Goal: Task Accomplishment & Management: Use online tool/utility

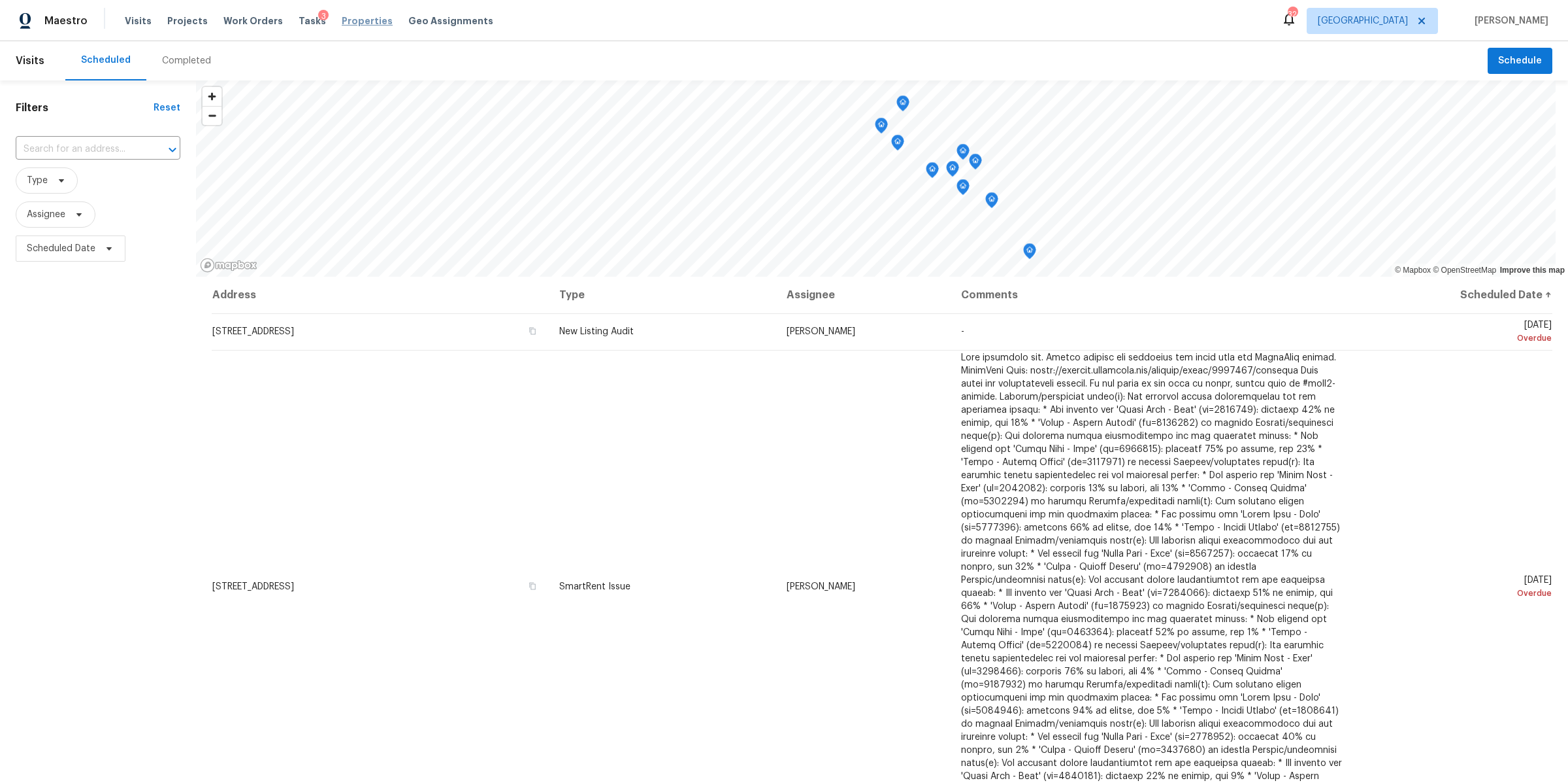
click at [353, 21] on span "Properties" at bounding box center [367, 21] width 51 height 13
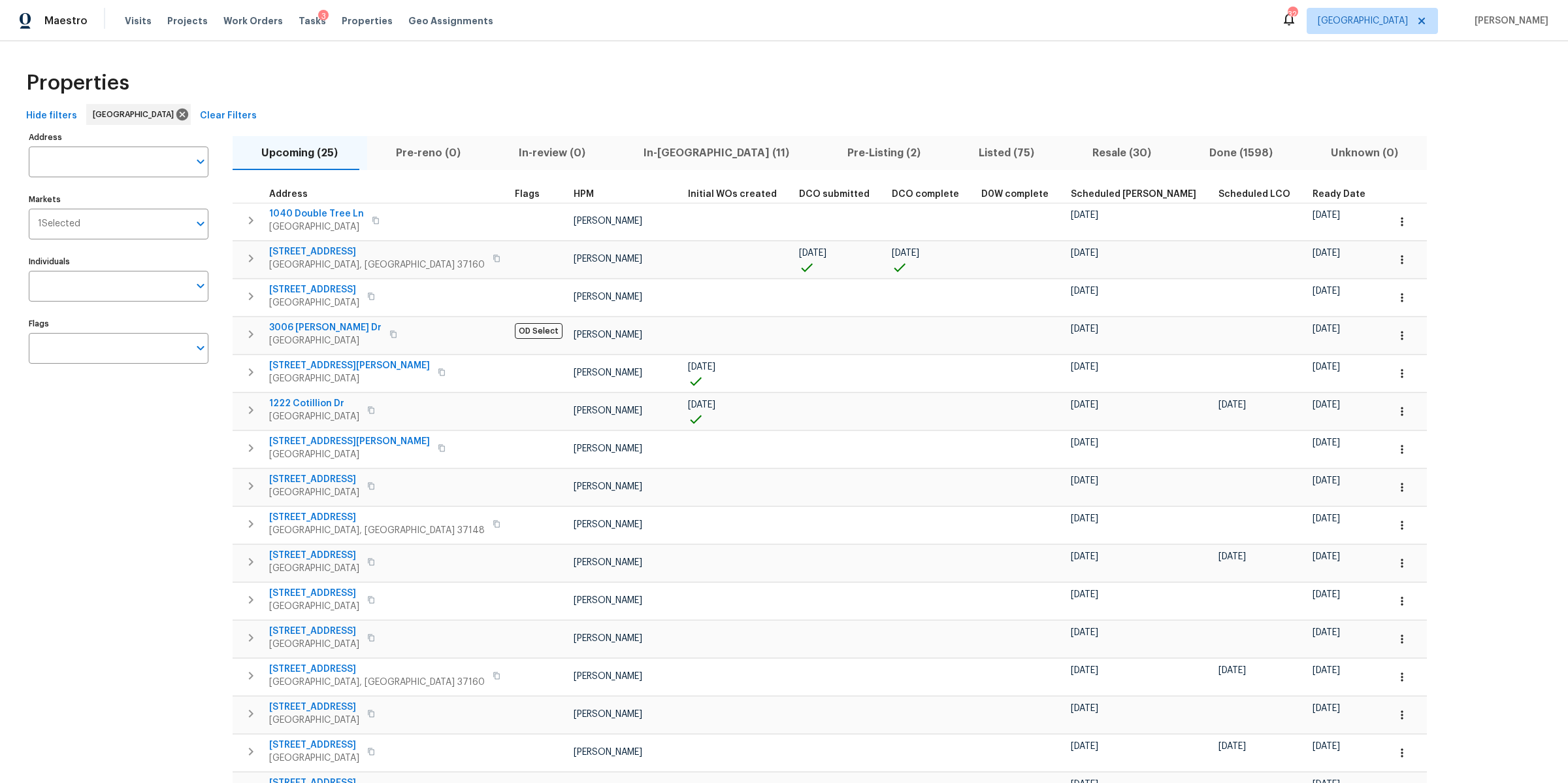
click at [623, 155] on span "In-reno (11)" at bounding box center [716, 153] width 188 height 19
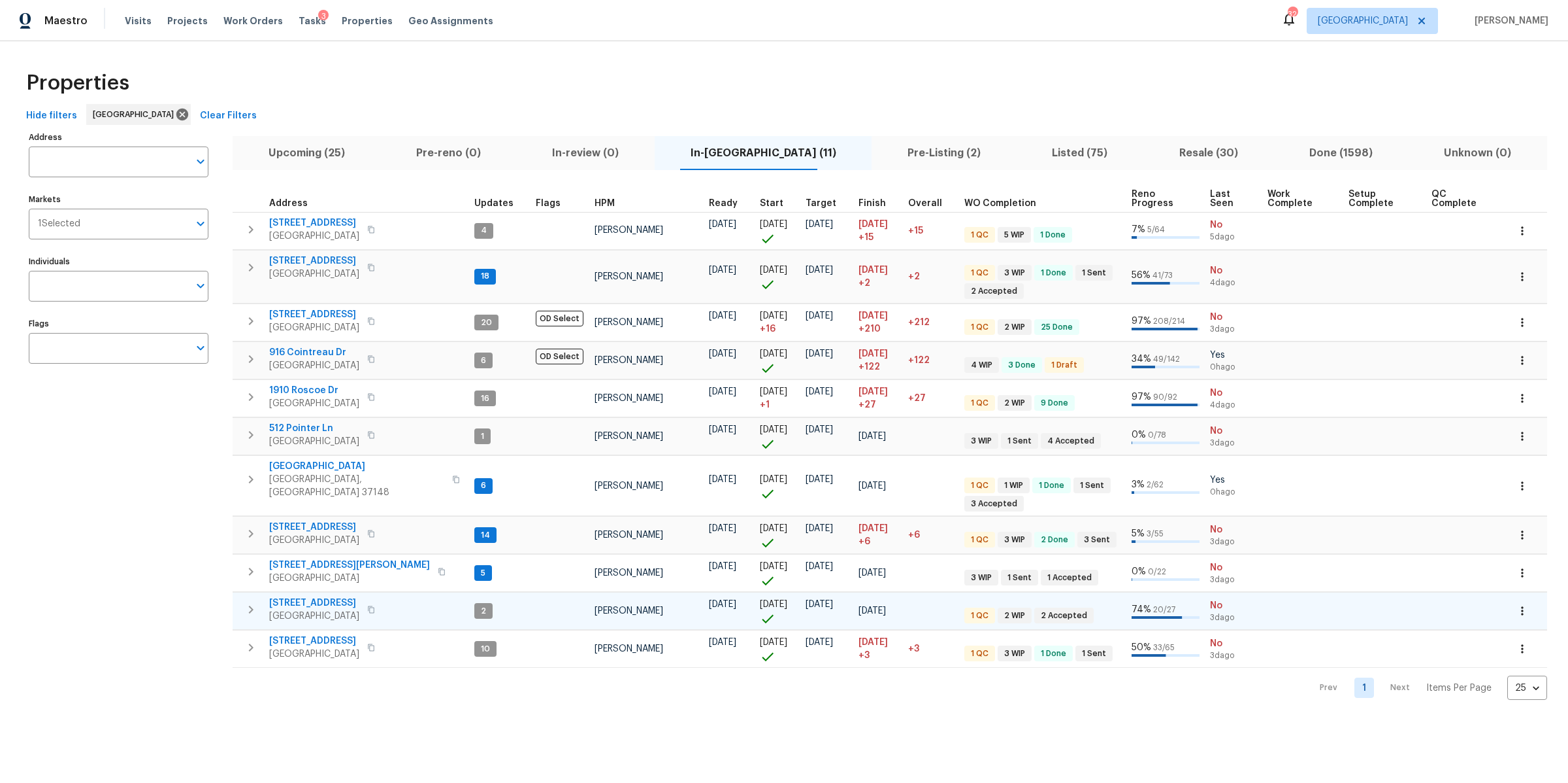
click at [303, 601] on span "1943 Odessa Ave" at bounding box center [314, 603] width 90 height 13
click at [322, 597] on span "1943 Odessa Ave" at bounding box center [314, 603] width 90 height 13
click at [314, 523] on span "4039 Caney Creek Ln" at bounding box center [314, 527] width 90 height 13
click at [277, 165] on button "Upcoming (25)" at bounding box center [307, 153] width 148 height 34
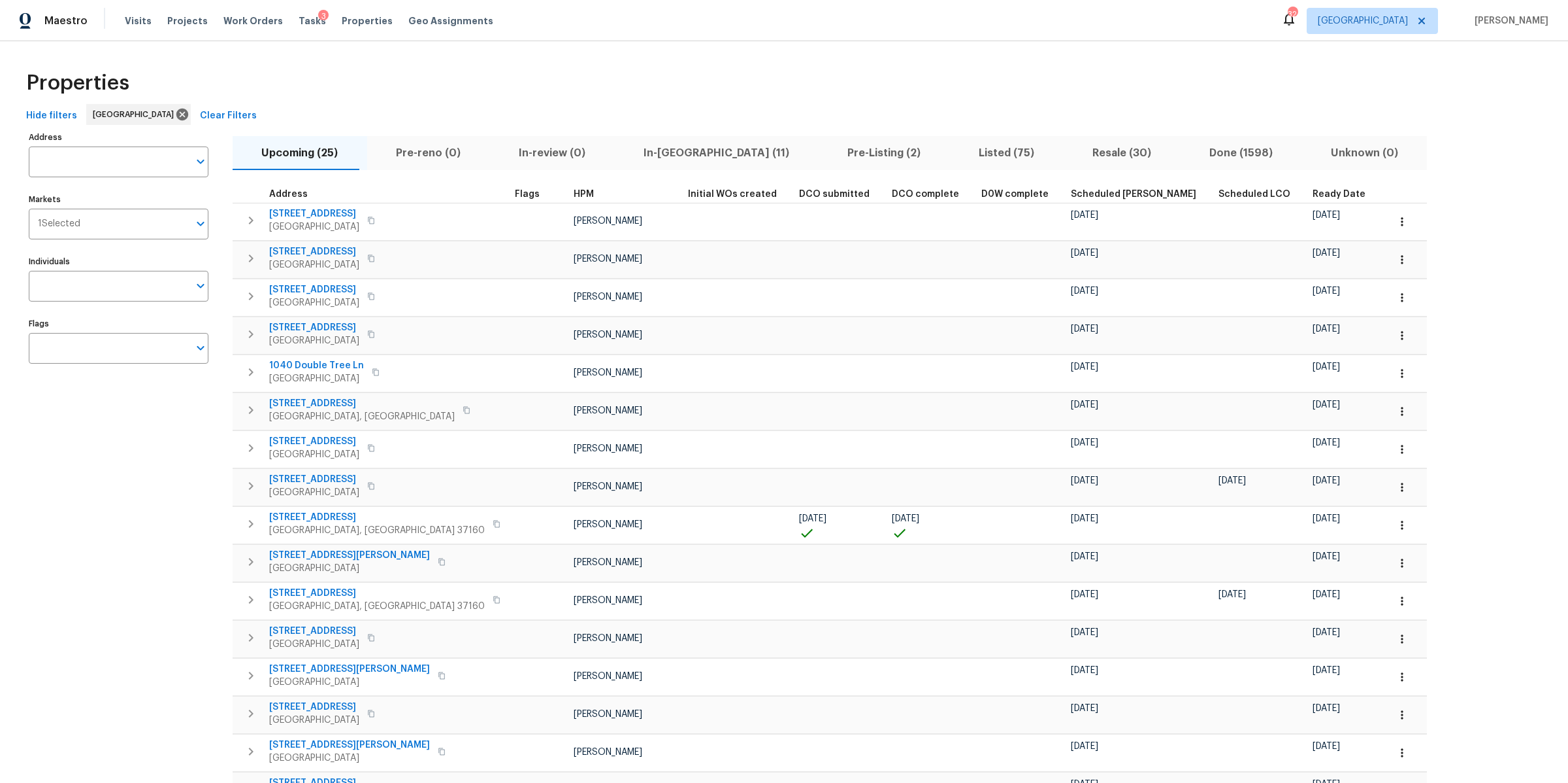
click at [1308, 185] on th "Ready Date" at bounding box center [1345, 194] width 75 height 18
click at [1313, 190] on span "Ready Date" at bounding box center [1339, 194] width 53 height 9
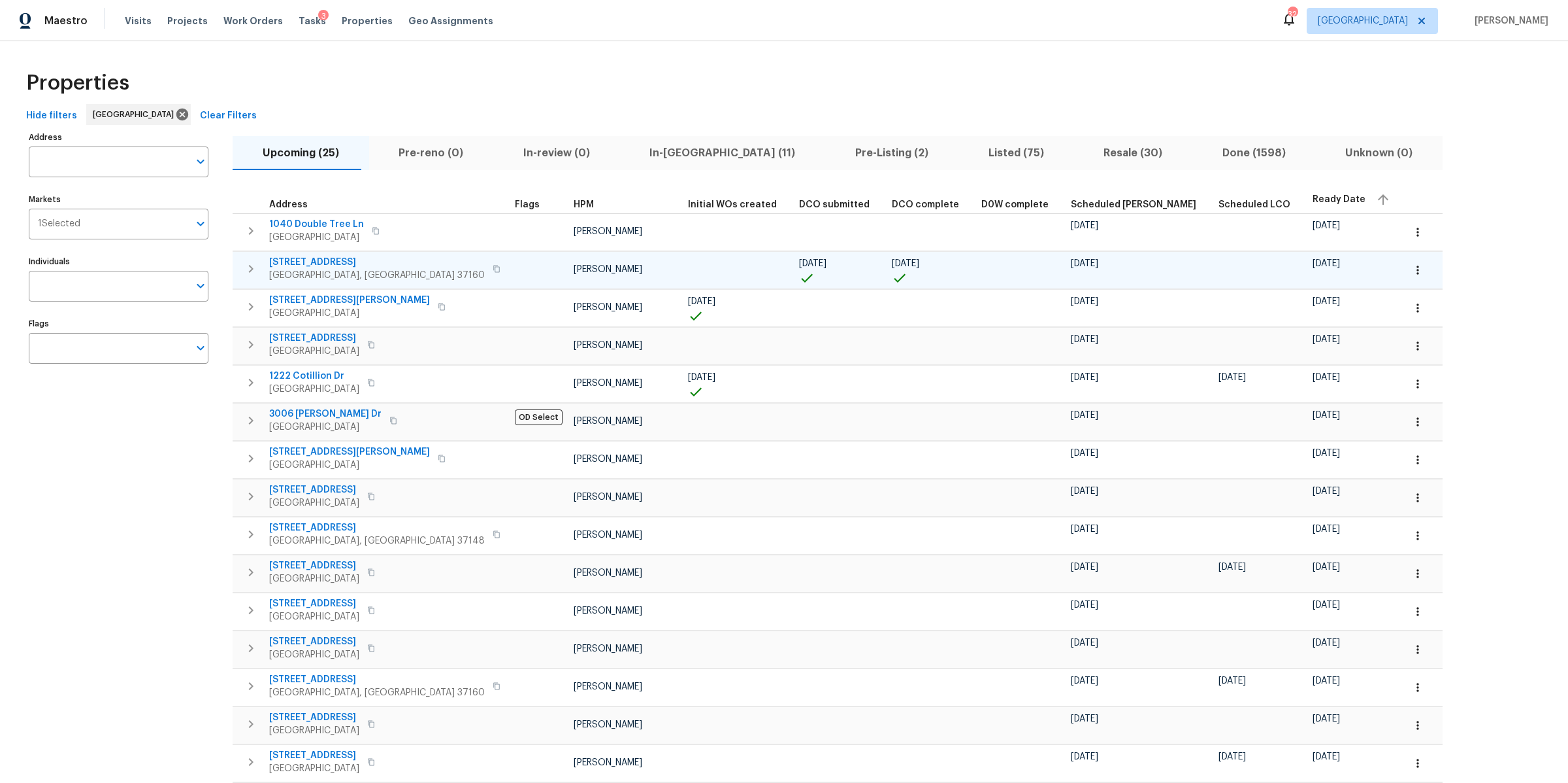
click at [284, 263] on span "[STREET_ADDRESS]" at bounding box center [376, 262] width 215 height 13
click at [307, 262] on span "[STREET_ADDRESS]" at bounding box center [376, 262] width 215 height 13
click at [386, 422] on button "button" at bounding box center [393, 420] width 16 height 19
click at [250, 423] on icon "button" at bounding box center [251, 420] width 16 height 16
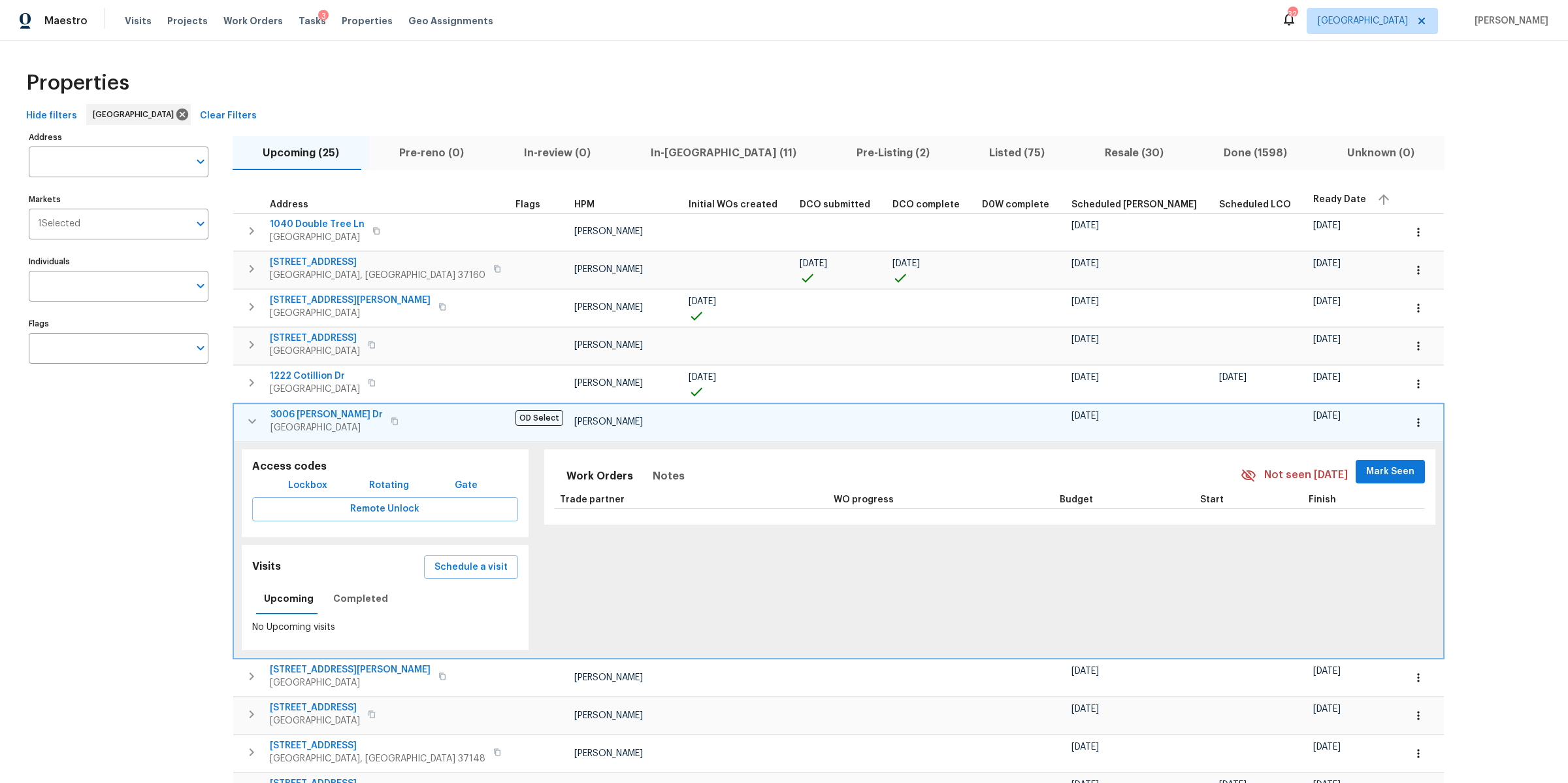
click at [1412, 416] on icon "button" at bounding box center [1419, 422] width 13 height 13
click at [1248, 493] on p "Admin: Renovation" at bounding box center [1229, 496] width 80 height 14
click at [367, 420] on div at bounding box center [784, 392] width 1568 height 783
click at [390, 420] on icon "button" at bounding box center [394, 421] width 7 height 7
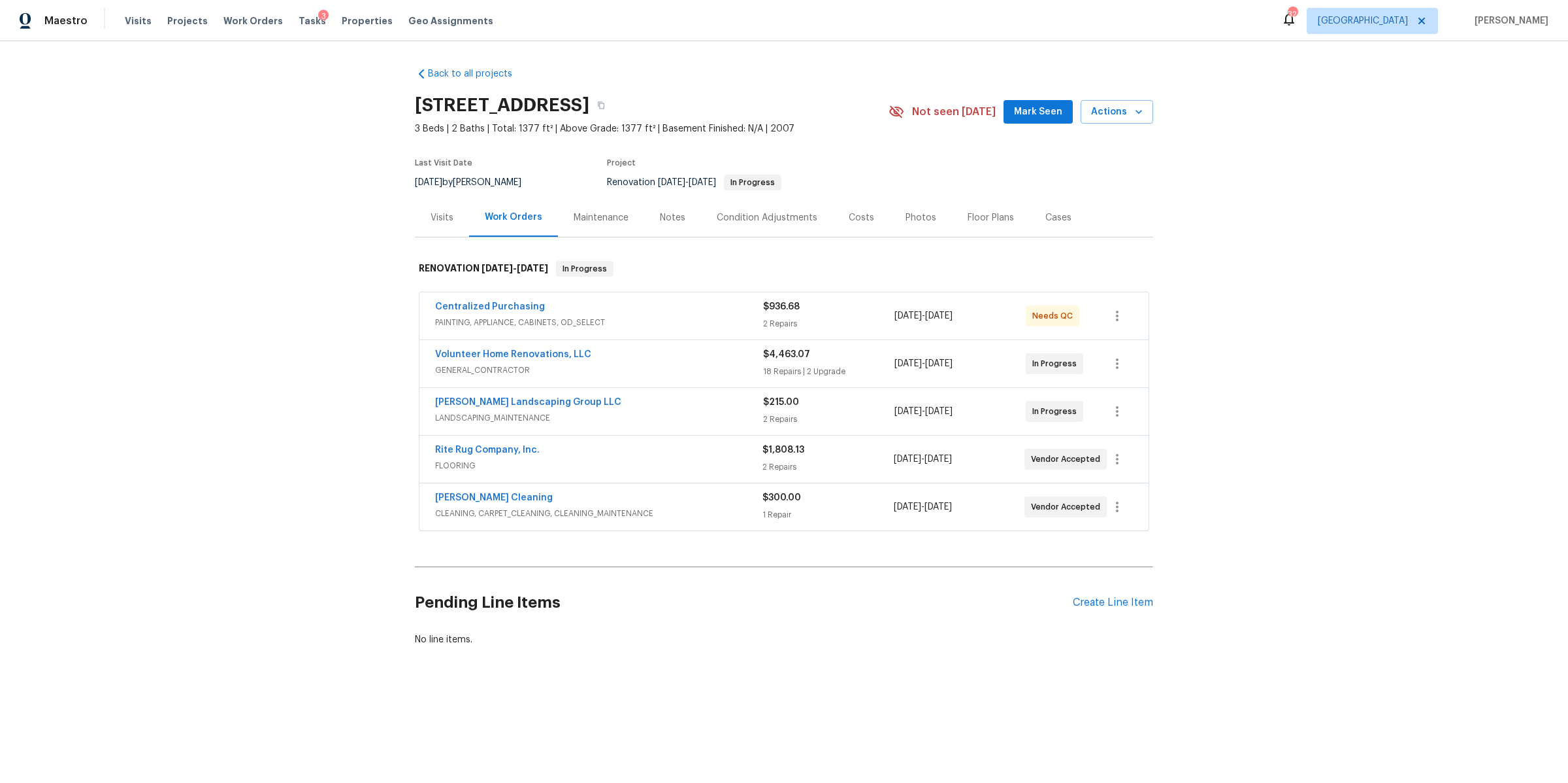
click at [658, 208] on div "Notes" at bounding box center [673, 217] width 57 height 38
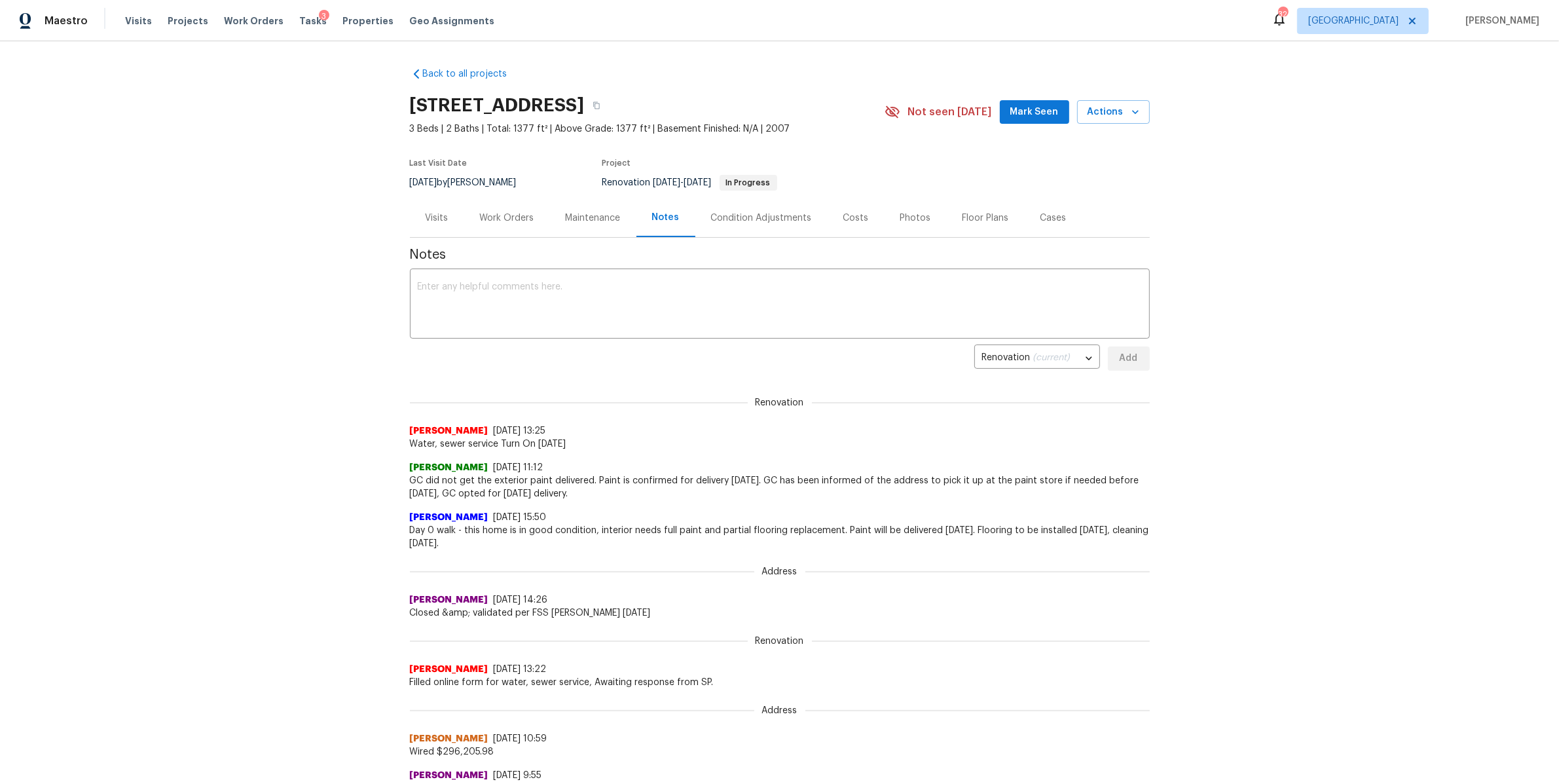
click at [427, 216] on div "Visits" at bounding box center [437, 218] width 23 height 13
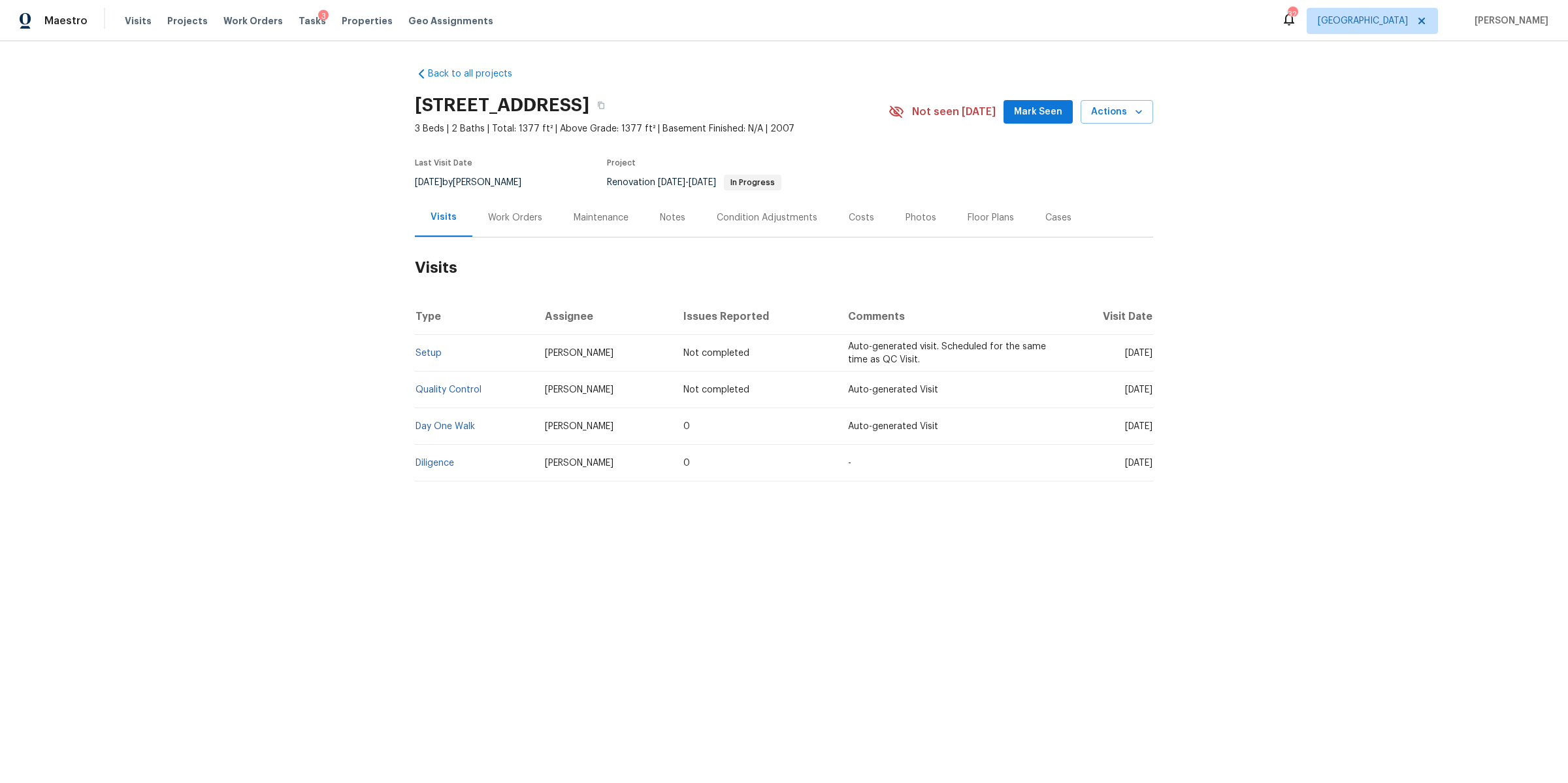
click at [498, 213] on div "Work Orders" at bounding box center [515, 218] width 54 height 13
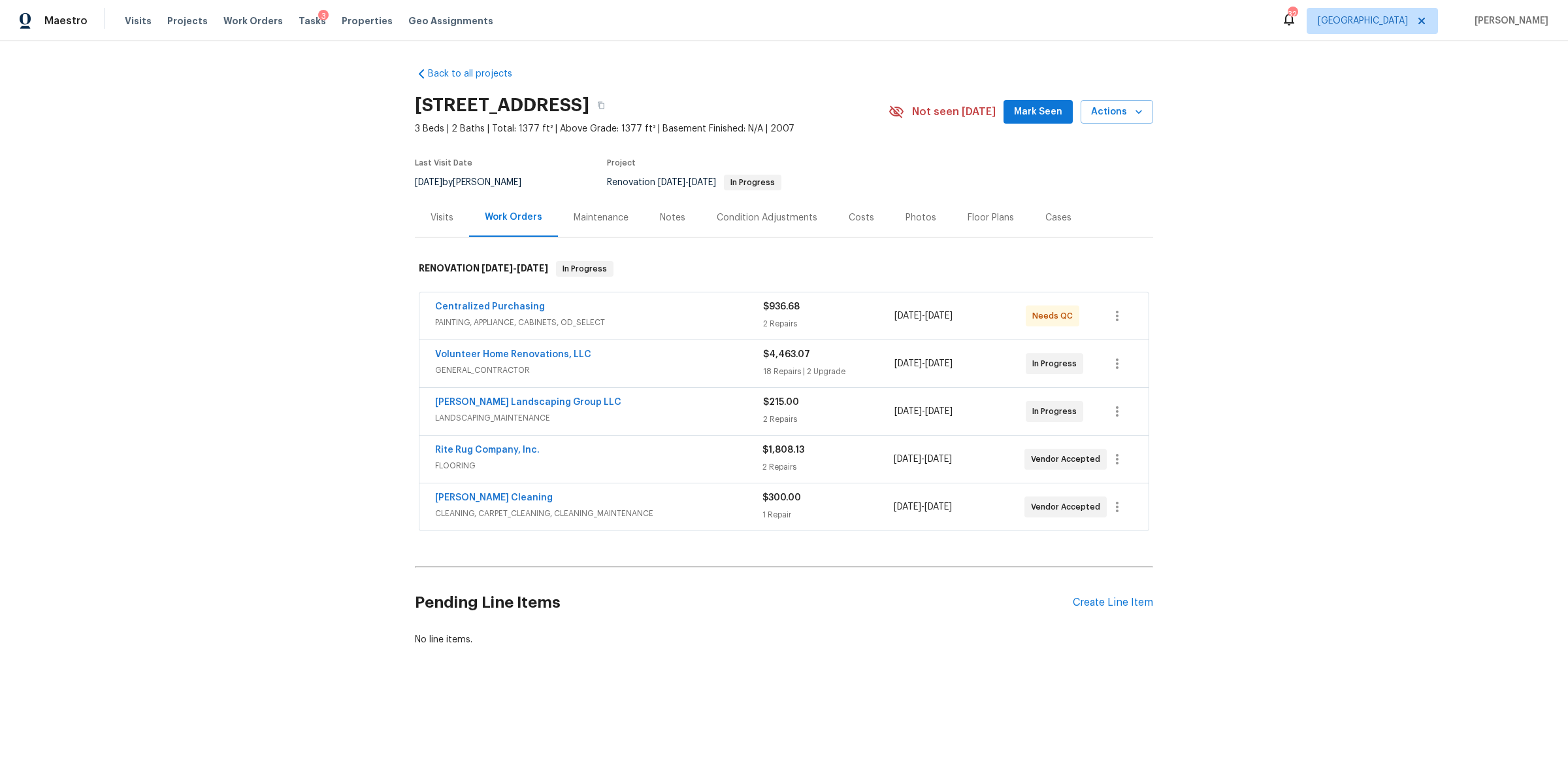
click at [922, 216] on div "Photos" at bounding box center [920, 218] width 31 height 13
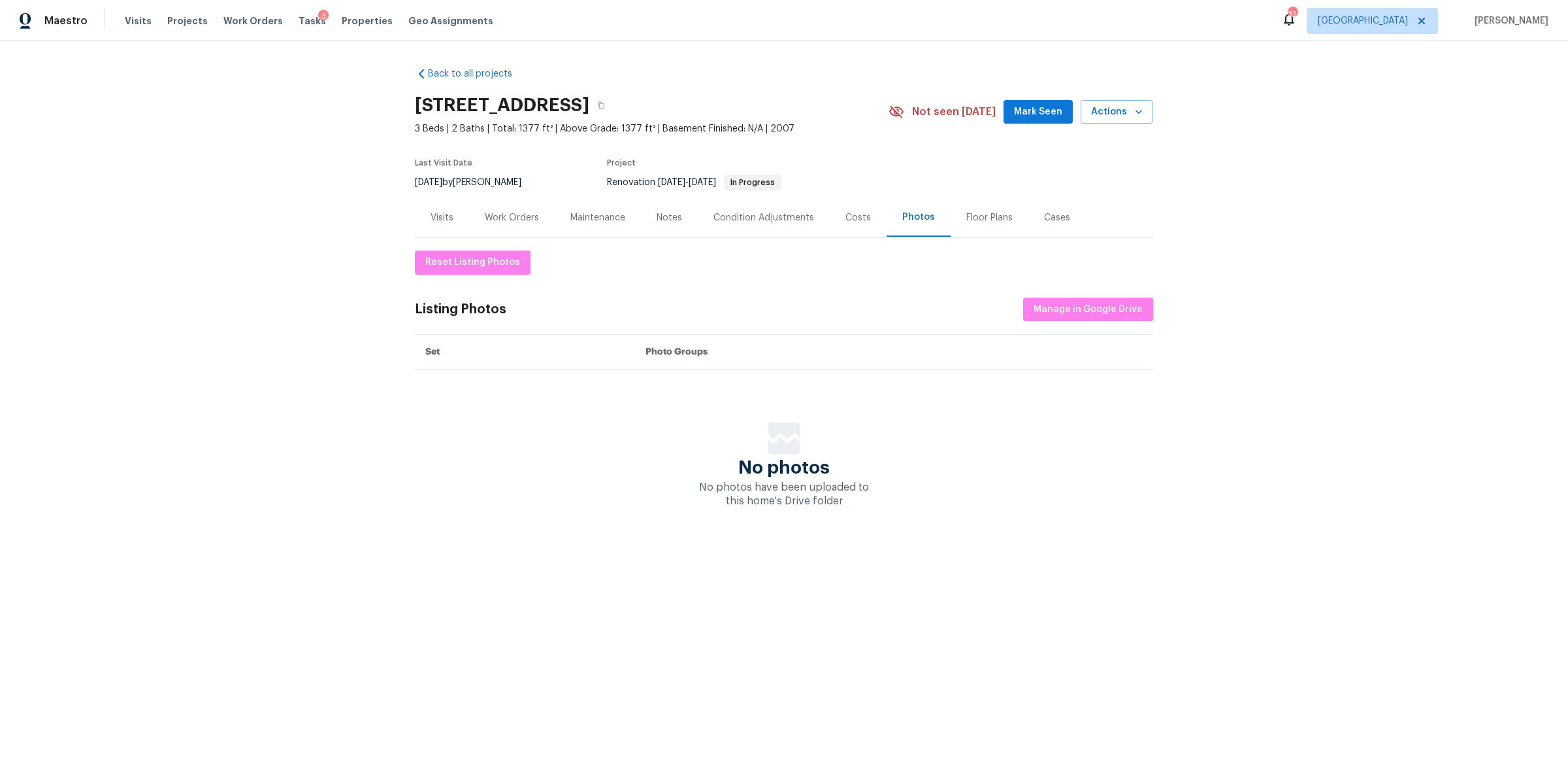
click at [505, 218] on div "Work Orders" at bounding box center [511, 218] width 54 height 13
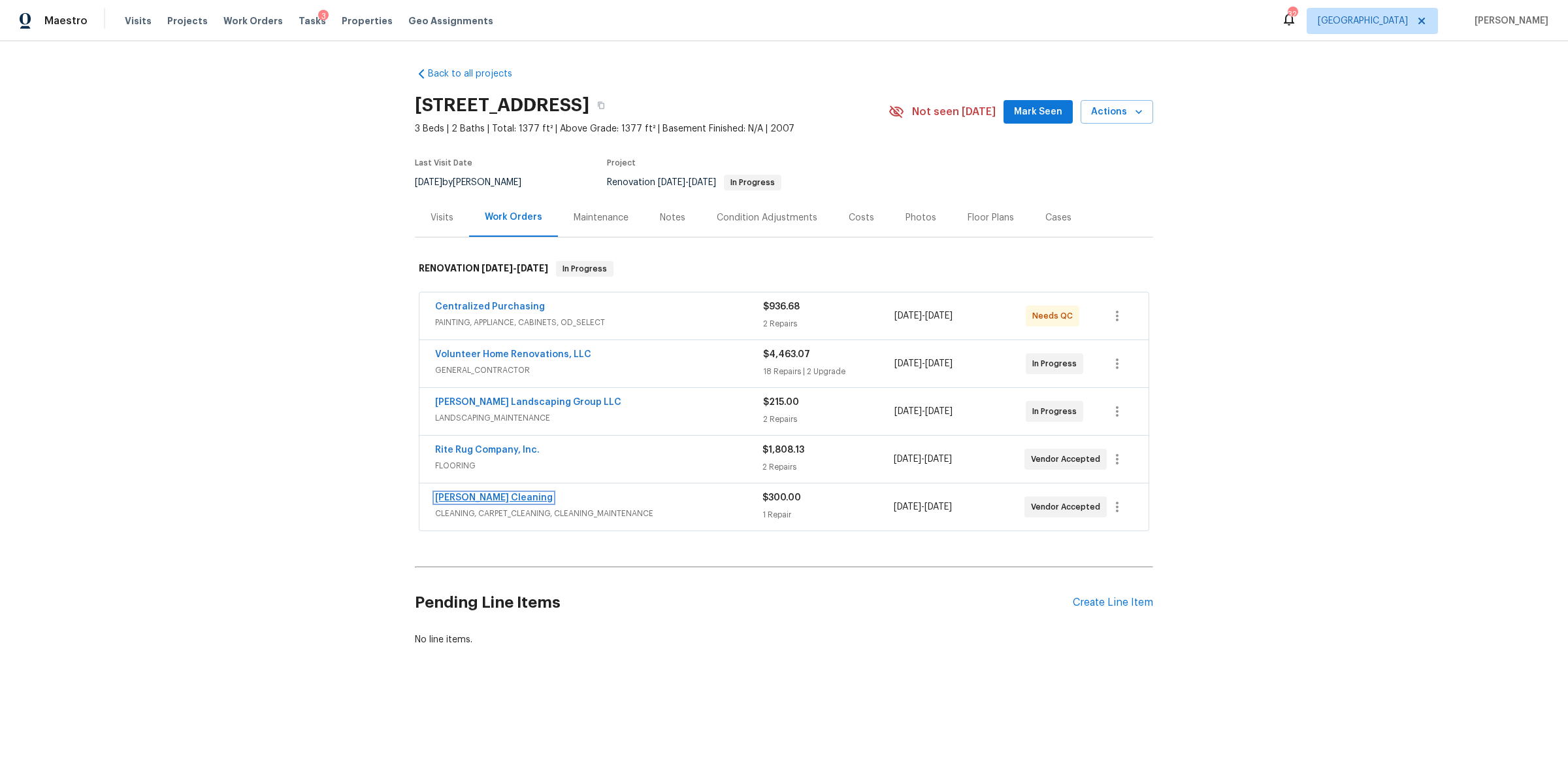
click at [463, 498] on link "Soledad Cleaning" at bounding box center [494, 498] width 117 height 9
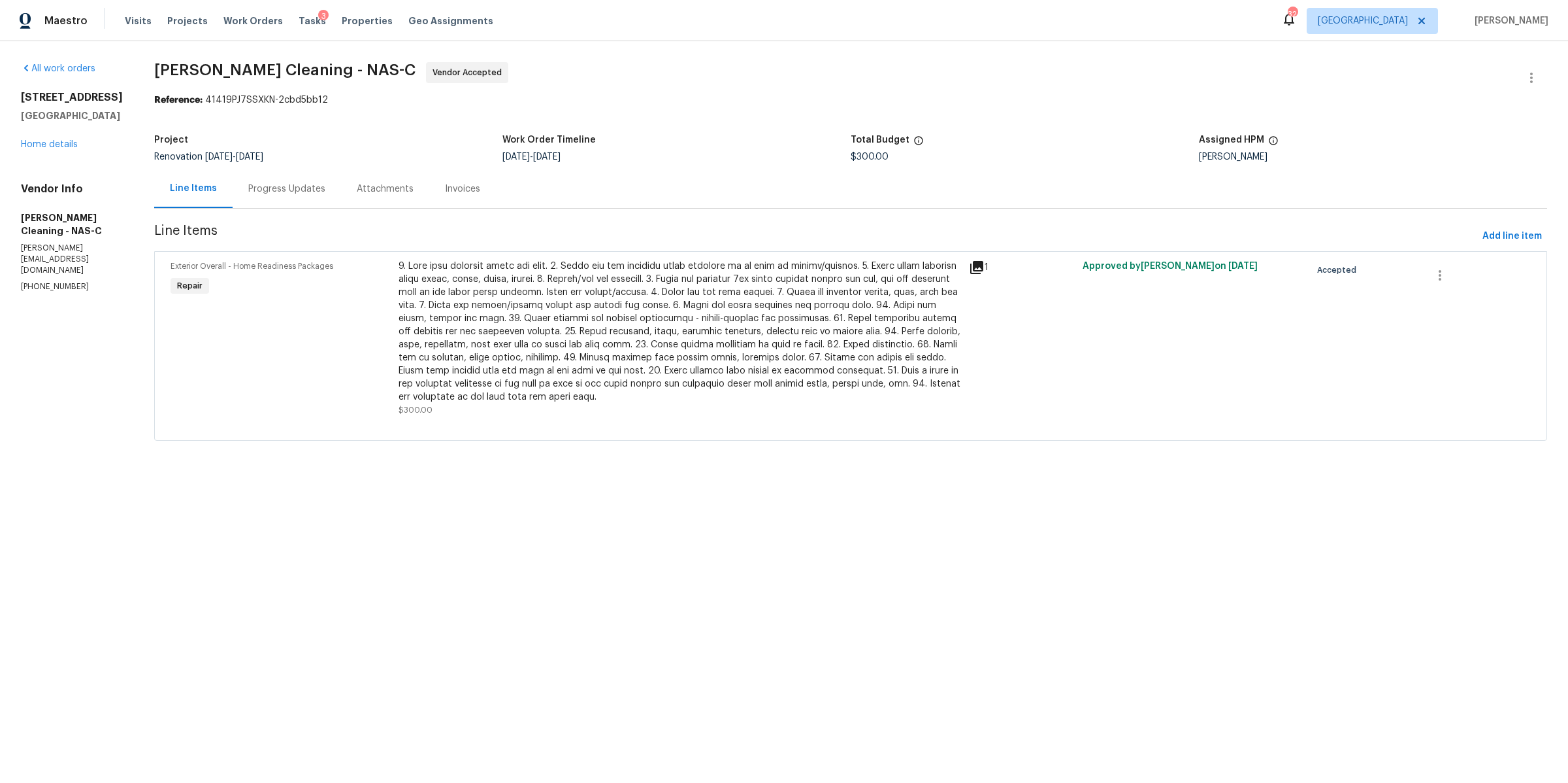
click at [281, 192] on div "Progress Updates" at bounding box center [287, 189] width 77 height 13
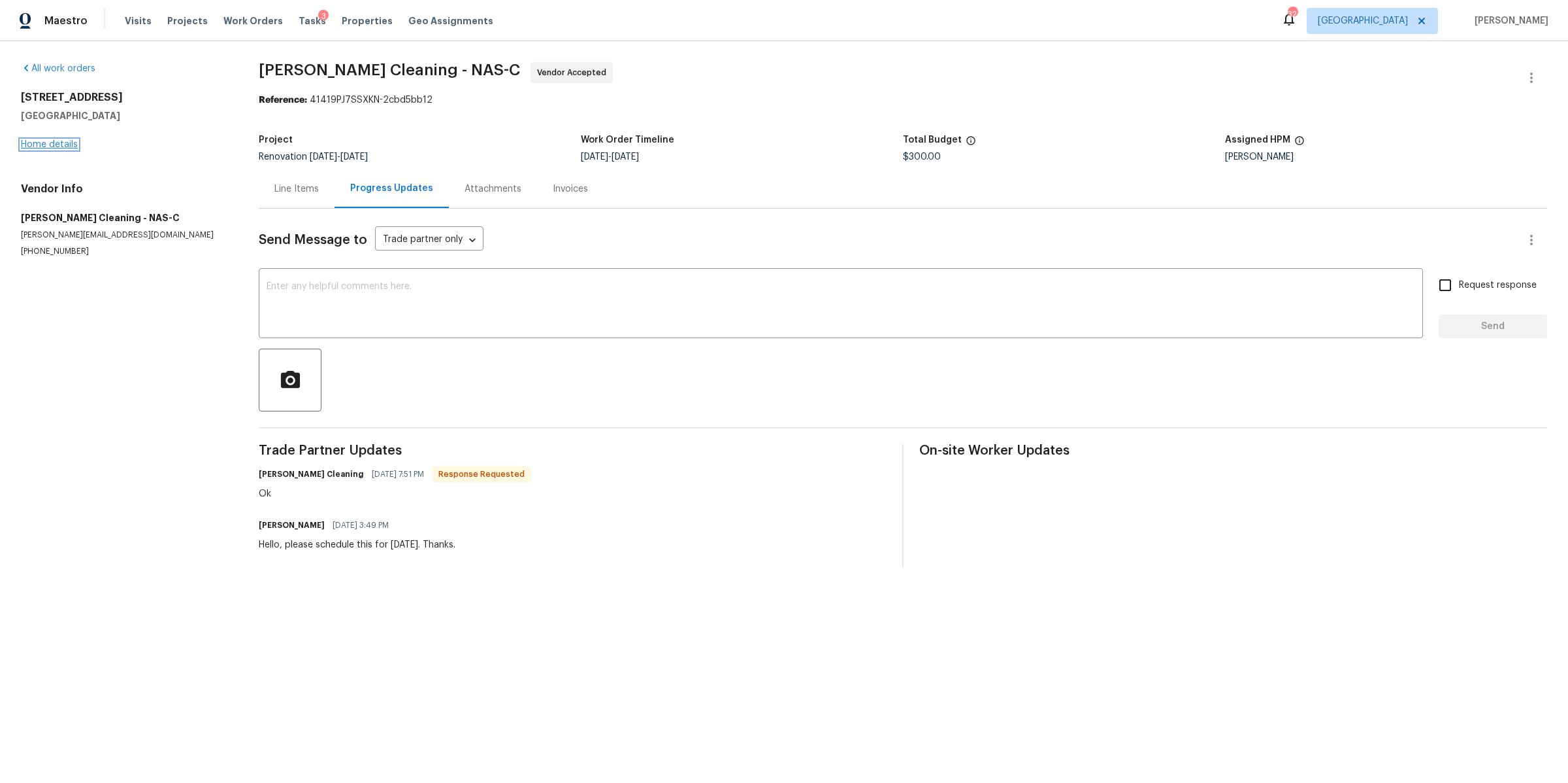
click at [37, 144] on link "Home details" at bounding box center [48, 144] width 57 height 9
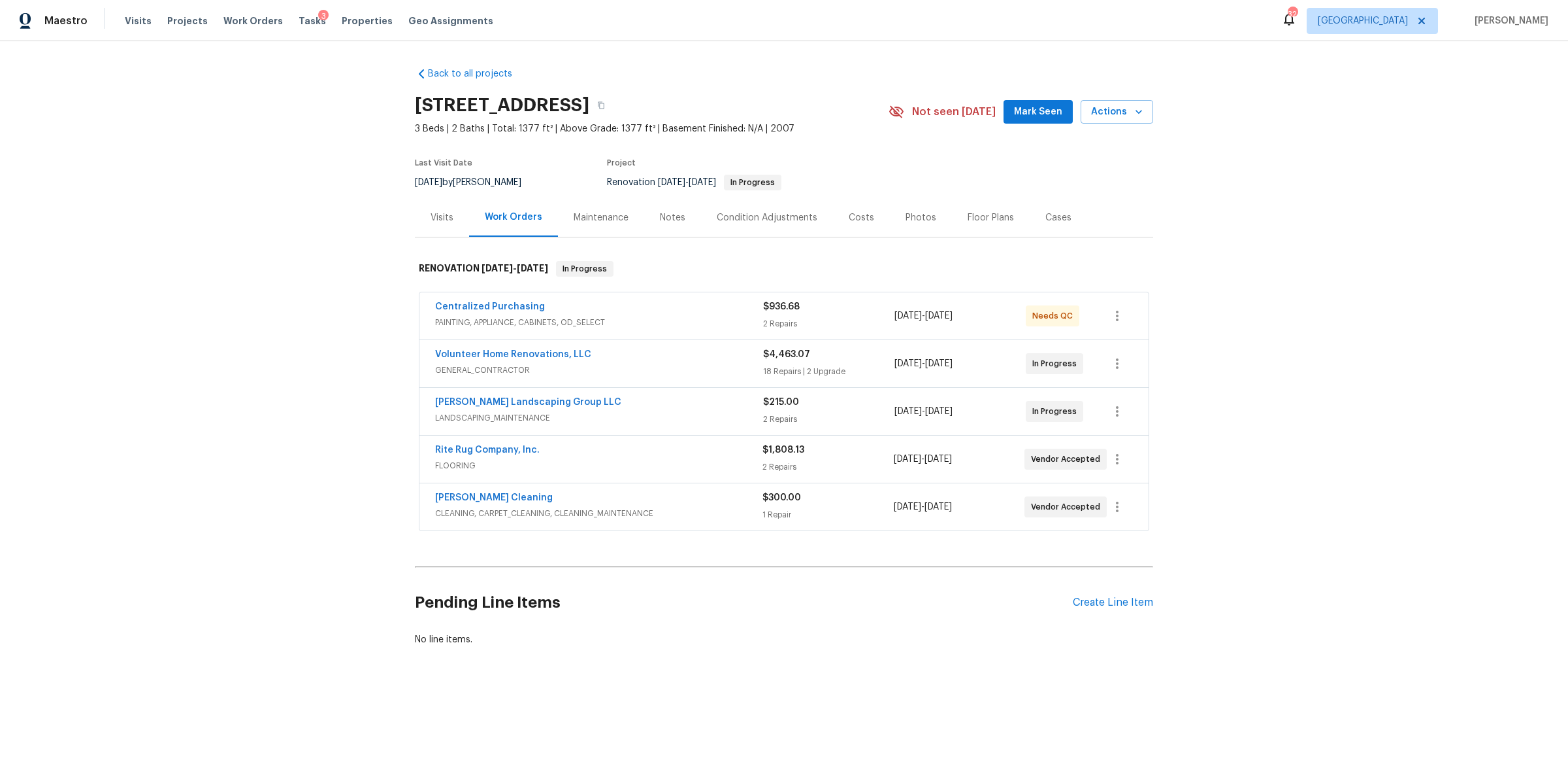
click at [680, 215] on div "Notes" at bounding box center [673, 217] width 57 height 38
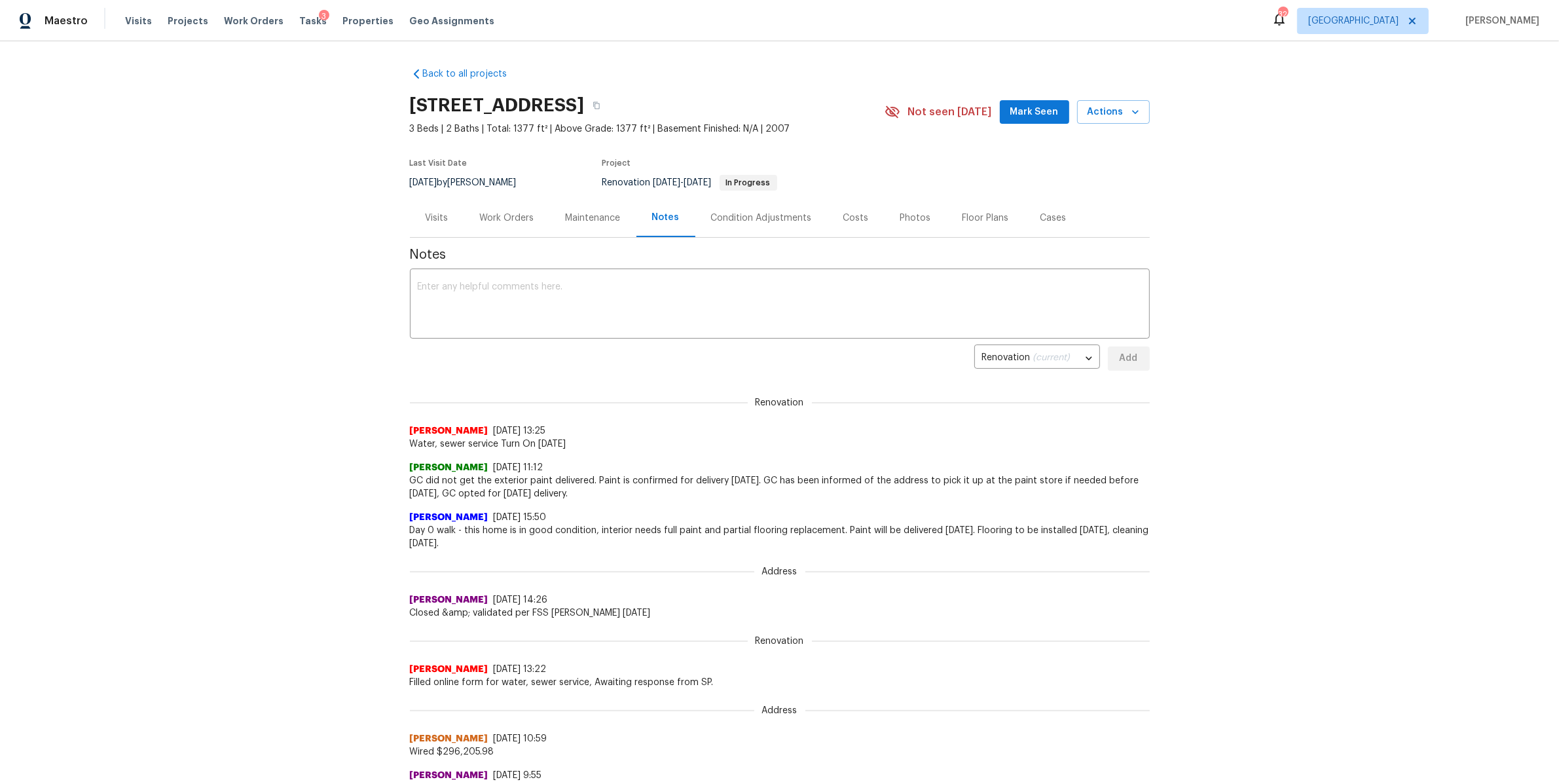
click at [503, 214] on div "Work Orders" at bounding box center [507, 218] width 54 height 13
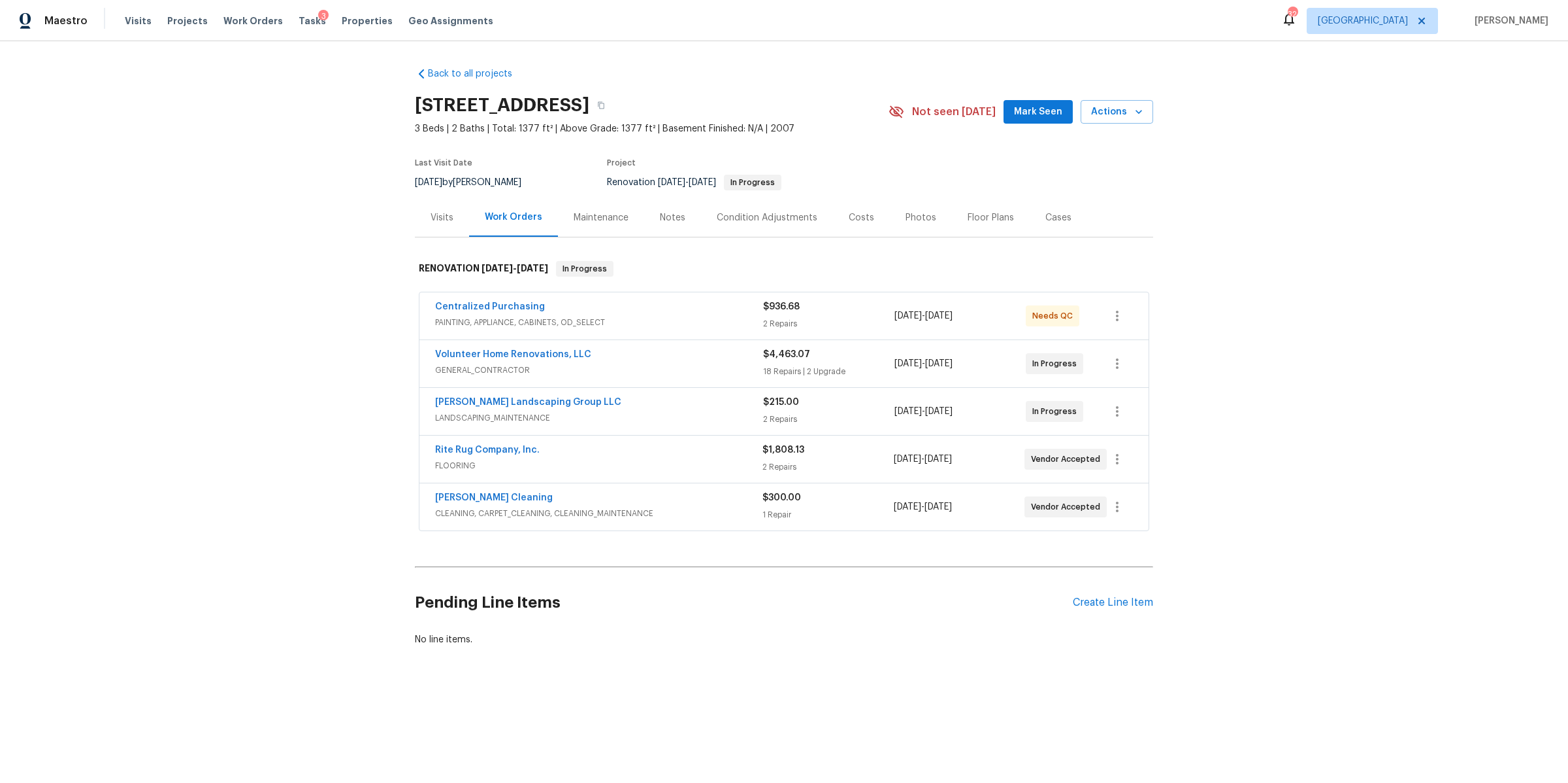
click at [512, 366] on span "GENERAL_CONTRACTOR" at bounding box center [599, 370] width 328 height 13
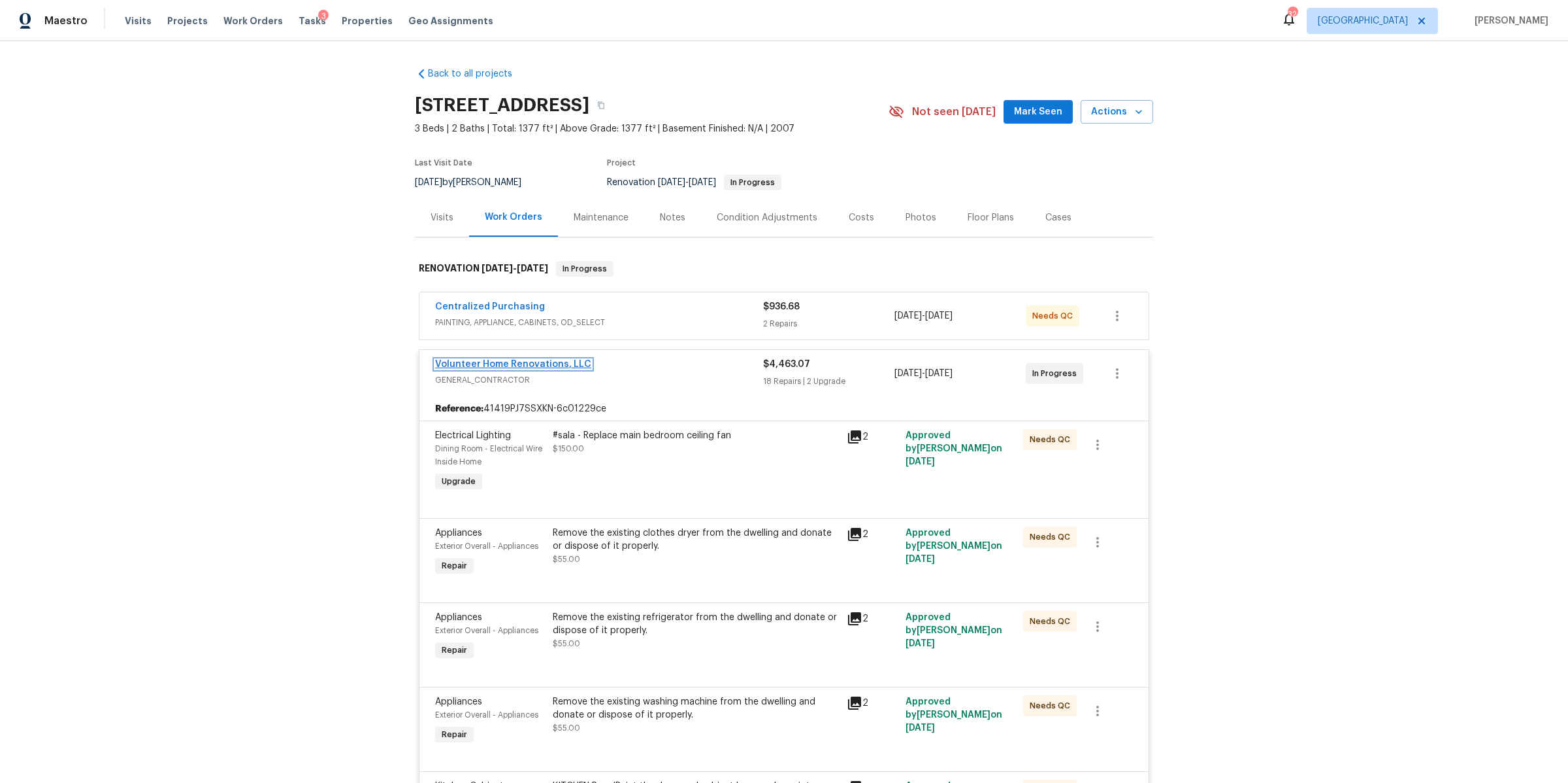
click at [505, 364] on link "Volunteer Home Renovations, LLC" at bounding box center [513, 364] width 157 height 9
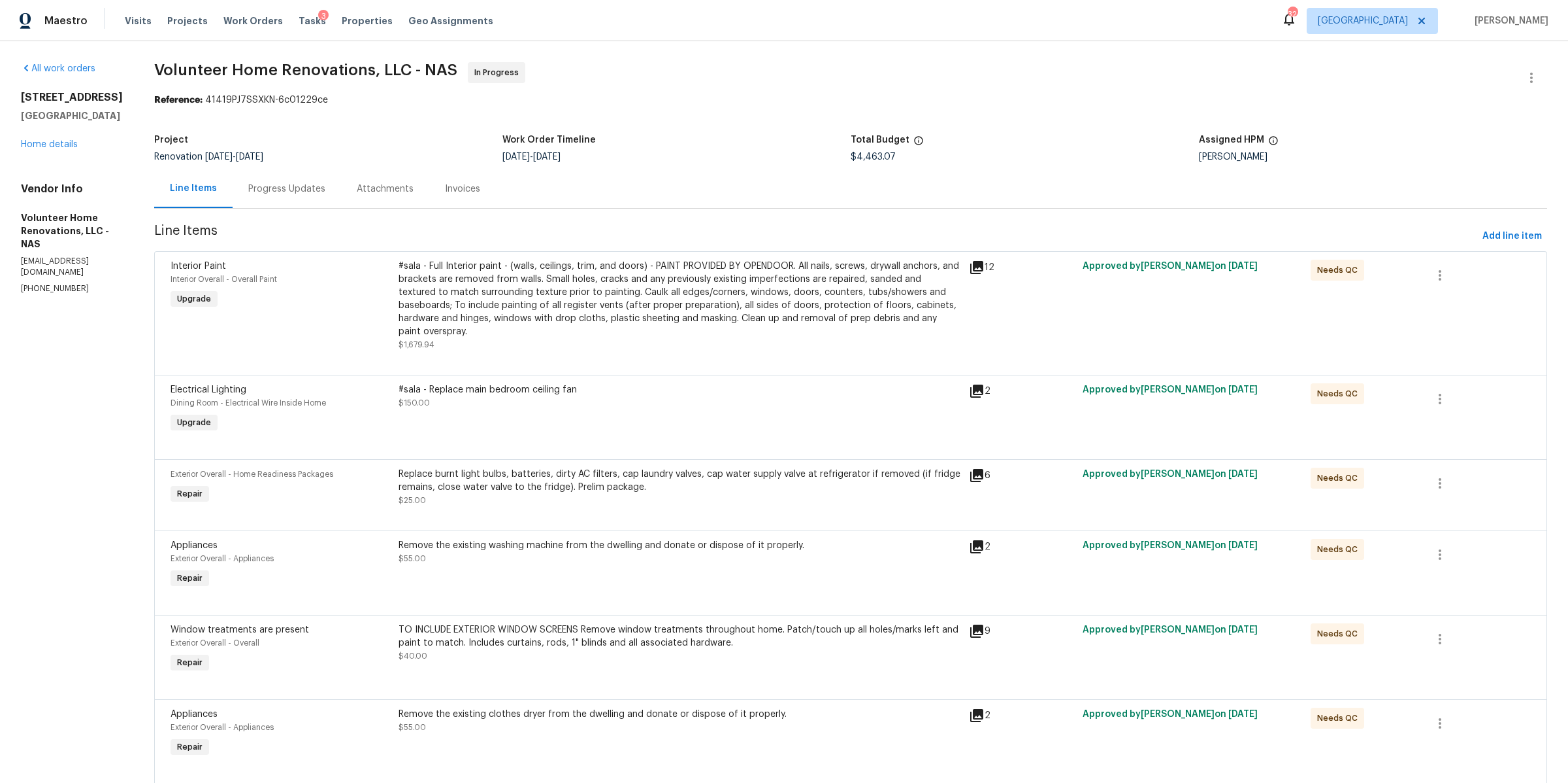
click at [325, 185] on div "Progress Updates" at bounding box center [287, 189] width 77 height 13
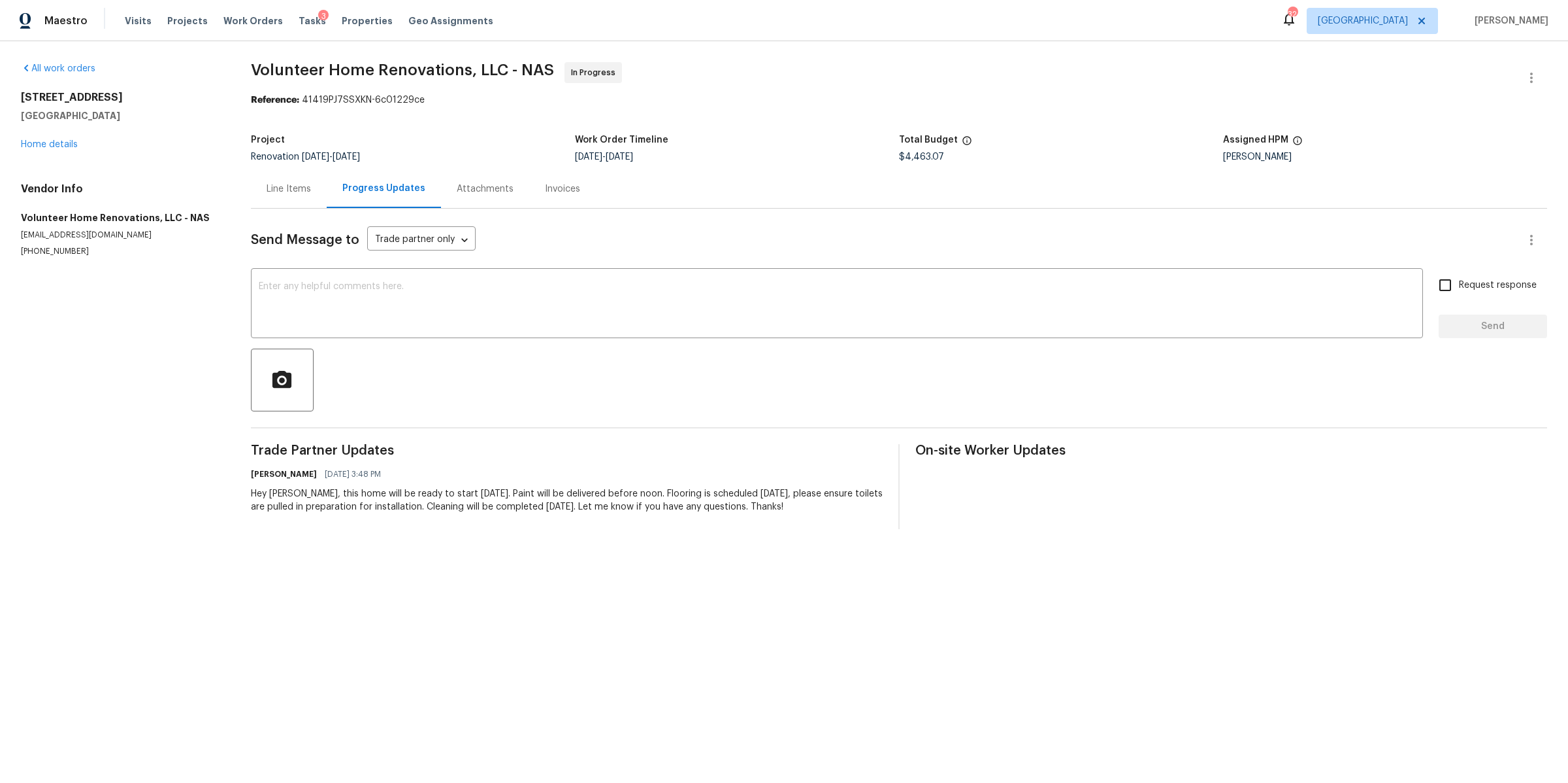
click at [281, 194] on div "Line Items" at bounding box center [289, 189] width 45 height 13
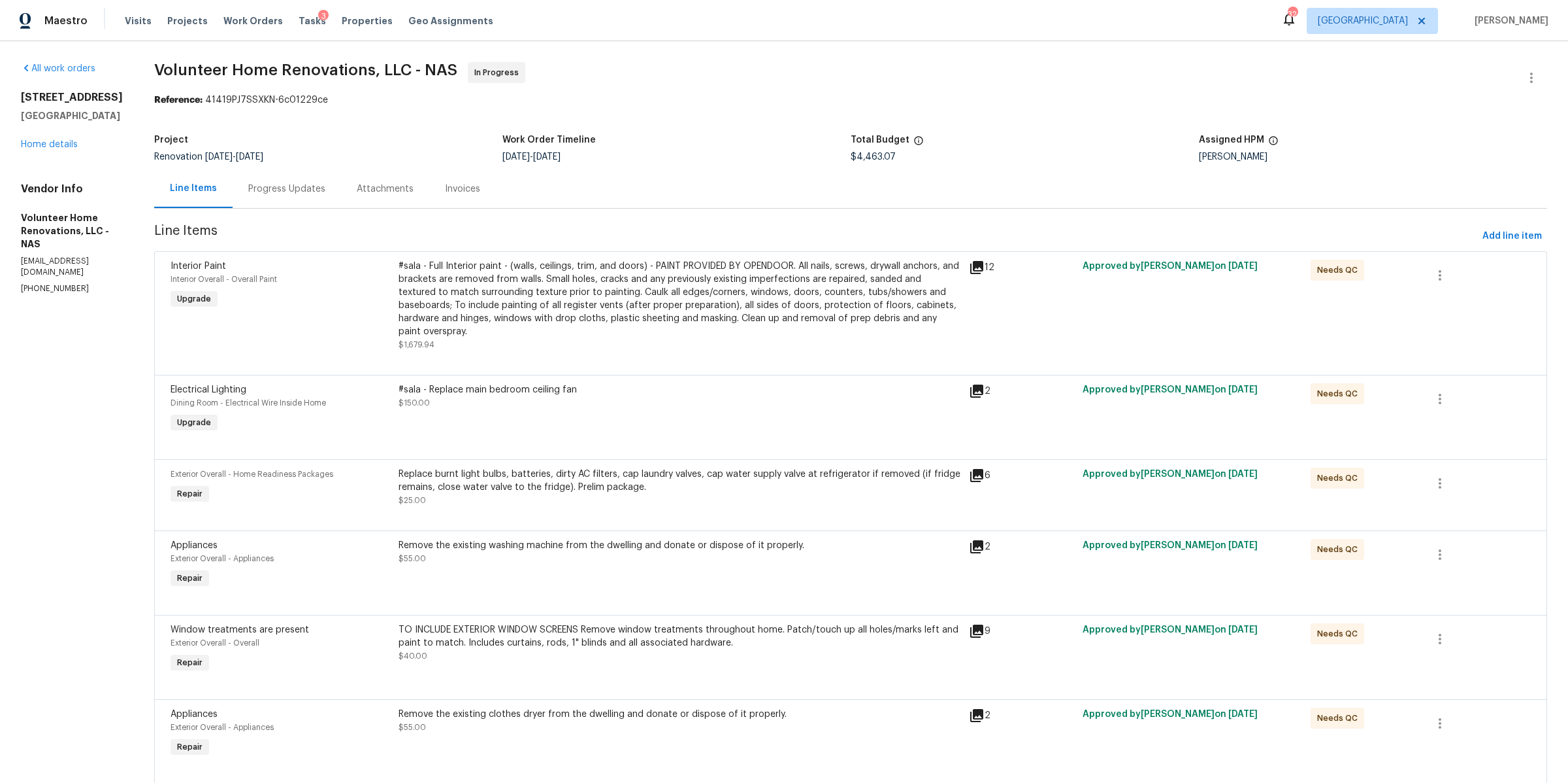
click at [336, 179] on div "Progress Updates" at bounding box center [287, 188] width 108 height 38
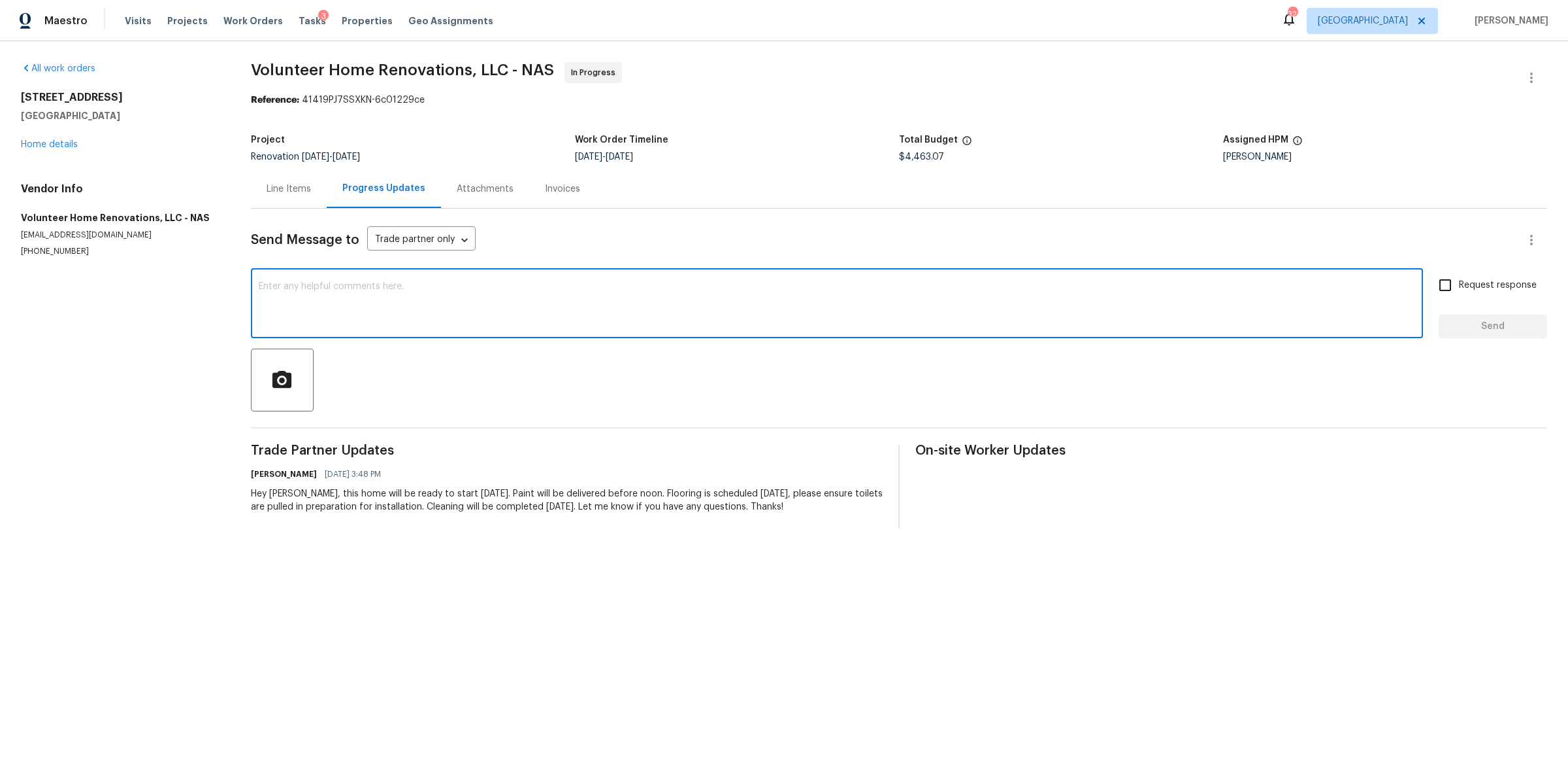
click at [397, 290] on textarea at bounding box center [838, 304] width 1157 height 46
type textarea "Hey just making sure you are ready for cleaning tomorrow"
click at [1459, 285] on span "Request response" at bounding box center [1497, 285] width 77 height 14
click at [1452, 285] on input "Request response" at bounding box center [1445, 284] width 27 height 27
checkbox input "true"
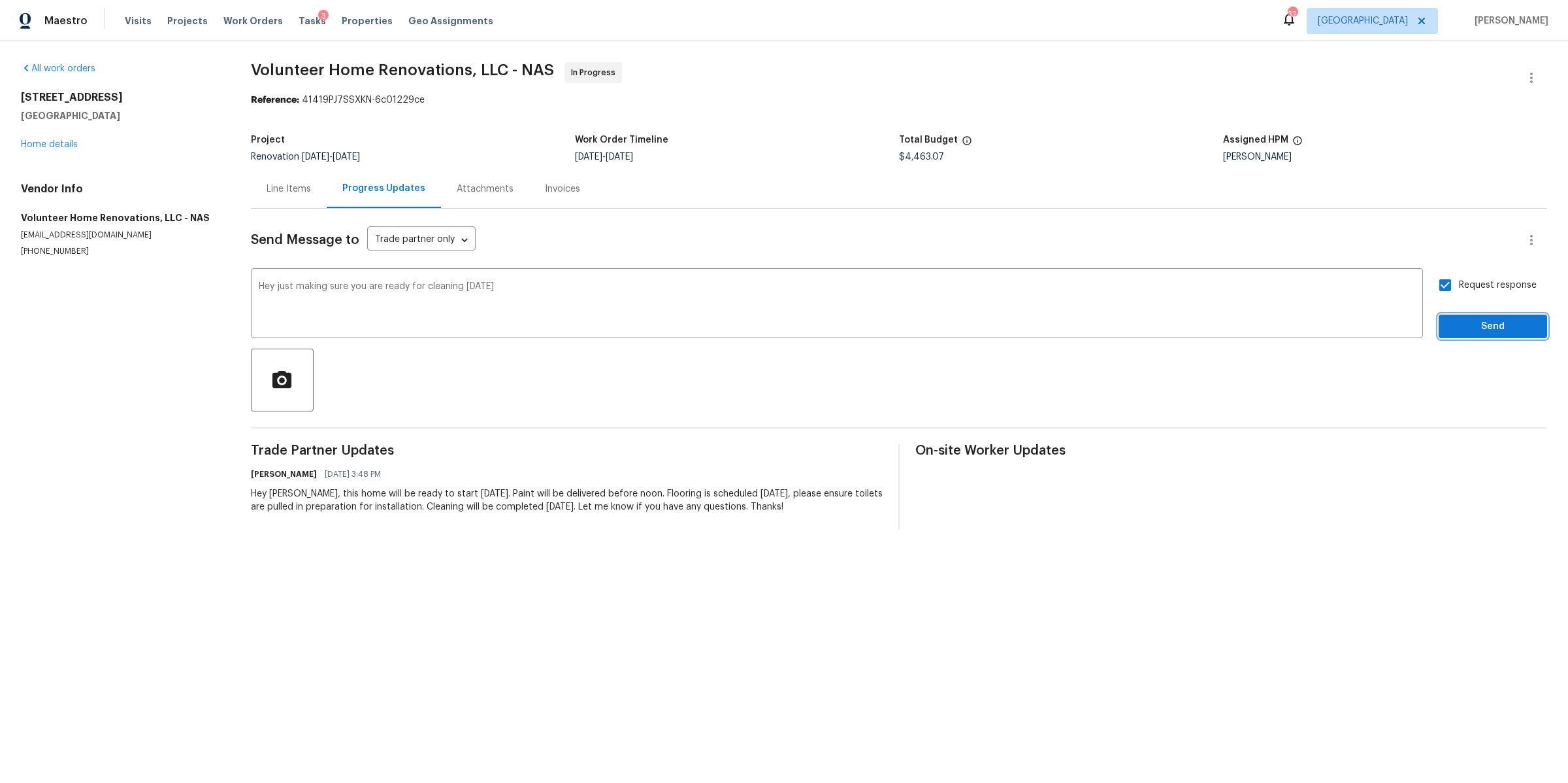
click at [1470, 328] on span "Send" at bounding box center [1493, 327] width 88 height 17
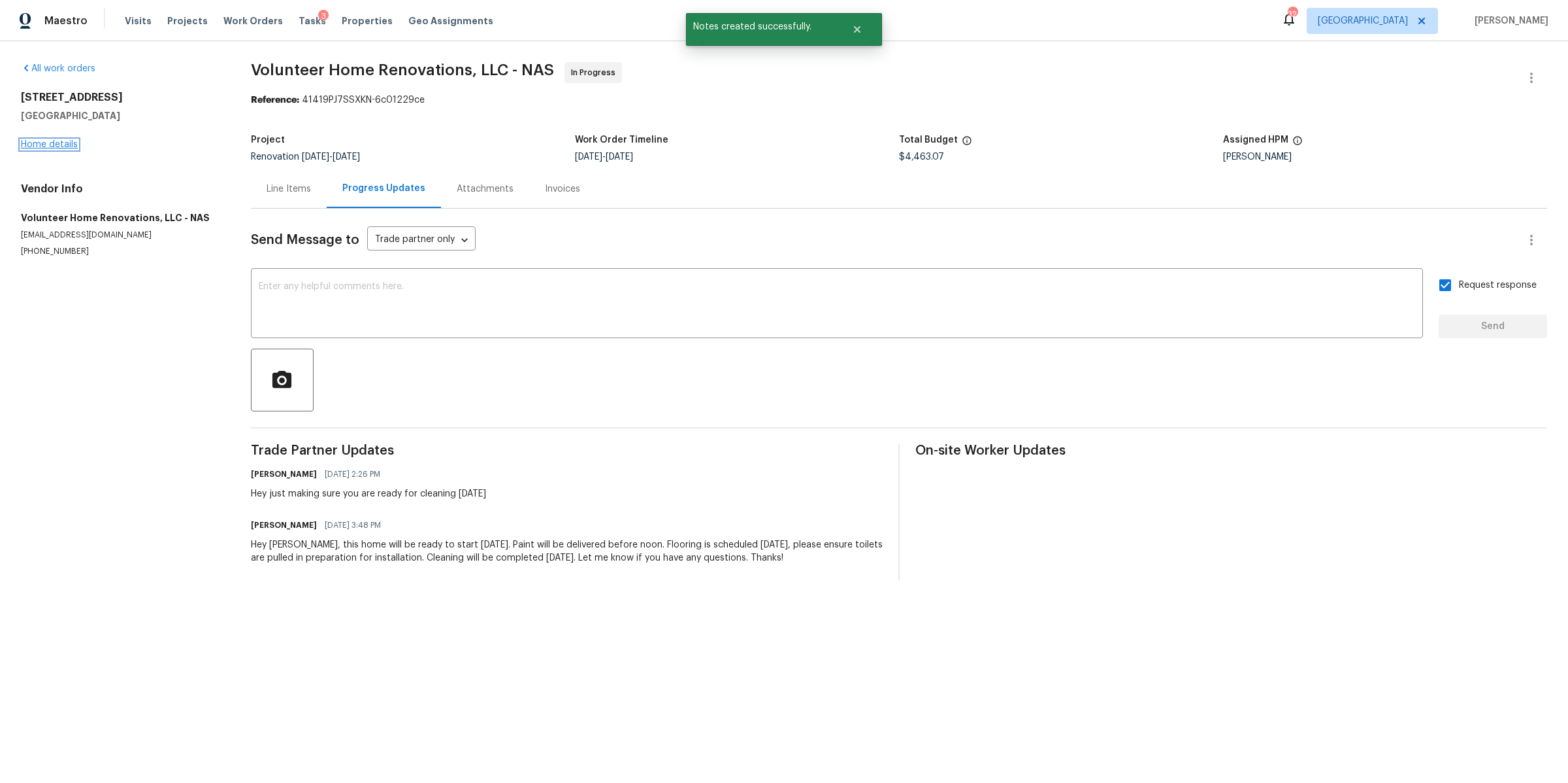
click at [48, 142] on link "Home details" at bounding box center [48, 144] width 57 height 9
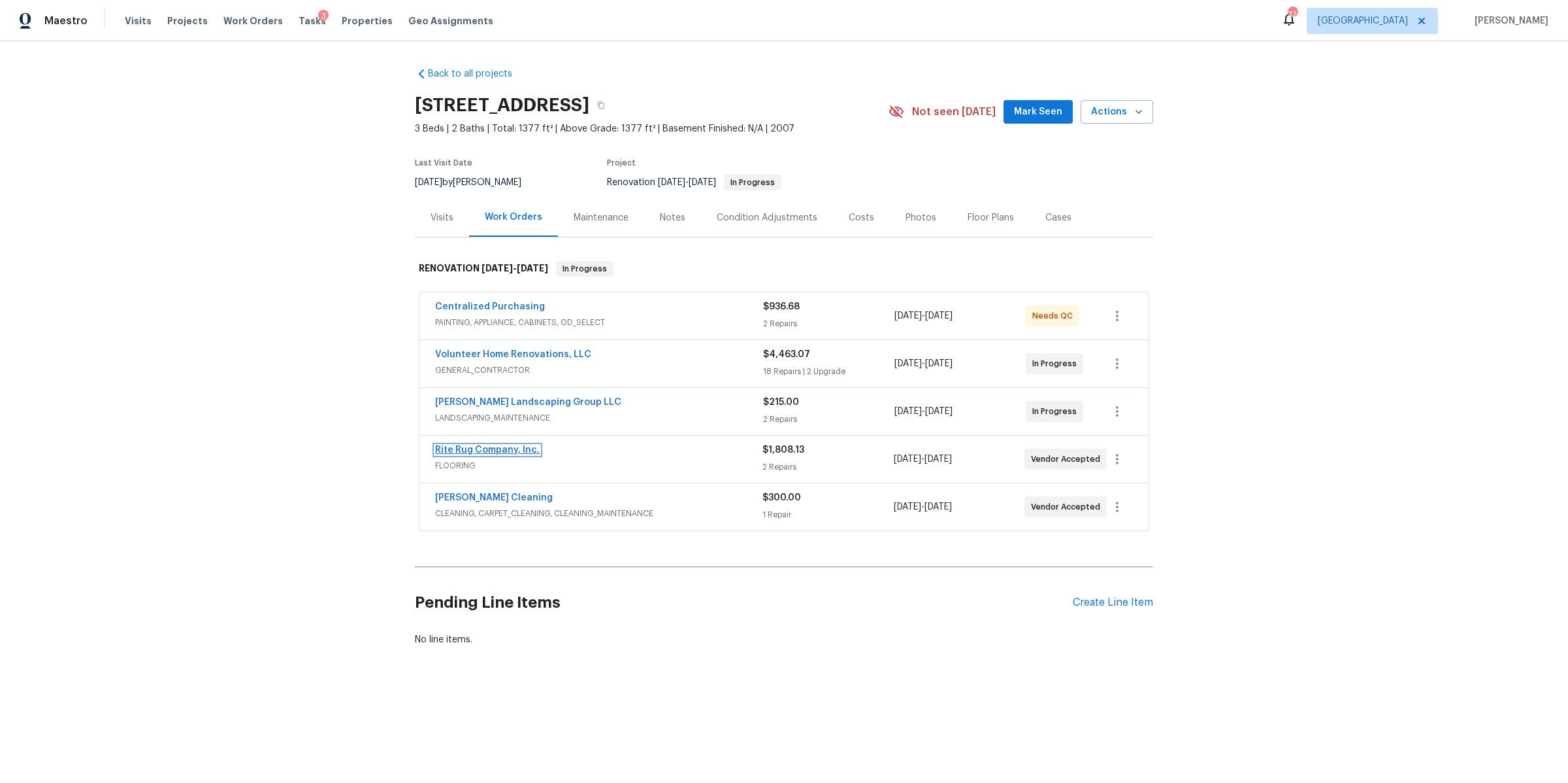
click at [496, 449] on link "Rite Rug Company, Inc." at bounding box center [487, 450] width 104 height 9
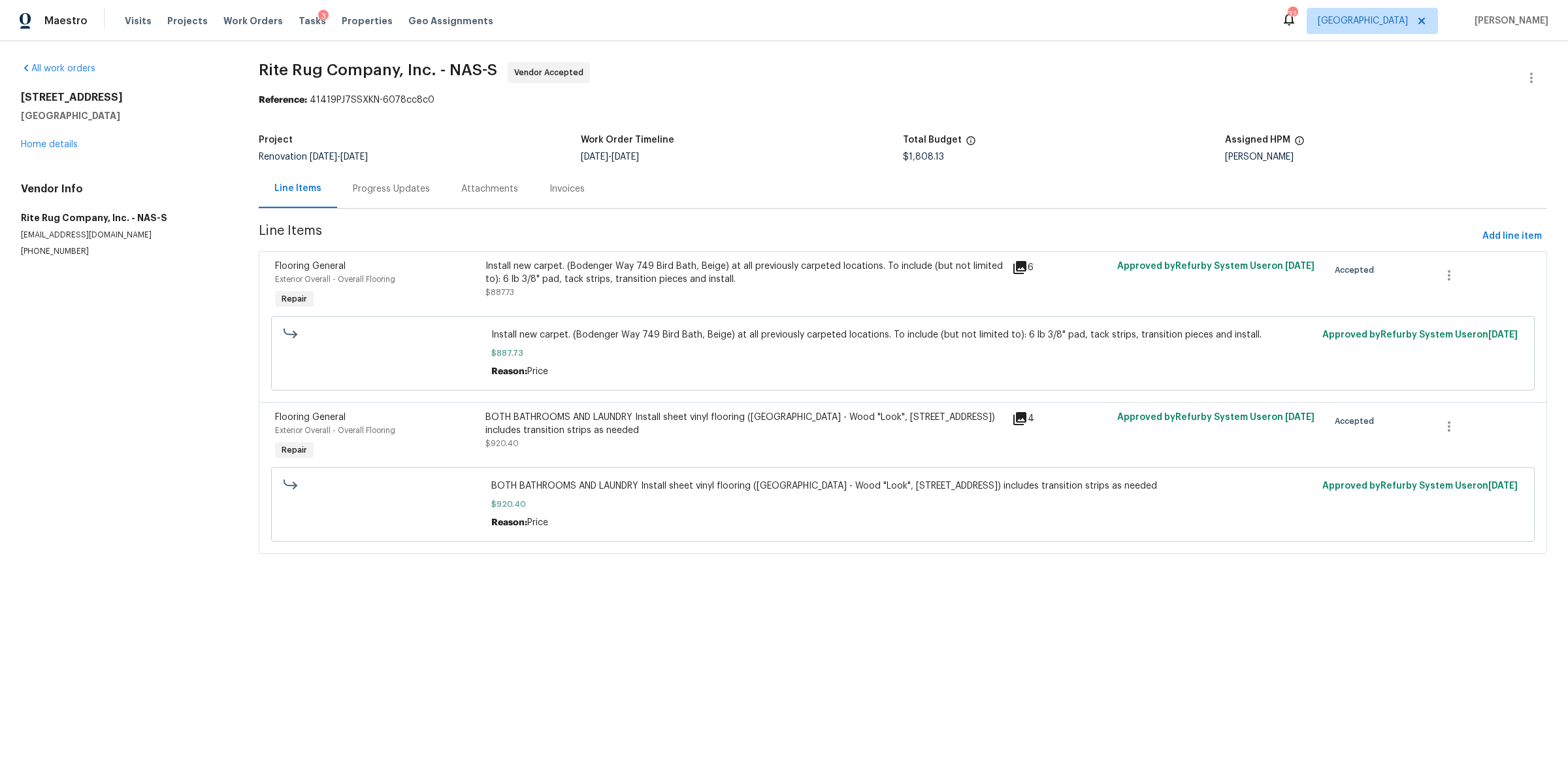
click at [354, 181] on div "Progress Updates" at bounding box center [391, 188] width 108 height 38
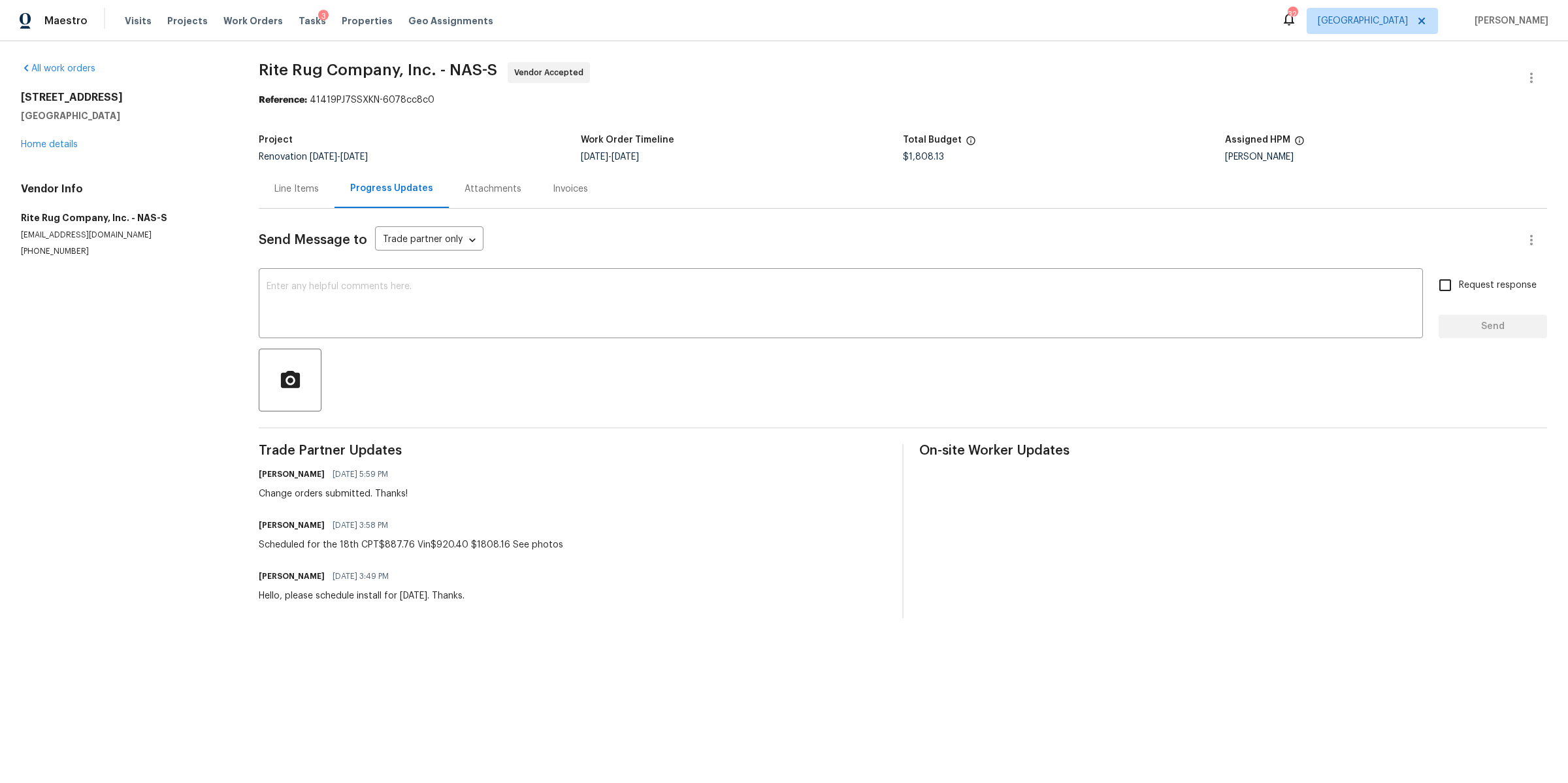
click at [297, 187] on div "Line Items" at bounding box center [297, 189] width 45 height 13
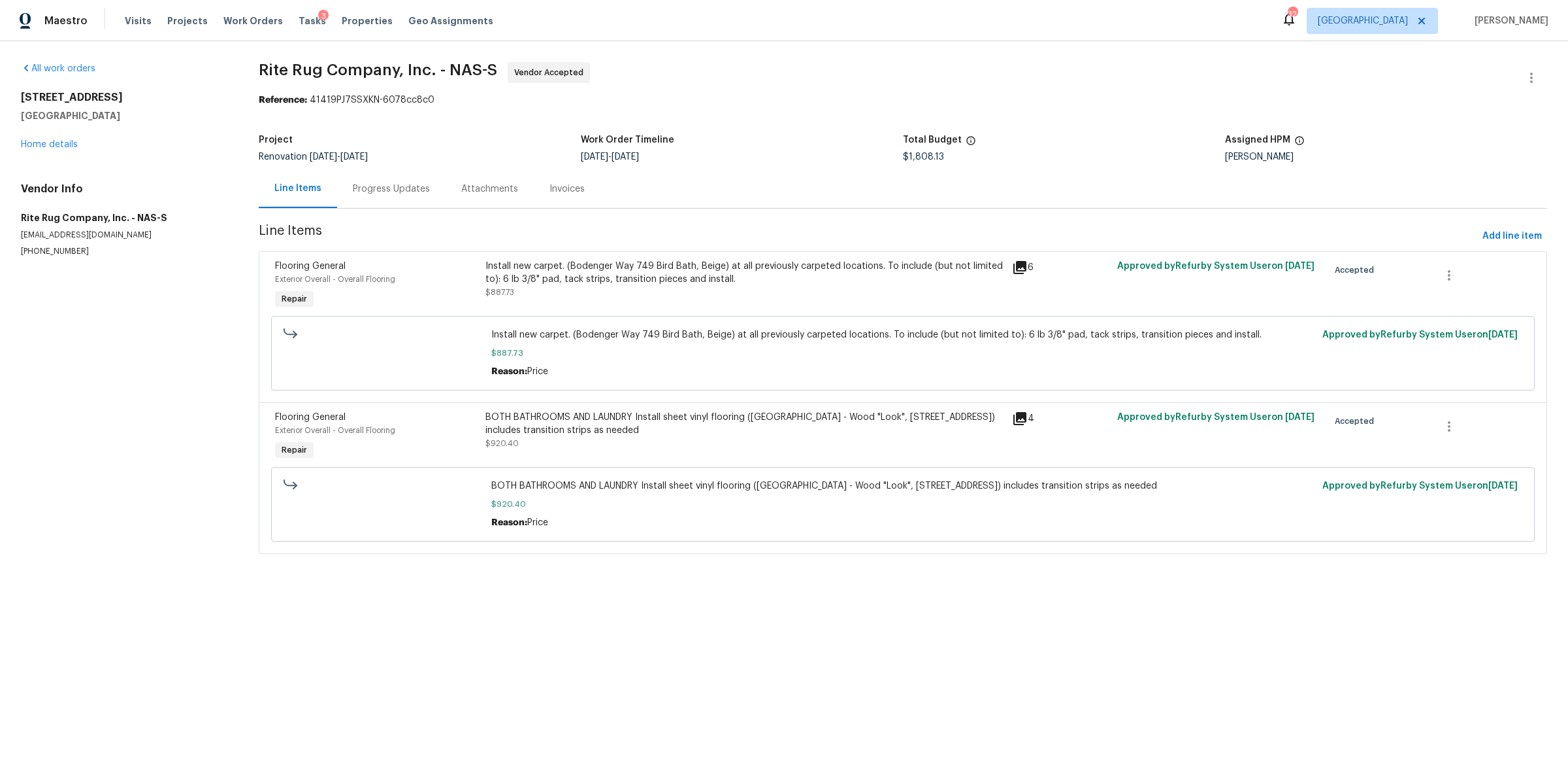
click at [699, 441] on div "BOTH BATHROOMS AND LAUNDRY Install sheet vinyl flooring (Sugar Valley - Wood "L…" at bounding box center [744, 431] width 519 height 39
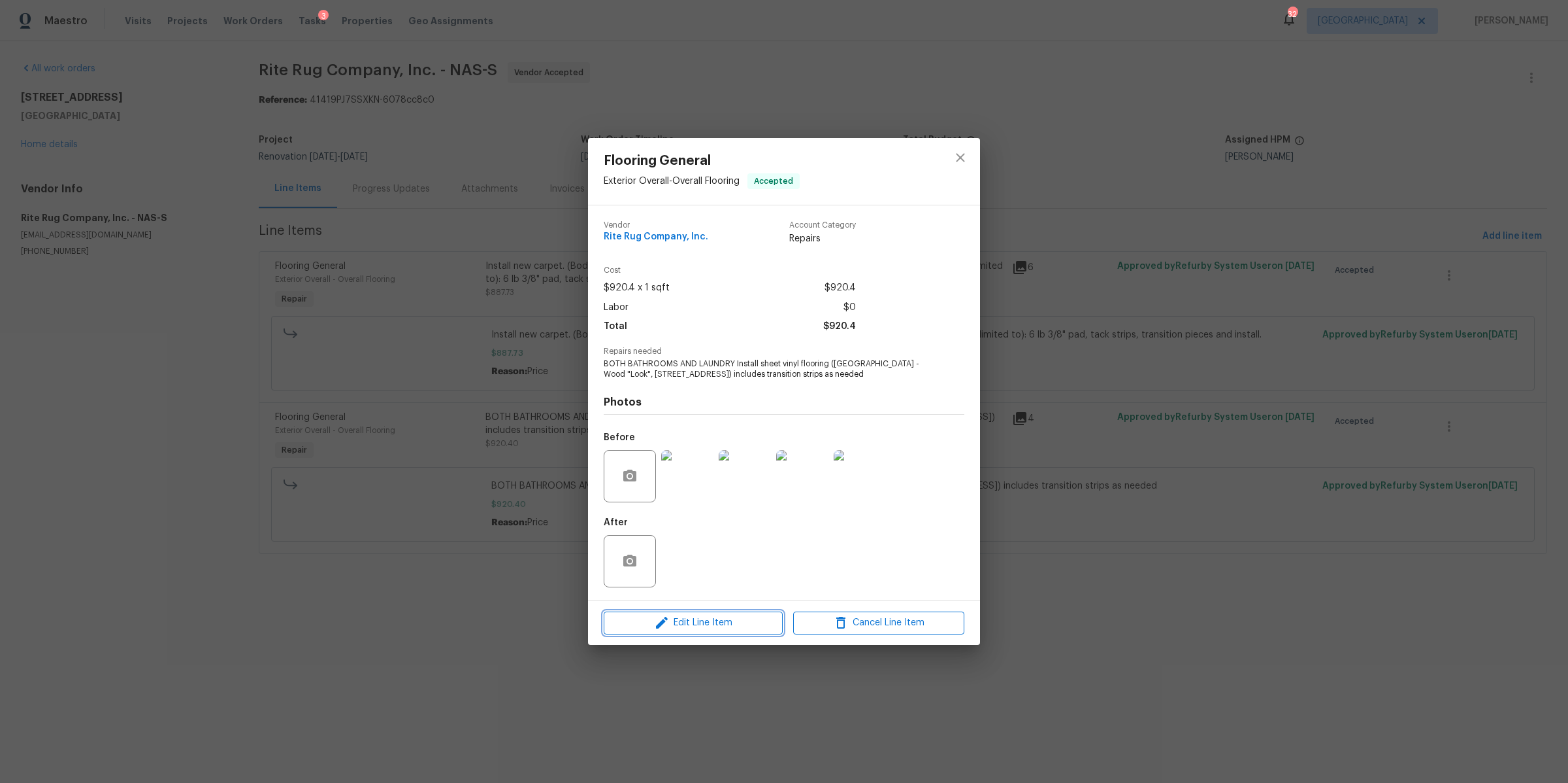
click at [716, 628] on span "Edit Line Item" at bounding box center [693, 623] width 171 height 17
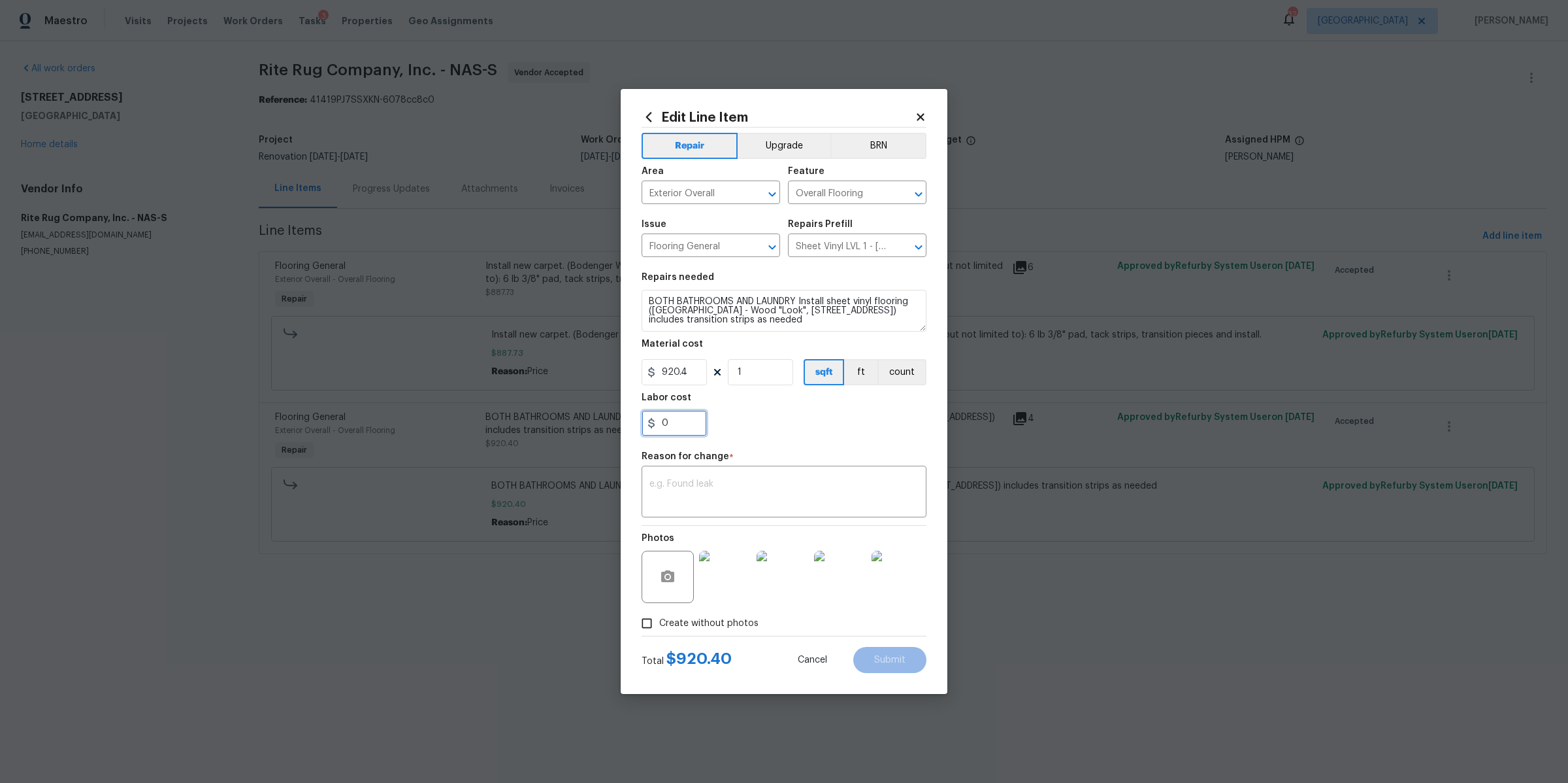
click at [693, 420] on input "0" at bounding box center [675, 423] width 65 height 26
type input "0.3"
click at [721, 487] on textarea at bounding box center [784, 492] width 269 height 27
type textarea "cost"
click at [907, 670] on button "Submit" at bounding box center [890, 660] width 74 height 26
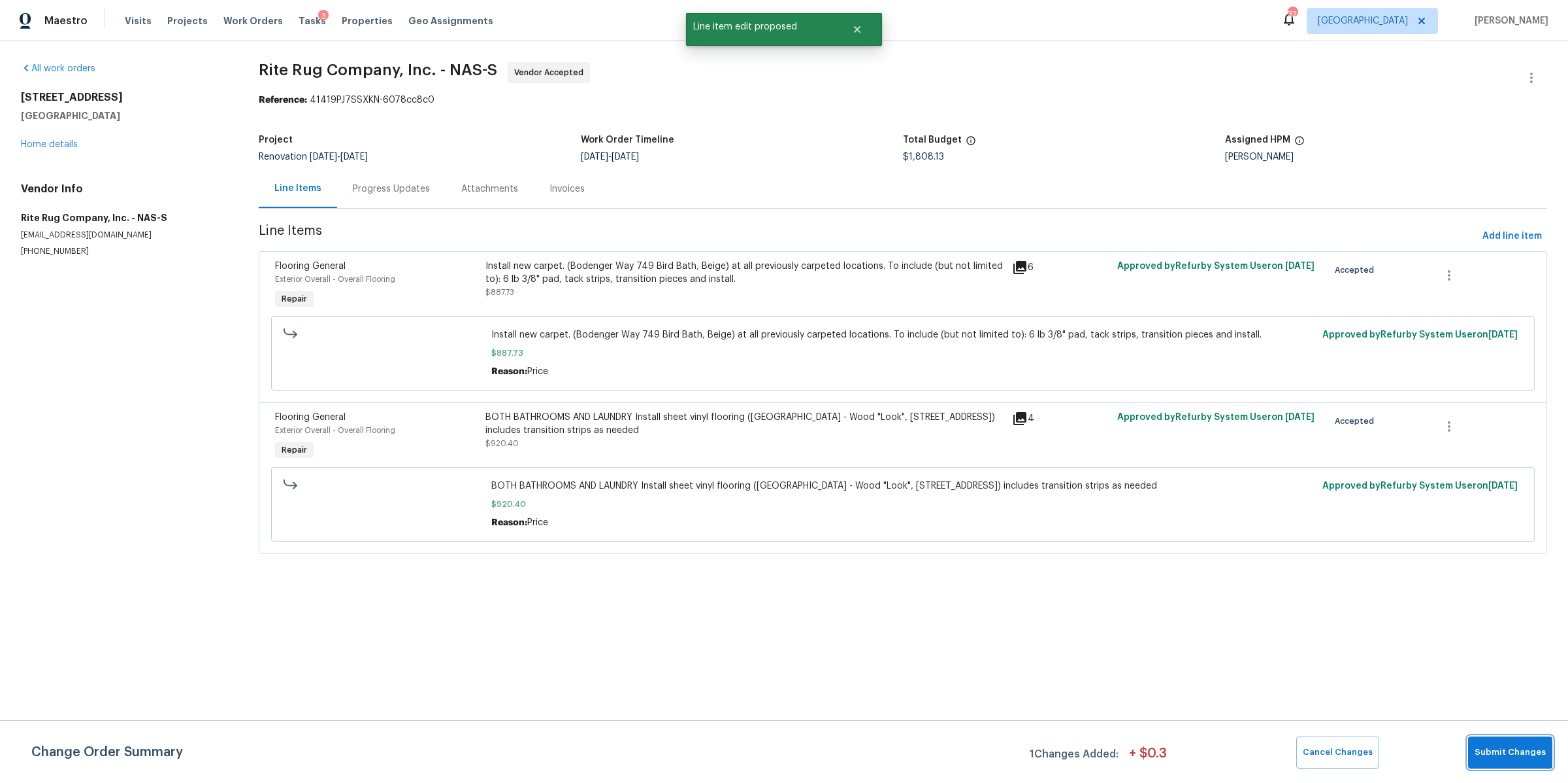
click at [1510, 763] on button "Submit Changes" at bounding box center [1510, 752] width 84 height 32
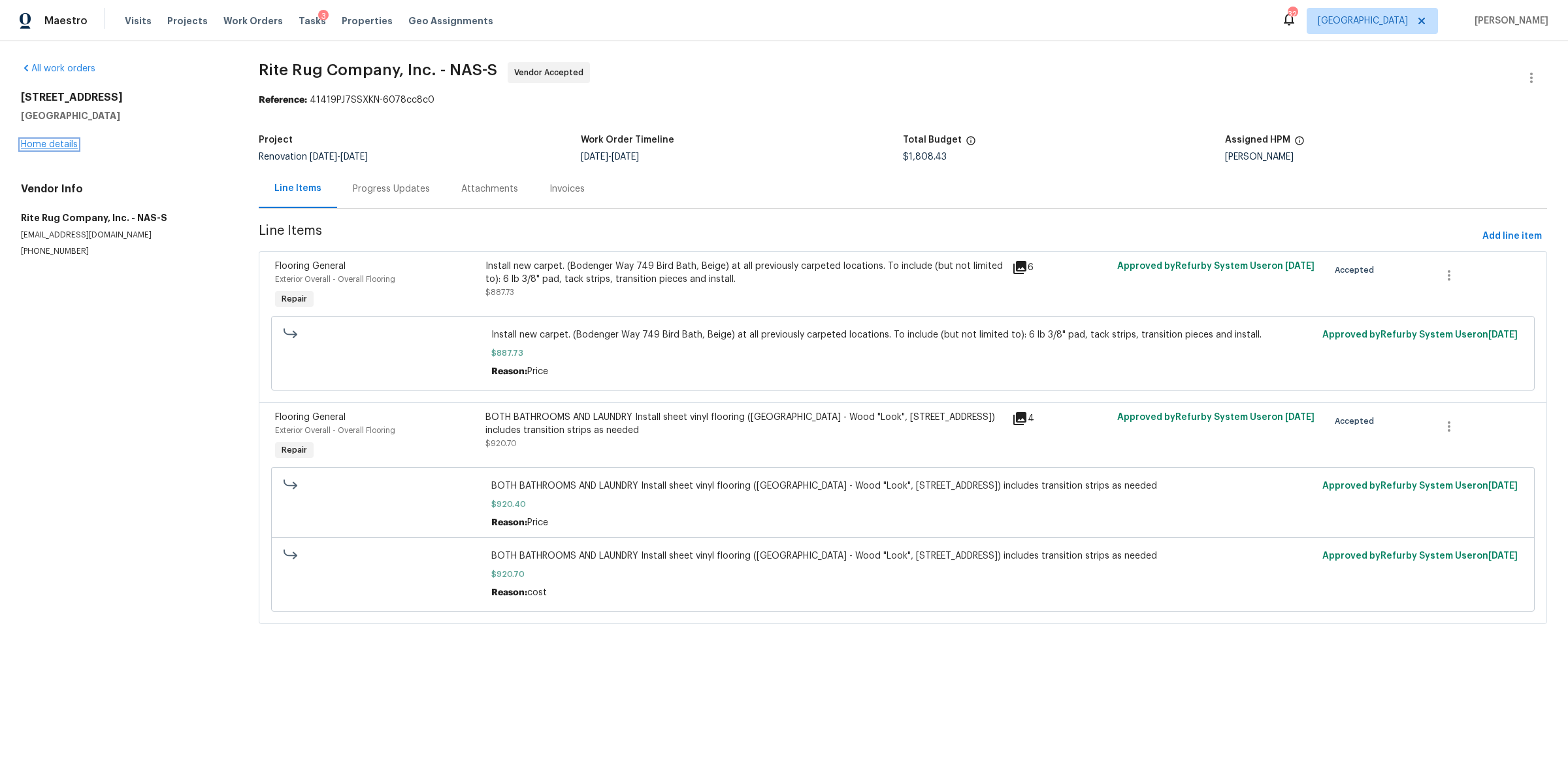
click at [59, 145] on link "Home details" at bounding box center [48, 144] width 57 height 9
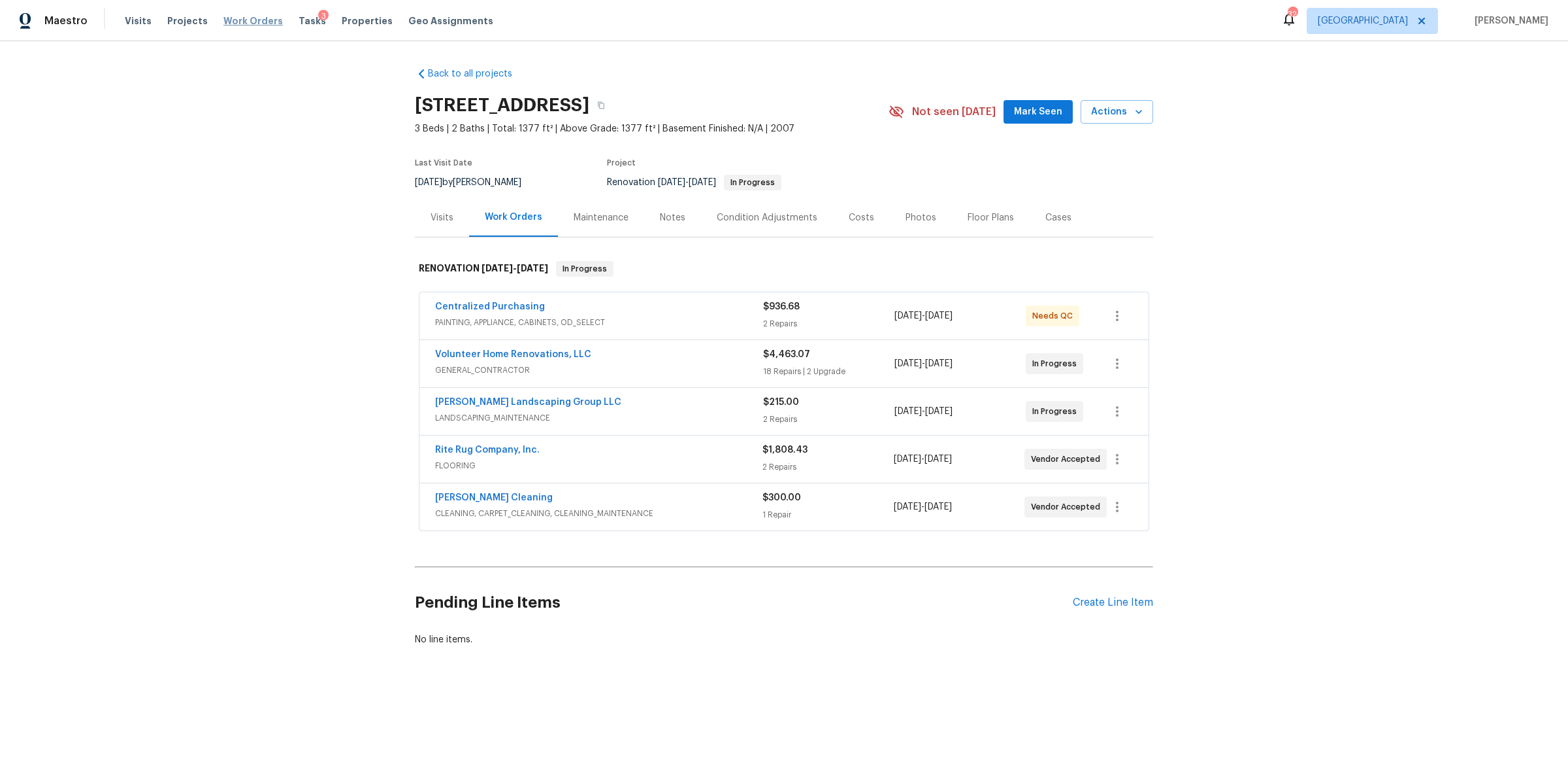
click at [244, 19] on span "Work Orders" at bounding box center [253, 21] width 60 height 13
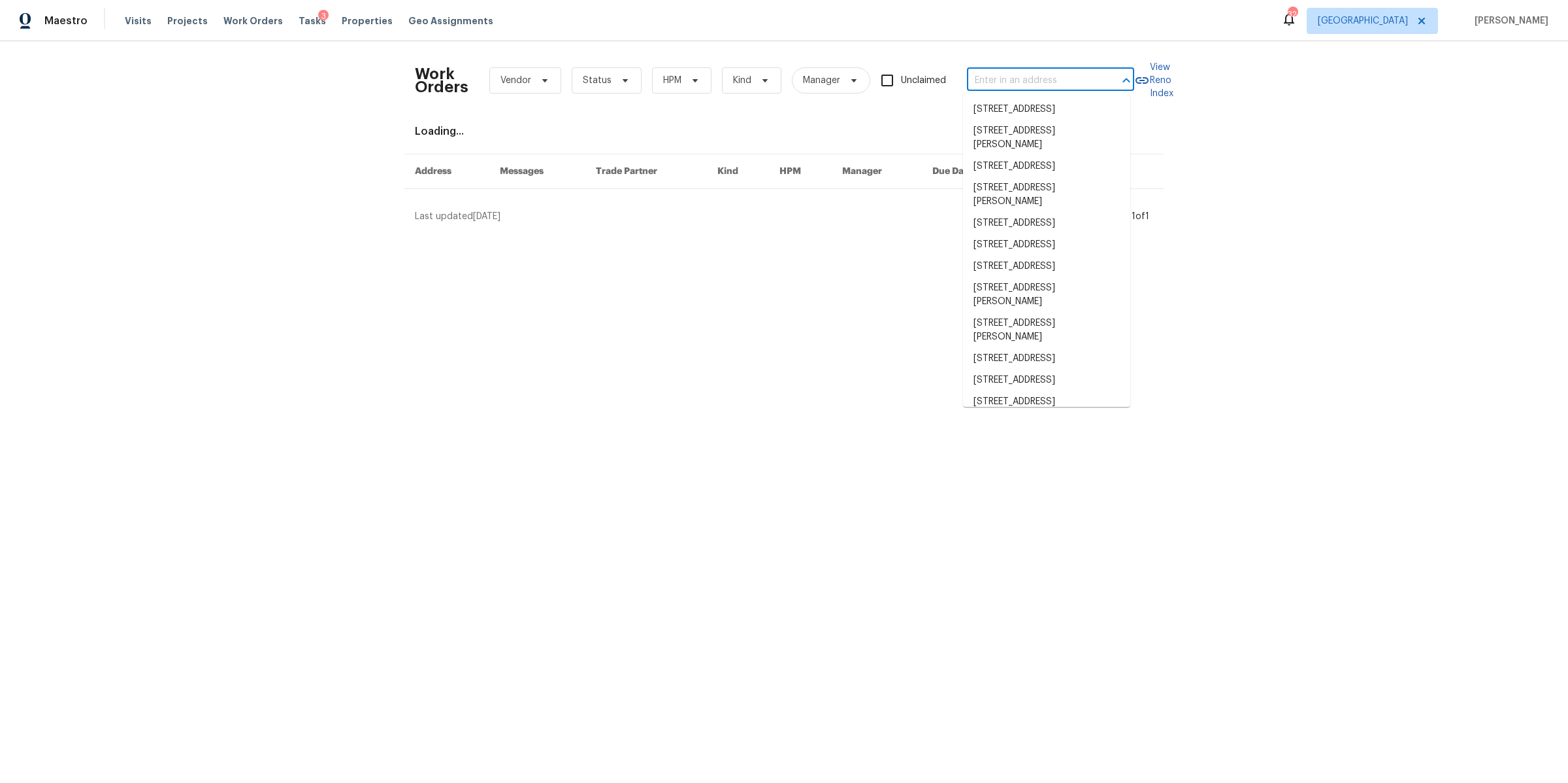
click at [1023, 81] on input "text" at bounding box center [1032, 81] width 130 height 21
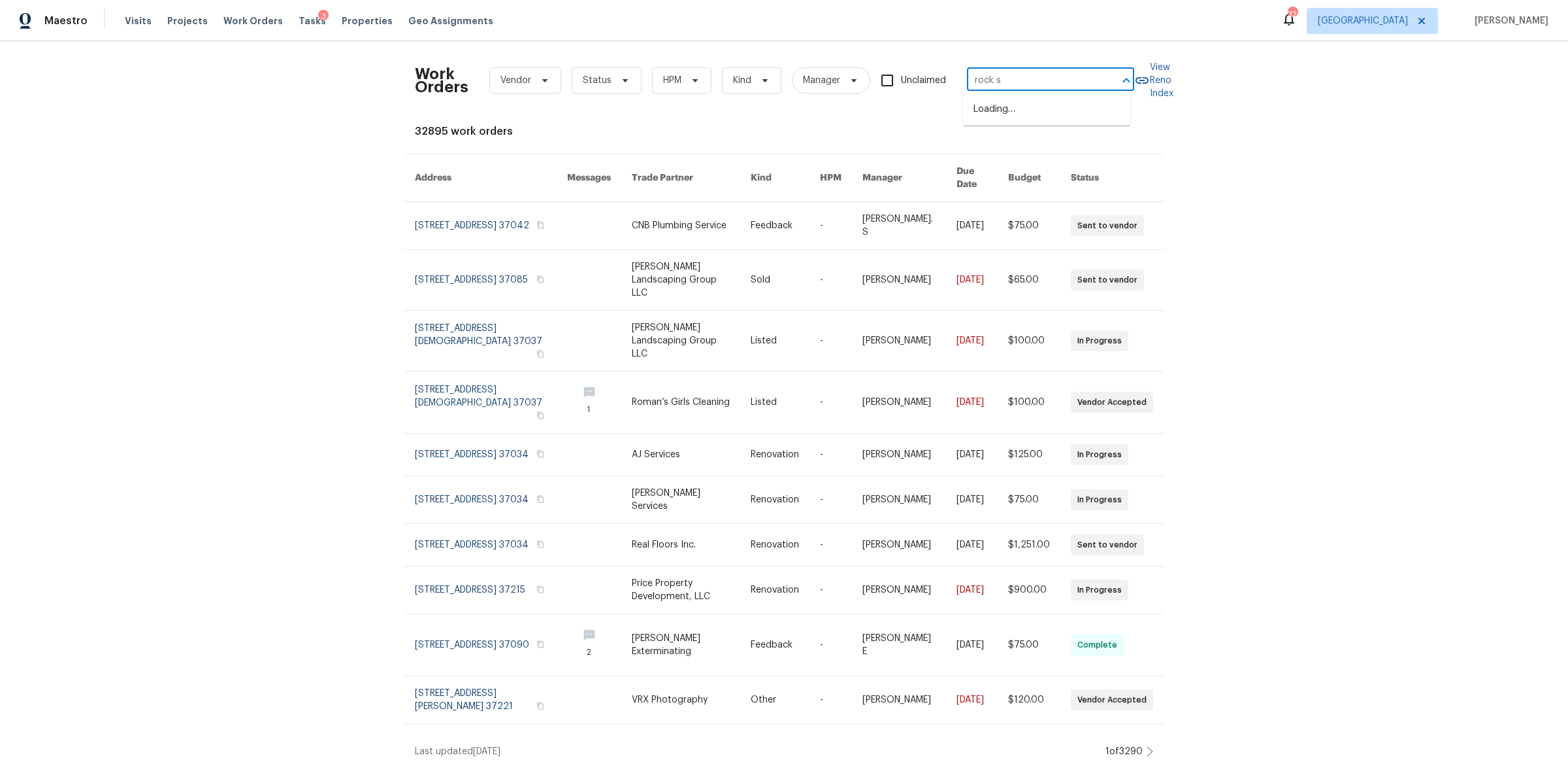
type input "rock sp"
click at [1028, 163] on li "[STREET_ADDRESS]" at bounding box center [1047, 152] width 168 height 21
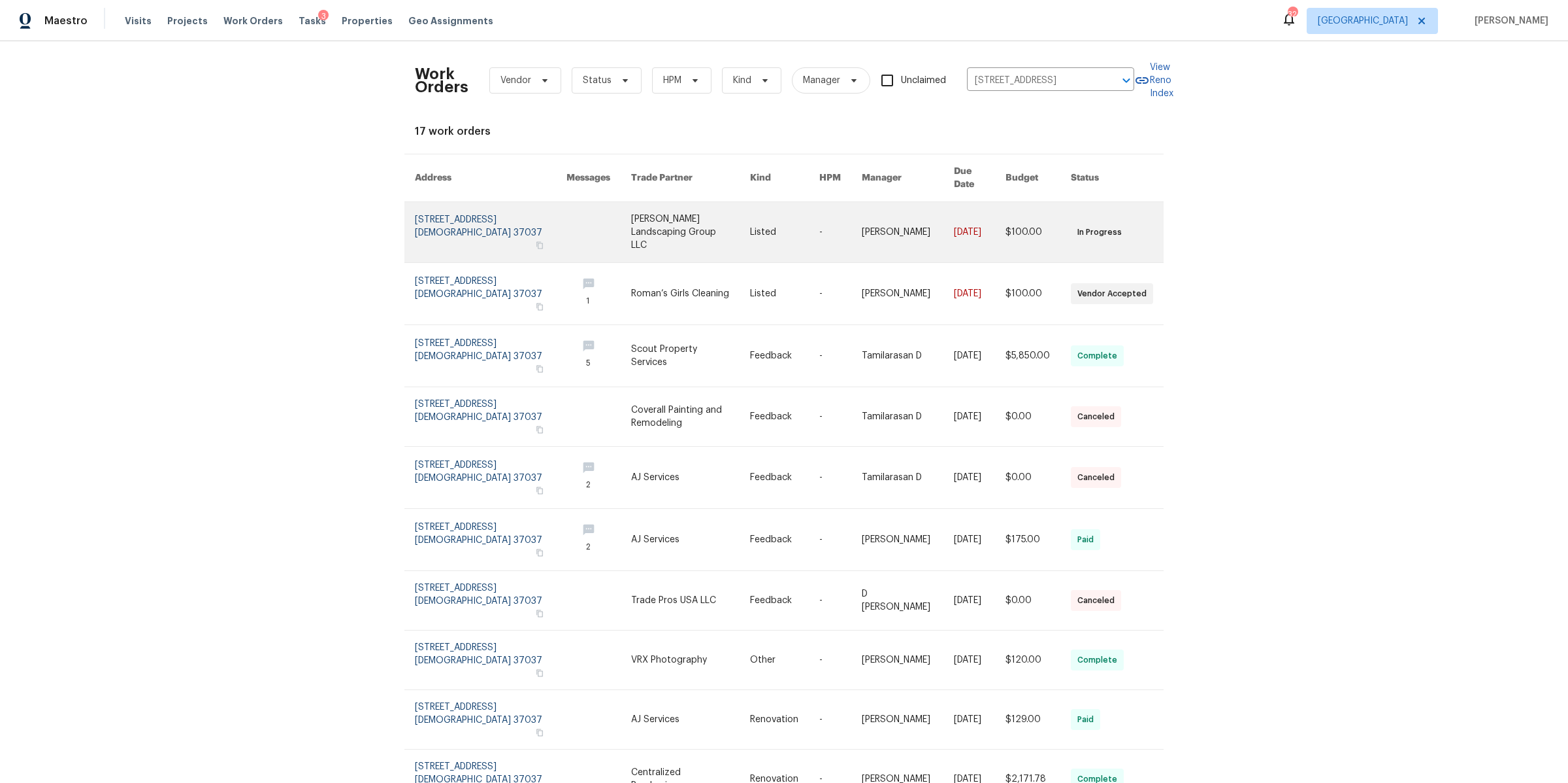
click at [443, 227] on link at bounding box center [490, 232] width 152 height 61
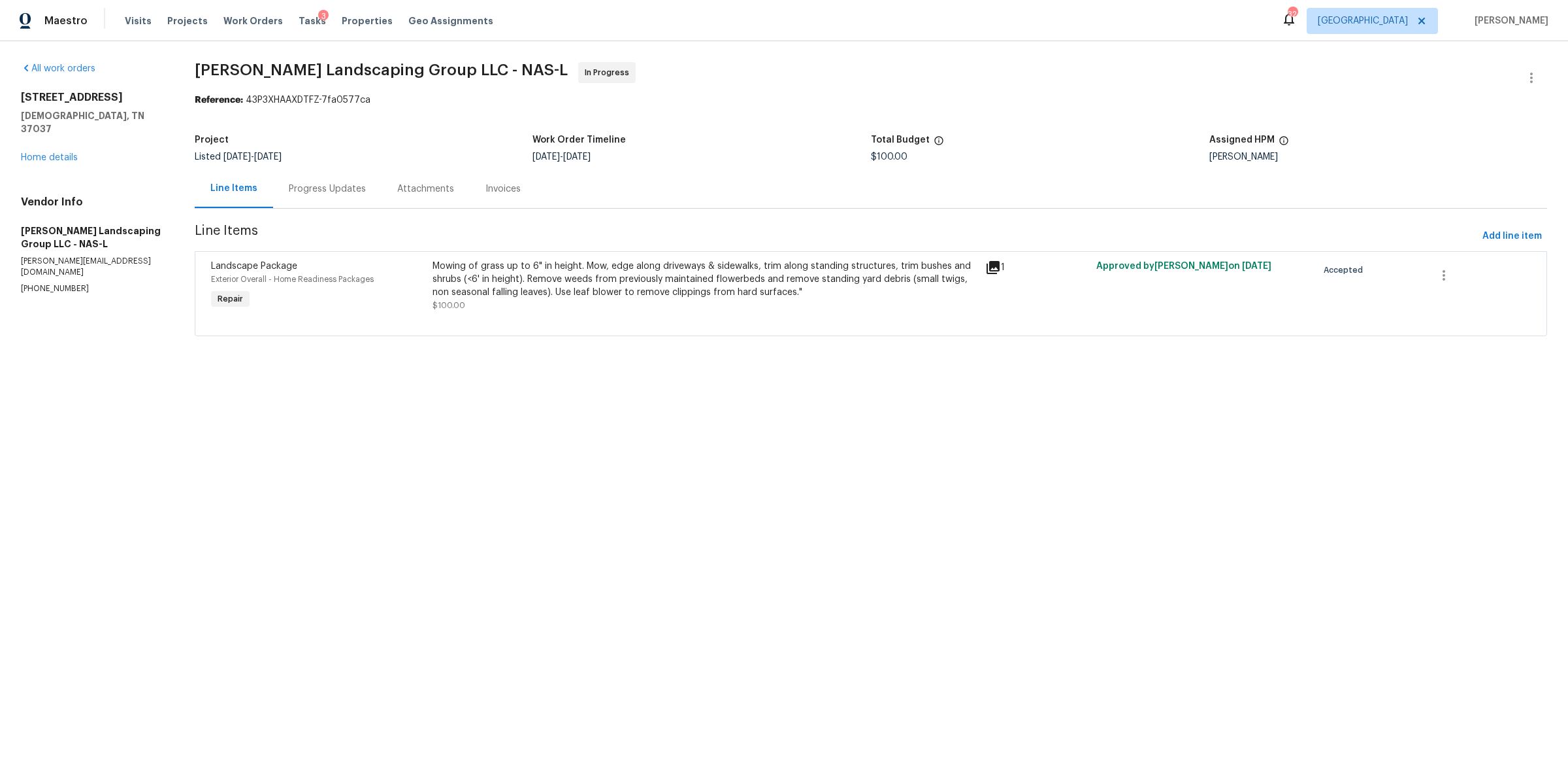
click at [301, 189] on div "Progress Updates" at bounding box center [327, 189] width 77 height 13
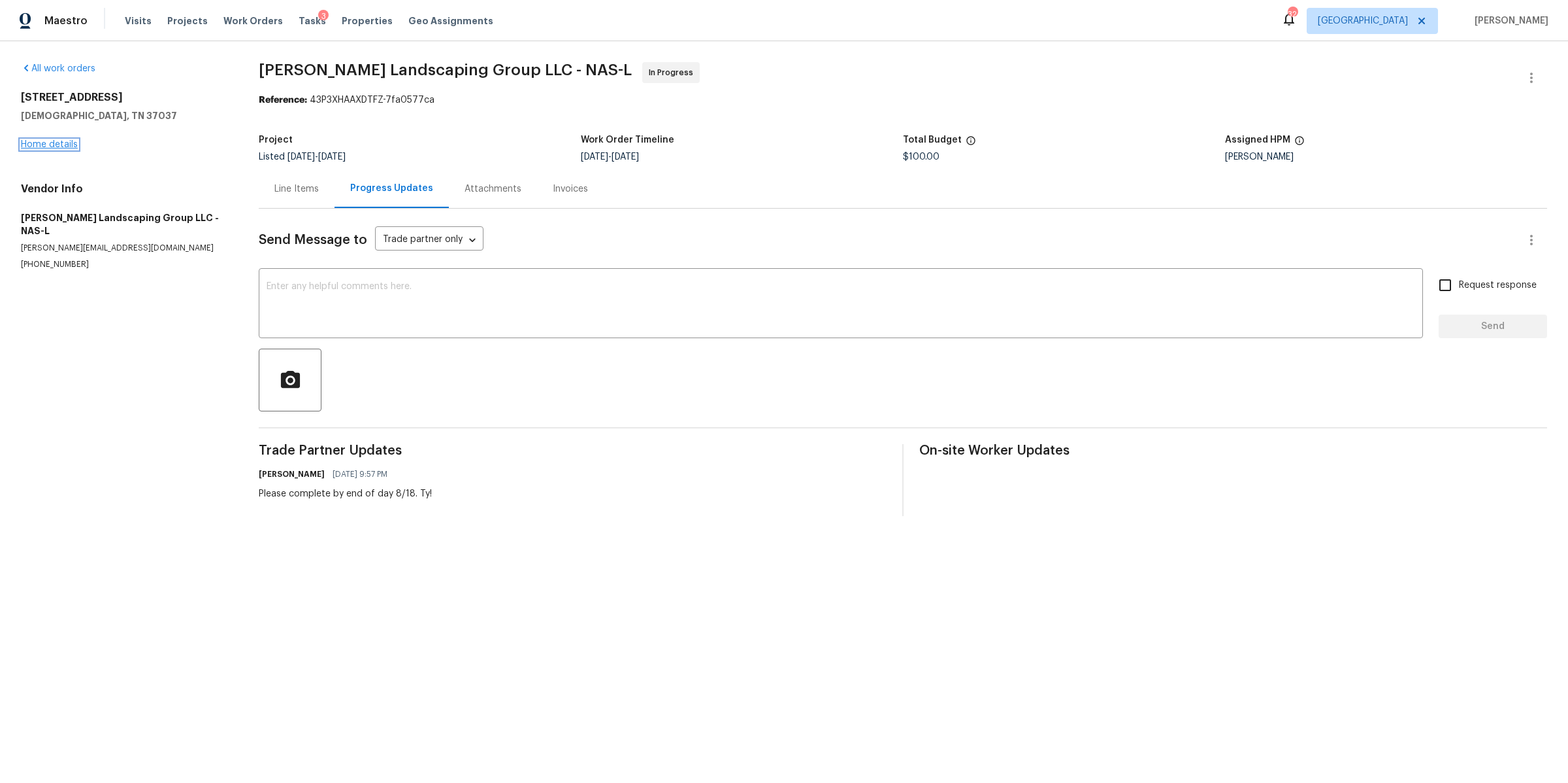
click at [60, 140] on link "Home details" at bounding box center [48, 144] width 57 height 9
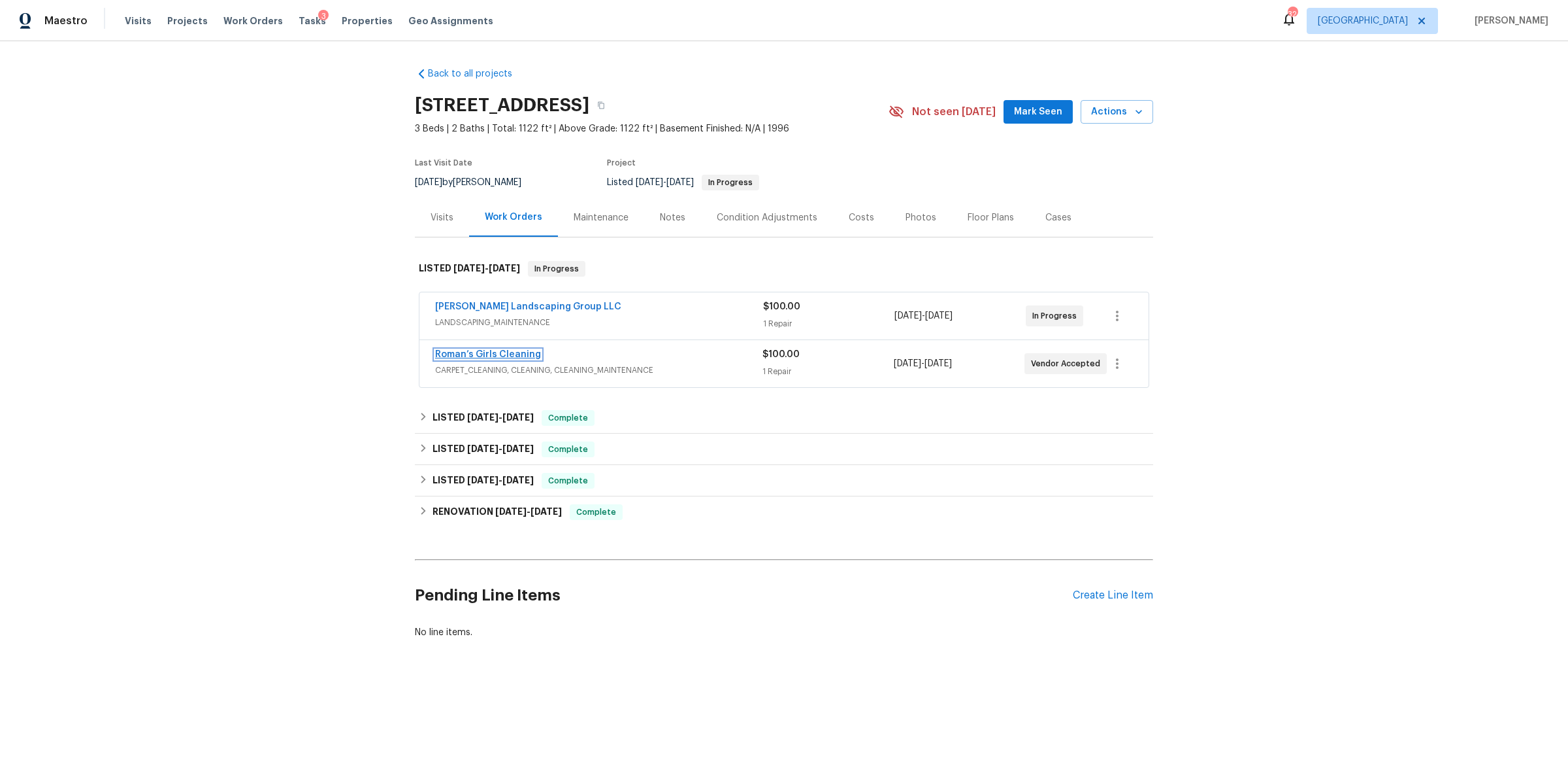
click at [483, 356] on link "Roman’s Girls Cleaning" at bounding box center [488, 354] width 106 height 9
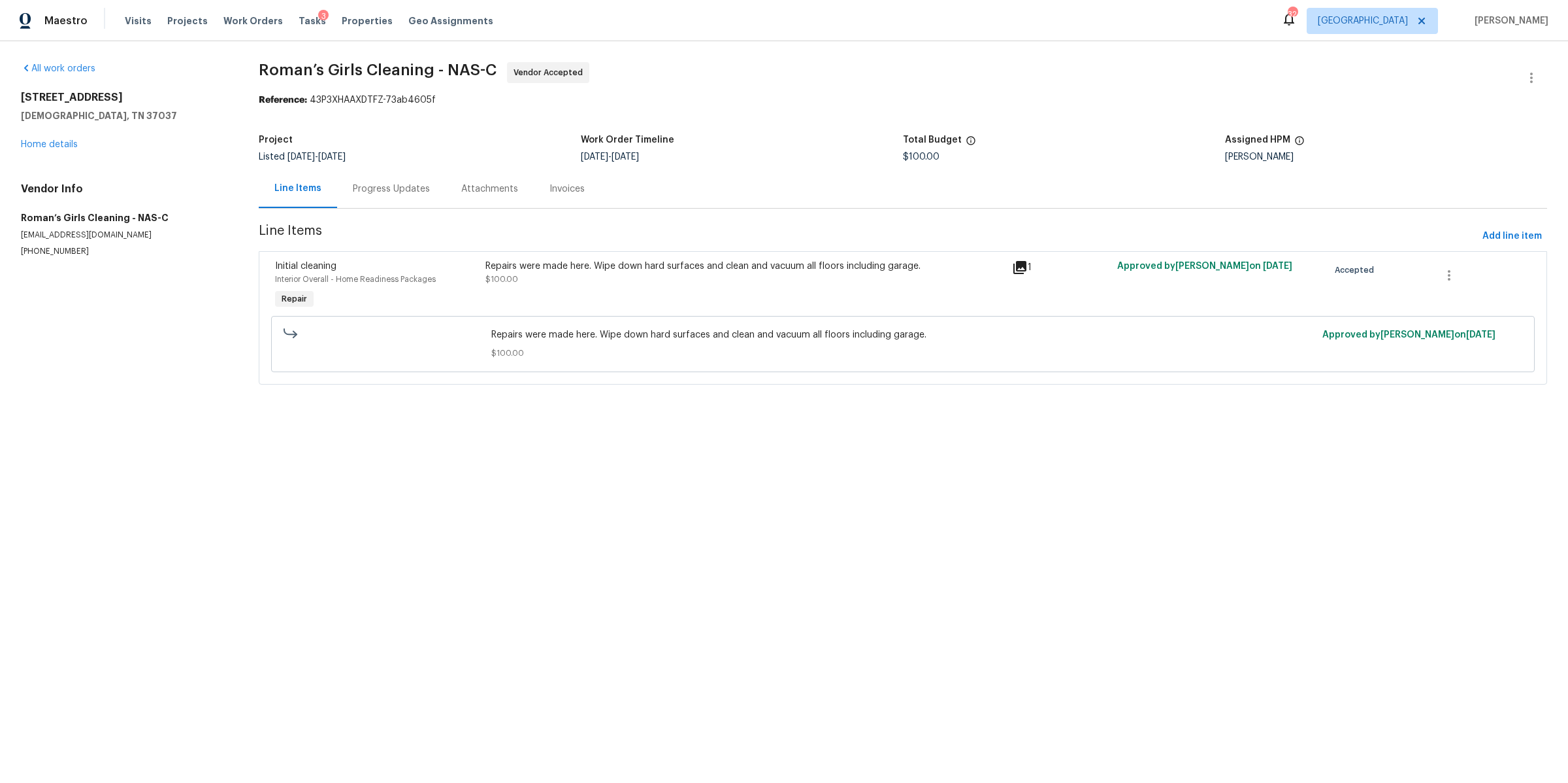
click at [369, 183] on div "Progress Updates" at bounding box center [391, 189] width 77 height 13
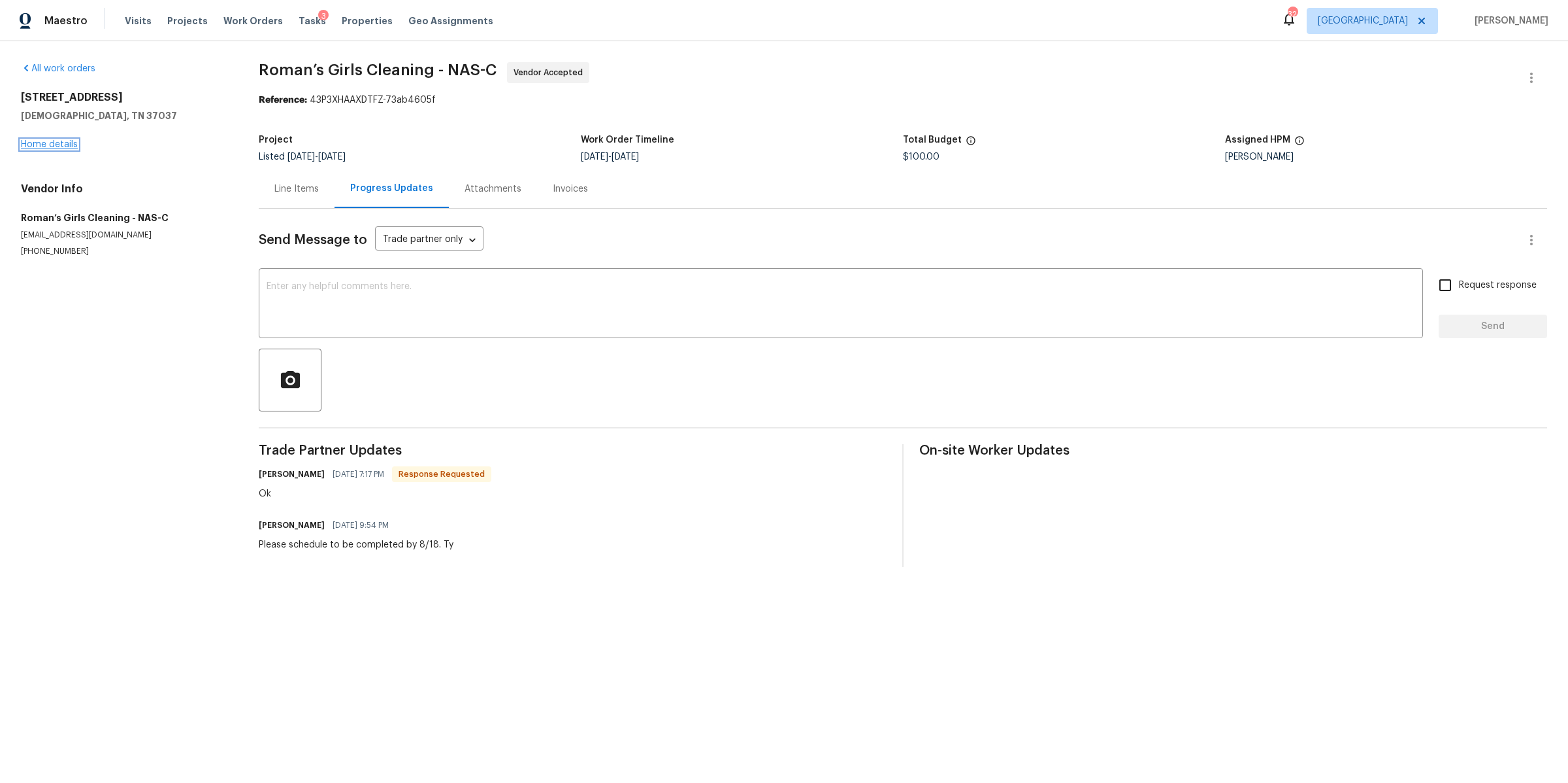
click at [62, 148] on link "Home details" at bounding box center [48, 144] width 57 height 9
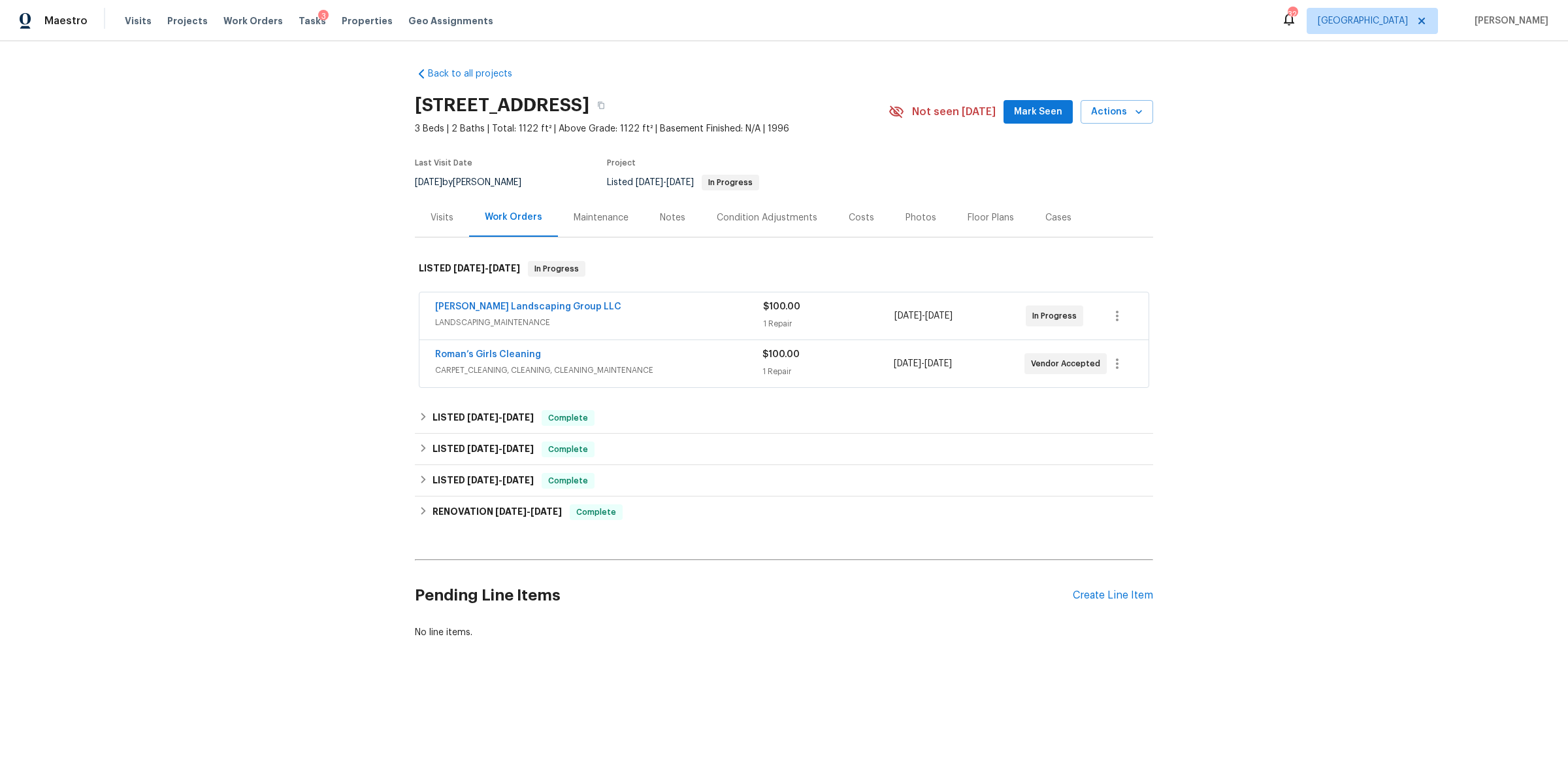
click at [433, 215] on div "Visits" at bounding box center [442, 218] width 23 height 13
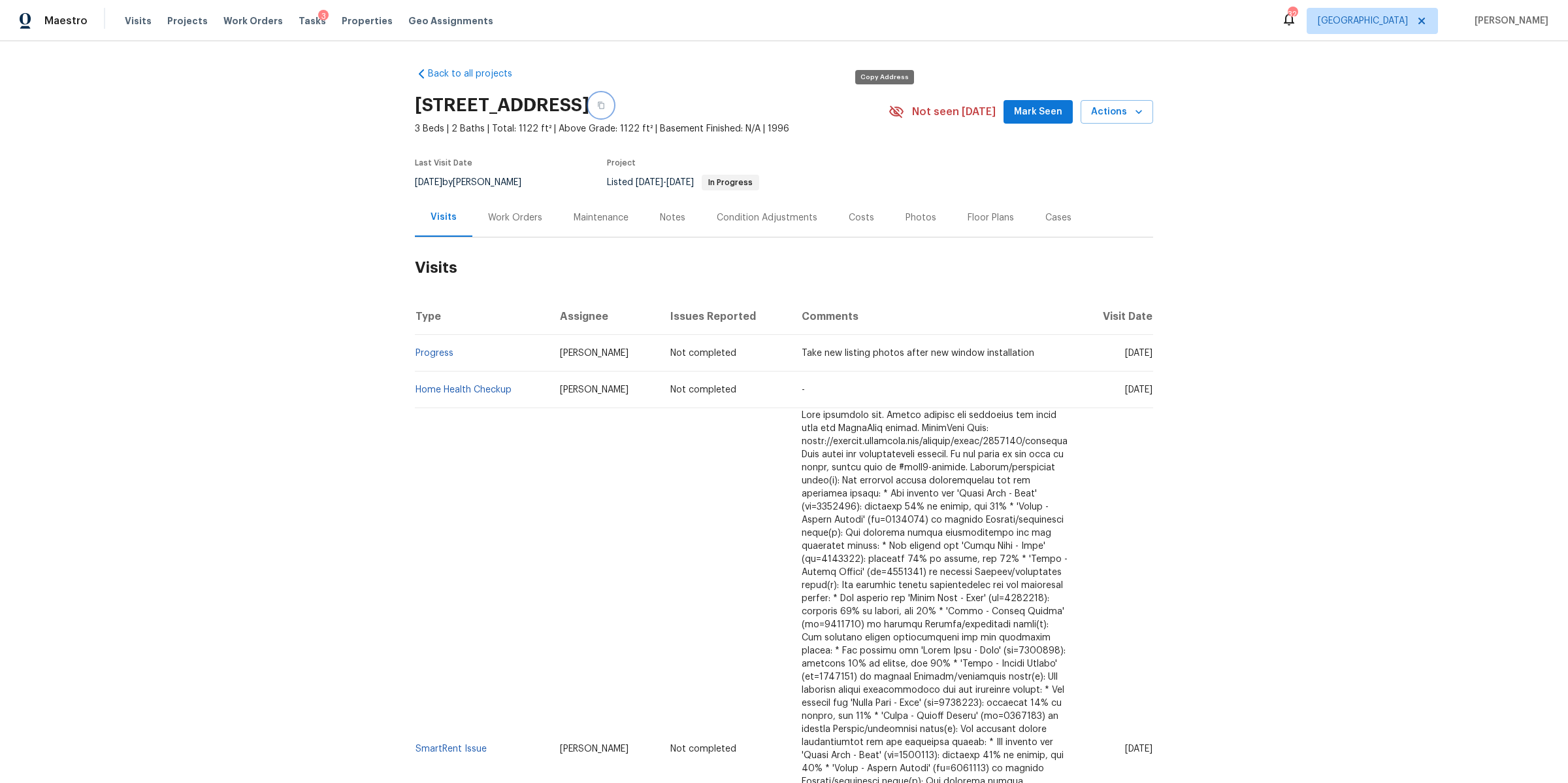
click at [606, 102] on icon "button" at bounding box center [601, 105] width 7 height 7
click at [130, 14] on span "Visits" at bounding box center [138, 21] width 27 height 13
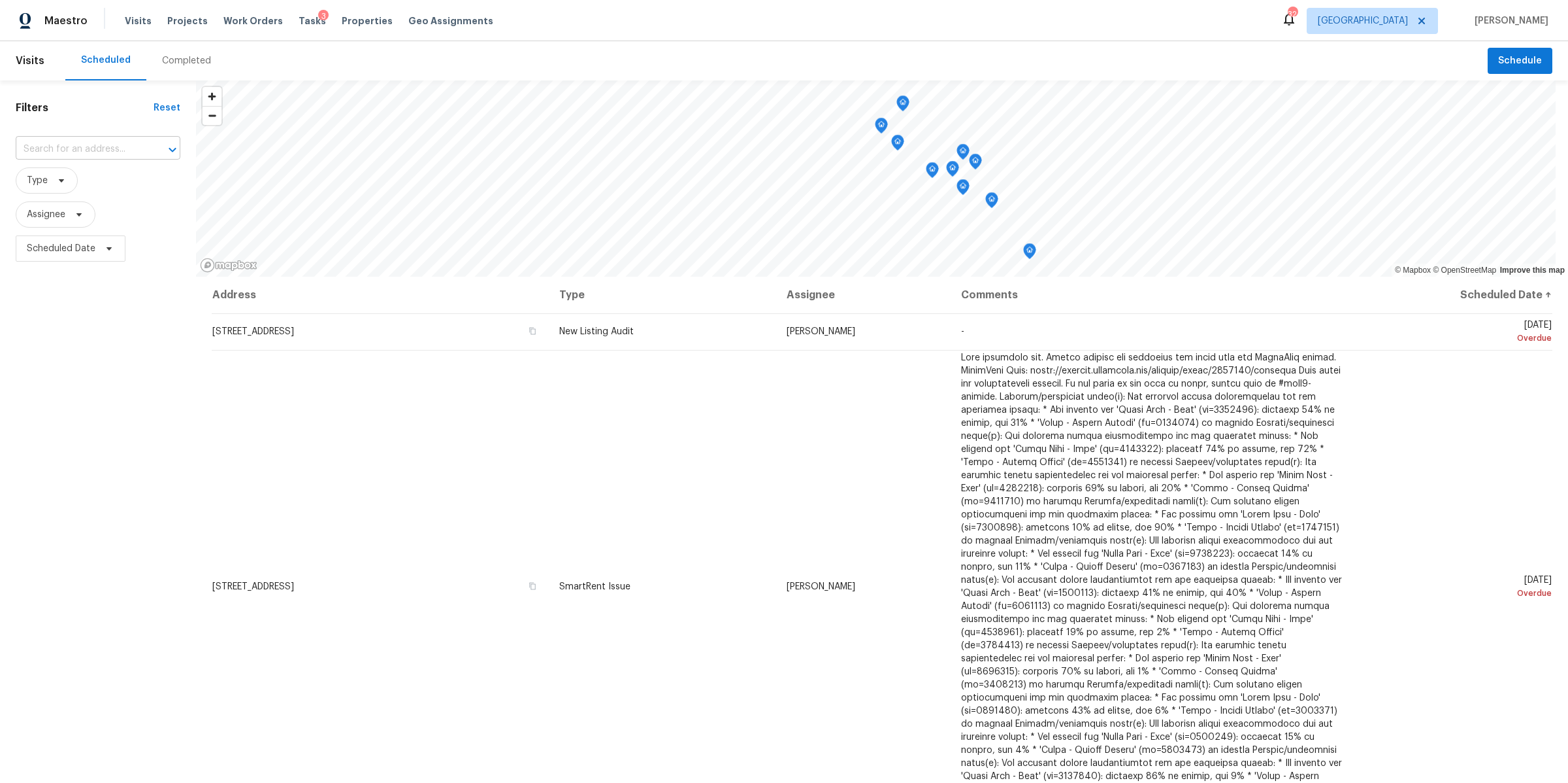
click at [46, 145] on input "text" at bounding box center [79, 149] width 128 height 21
paste input "[STREET_ADDRESS]"
type input "[STREET_ADDRESS]"
click at [49, 181] on li "[STREET_ADDRESS]" at bounding box center [98, 178] width 165 height 21
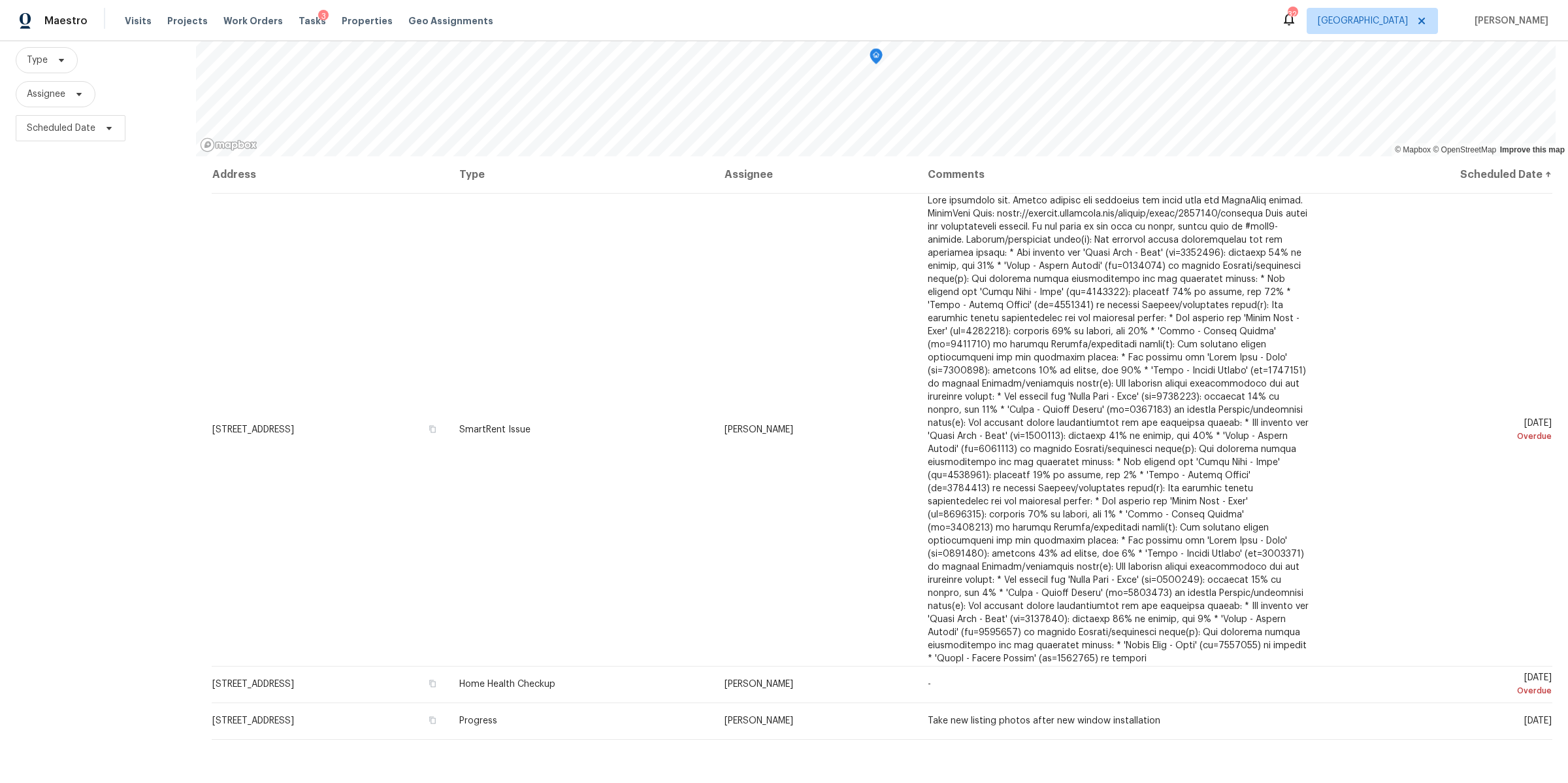
scroll to position [132, 0]
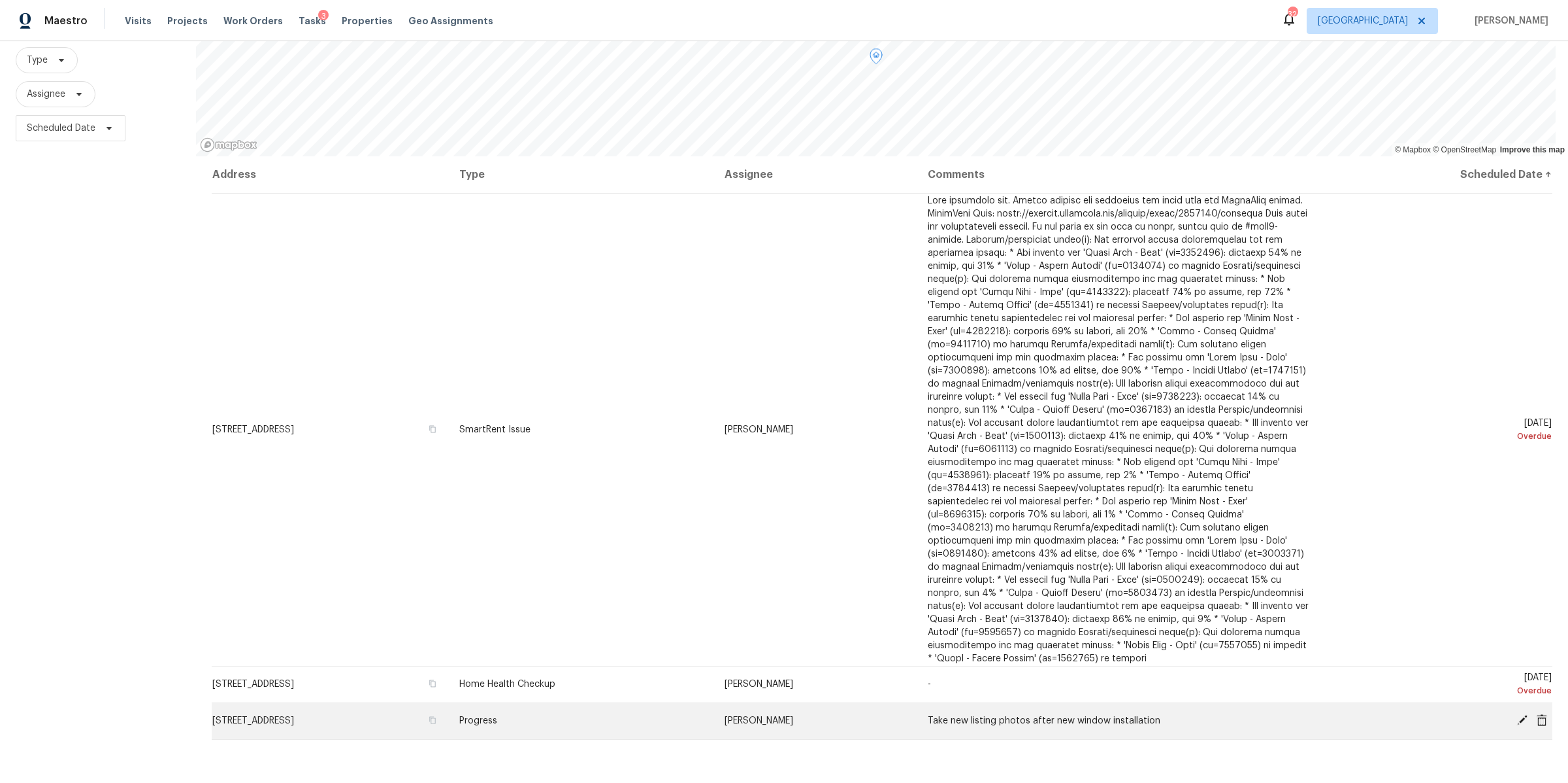
click at [1518, 715] on icon at bounding box center [1522, 720] width 10 height 10
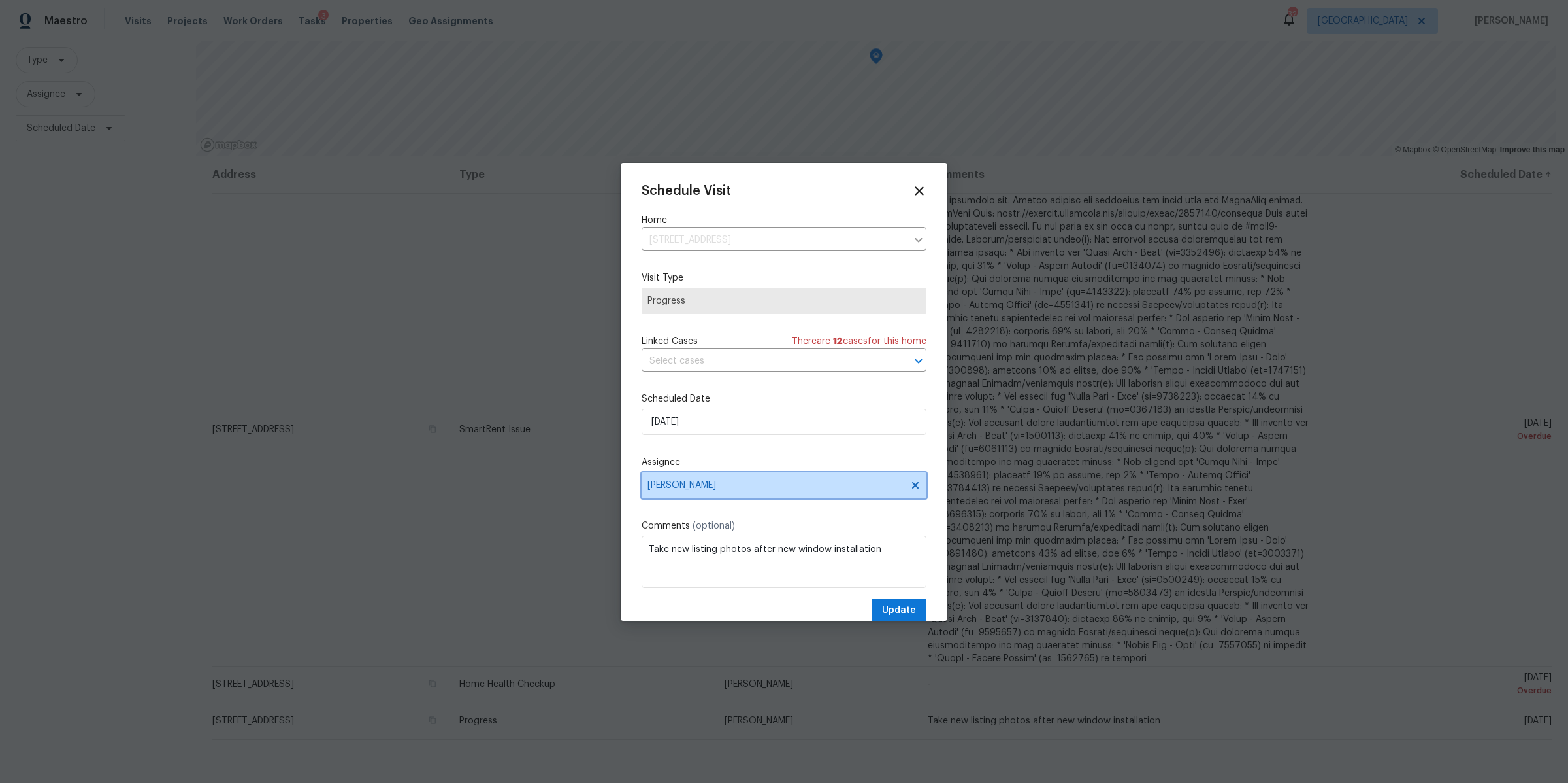
click at [759, 486] on span "[PERSON_NAME]" at bounding box center [775, 485] width 256 height 10
type input "bria"
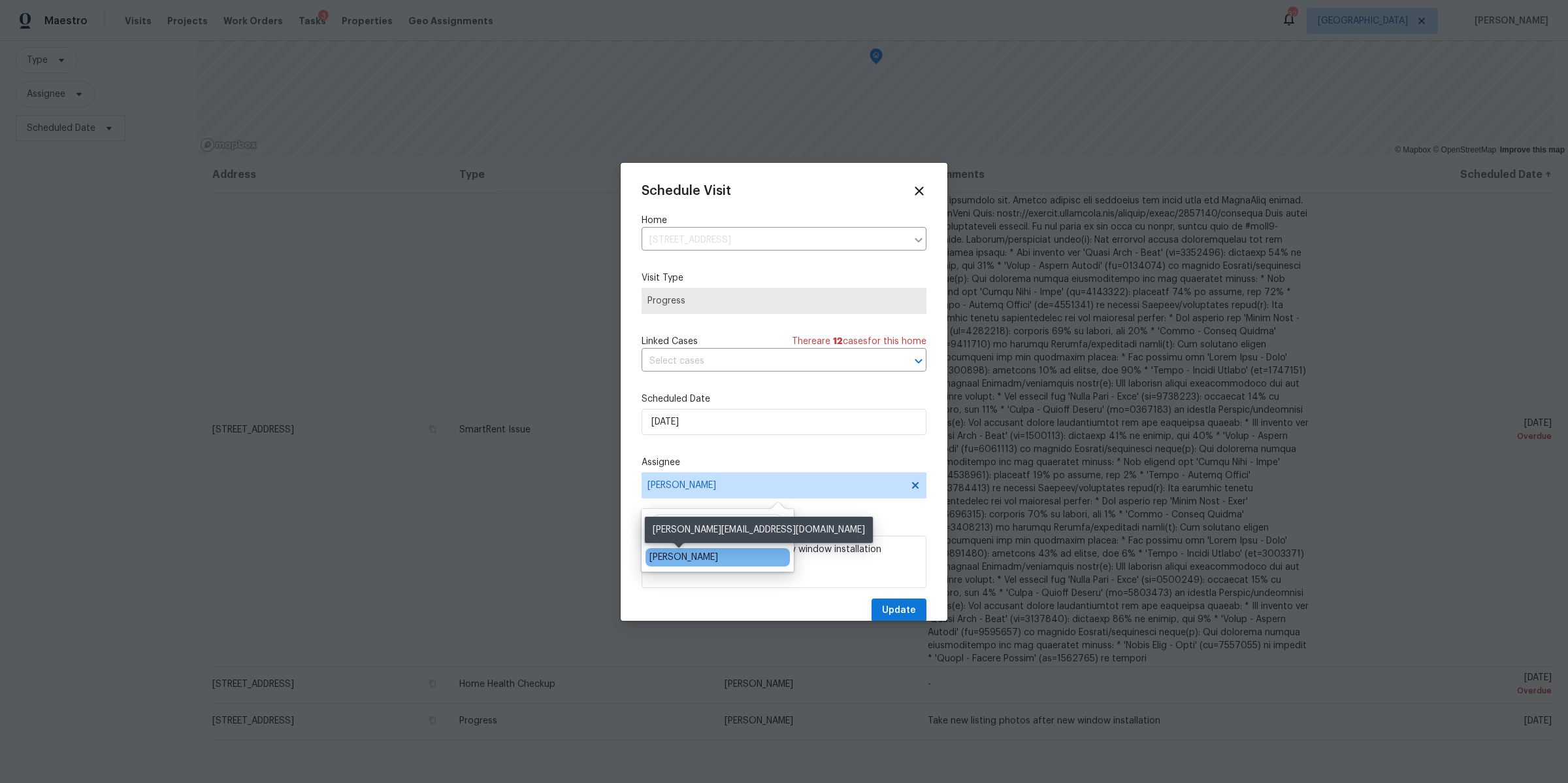
click at [682, 562] on div "[PERSON_NAME]" at bounding box center [684, 557] width 69 height 13
click at [882, 610] on span "Update" at bounding box center [899, 611] width 34 height 17
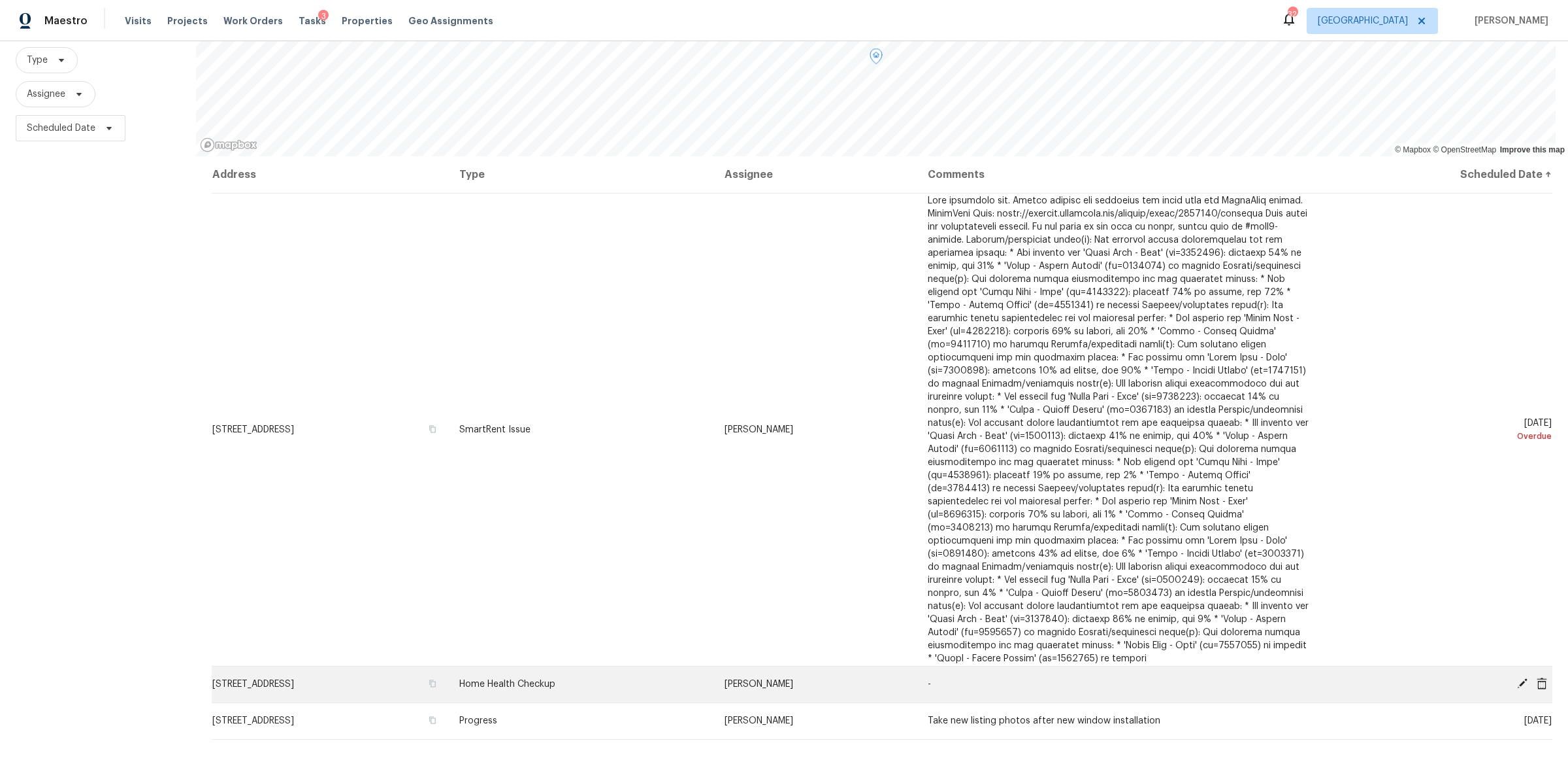
click at [1537, 677] on icon at bounding box center [1542, 682] width 10 height 12
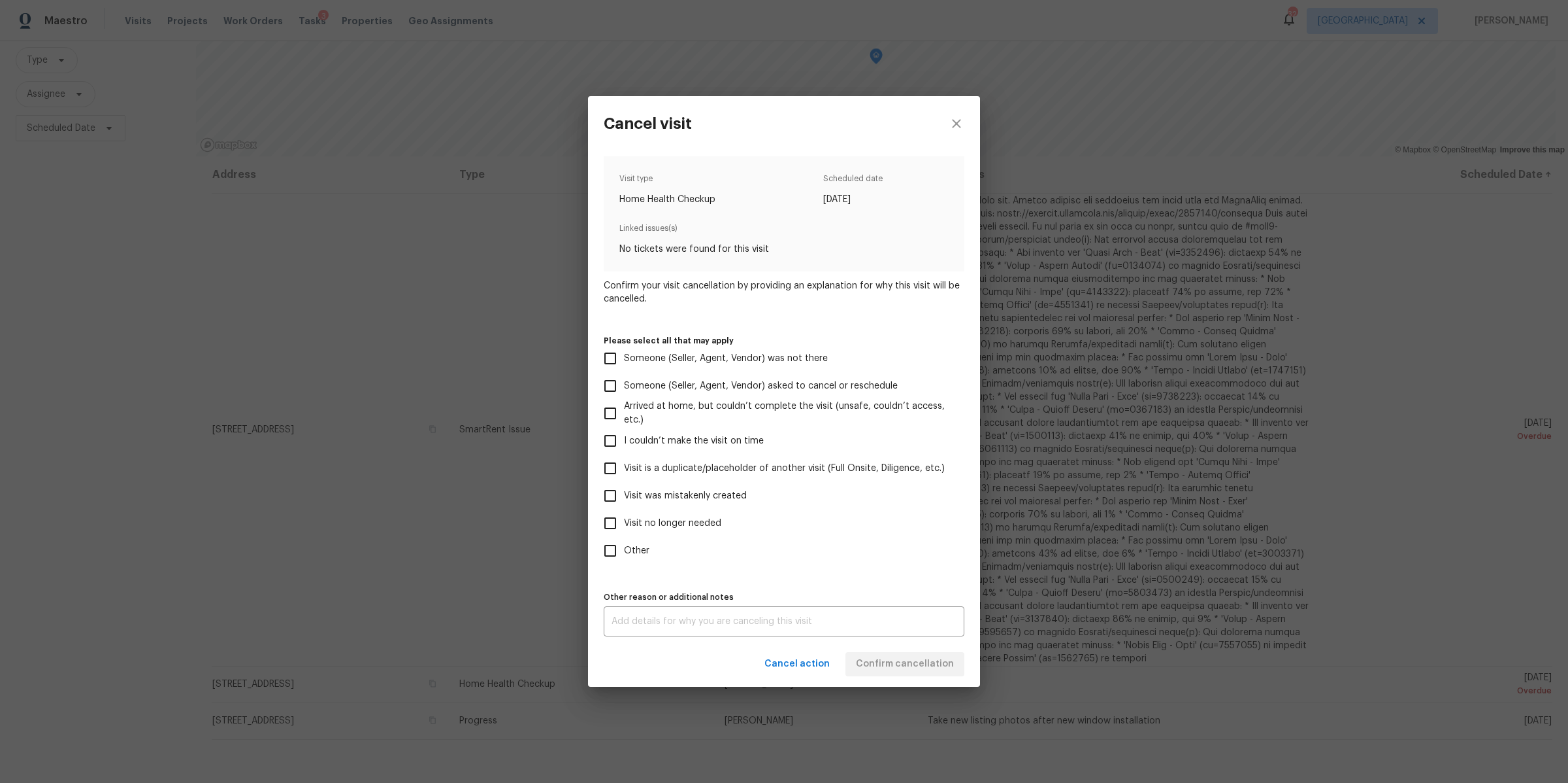
click at [675, 516] on span "Visit no longer needed" at bounding box center [673, 523] width 98 height 14
click at [624, 515] on input "Visit no longer needed" at bounding box center [609, 522] width 27 height 27
checkbox input "true"
click at [762, 626] on div "x Other reason or additional notes" at bounding box center [784, 621] width 361 height 30
type textarea "new pics"
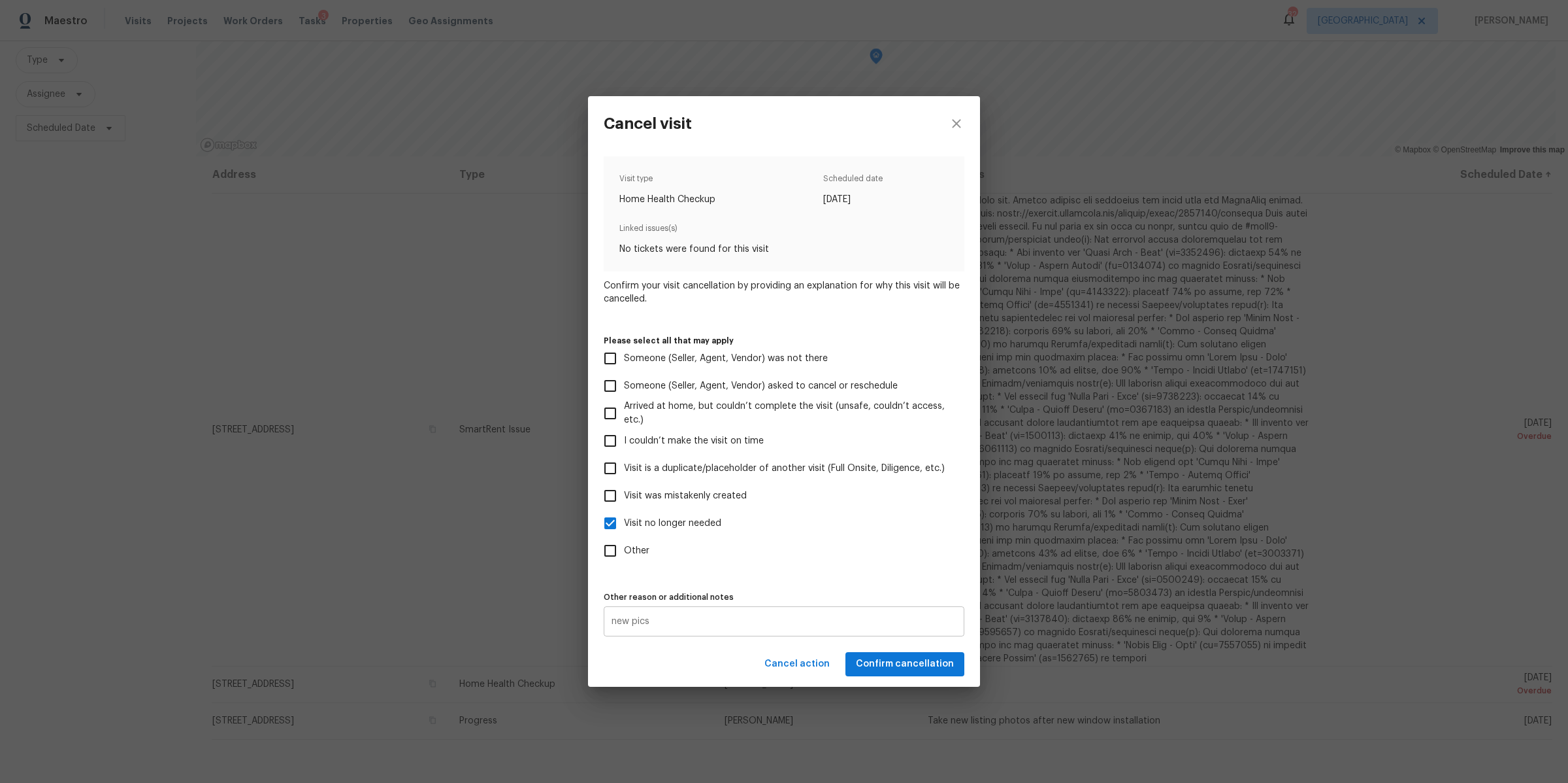
click at [913, 631] on div "new pics x Other reason or additional notes" at bounding box center [784, 621] width 361 height 30
click at [911, 659] on span "Confirm cancellation" at bounding box center [905, 665] width 98 height 17
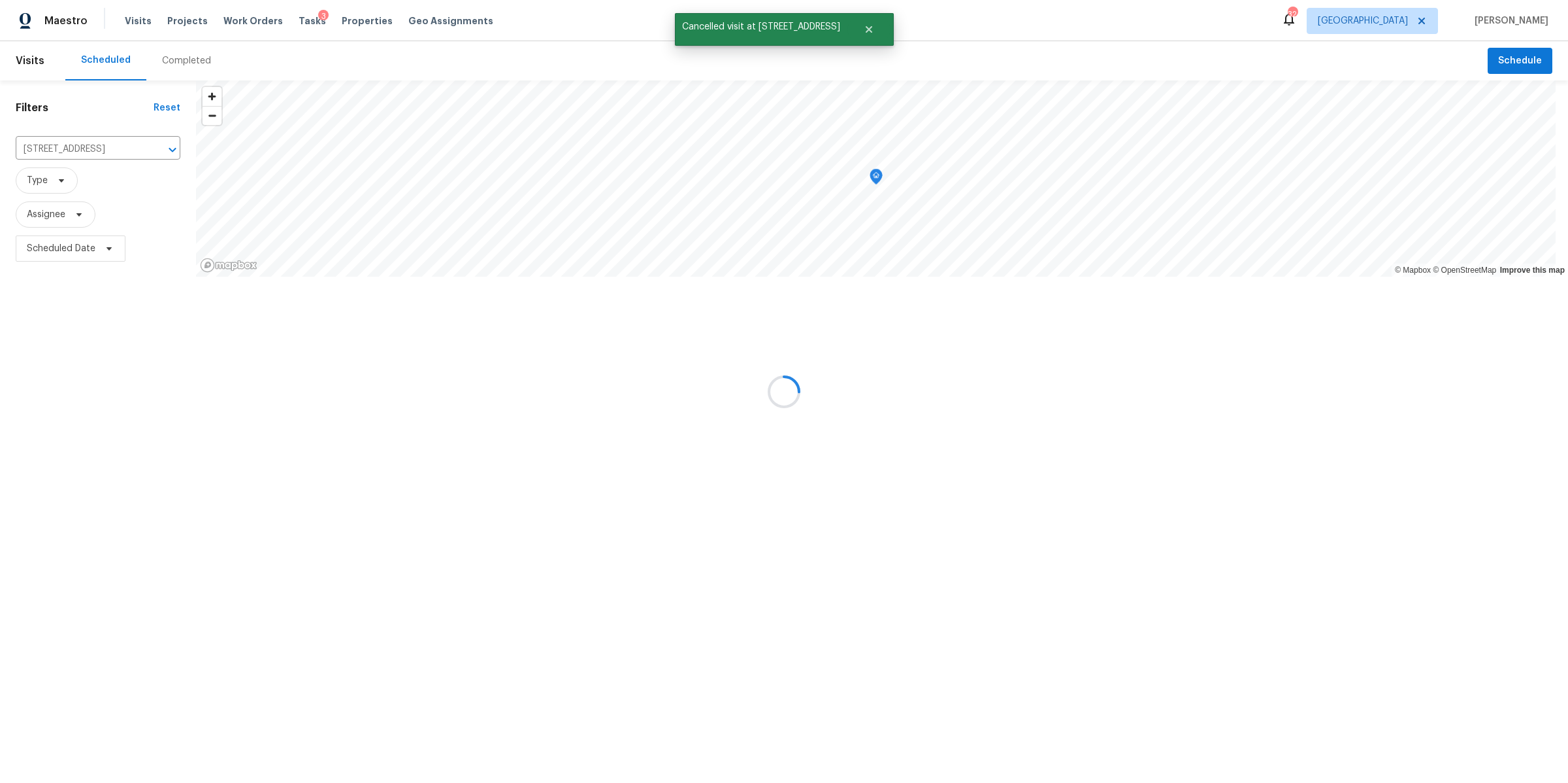
scroll to position [0, 0]
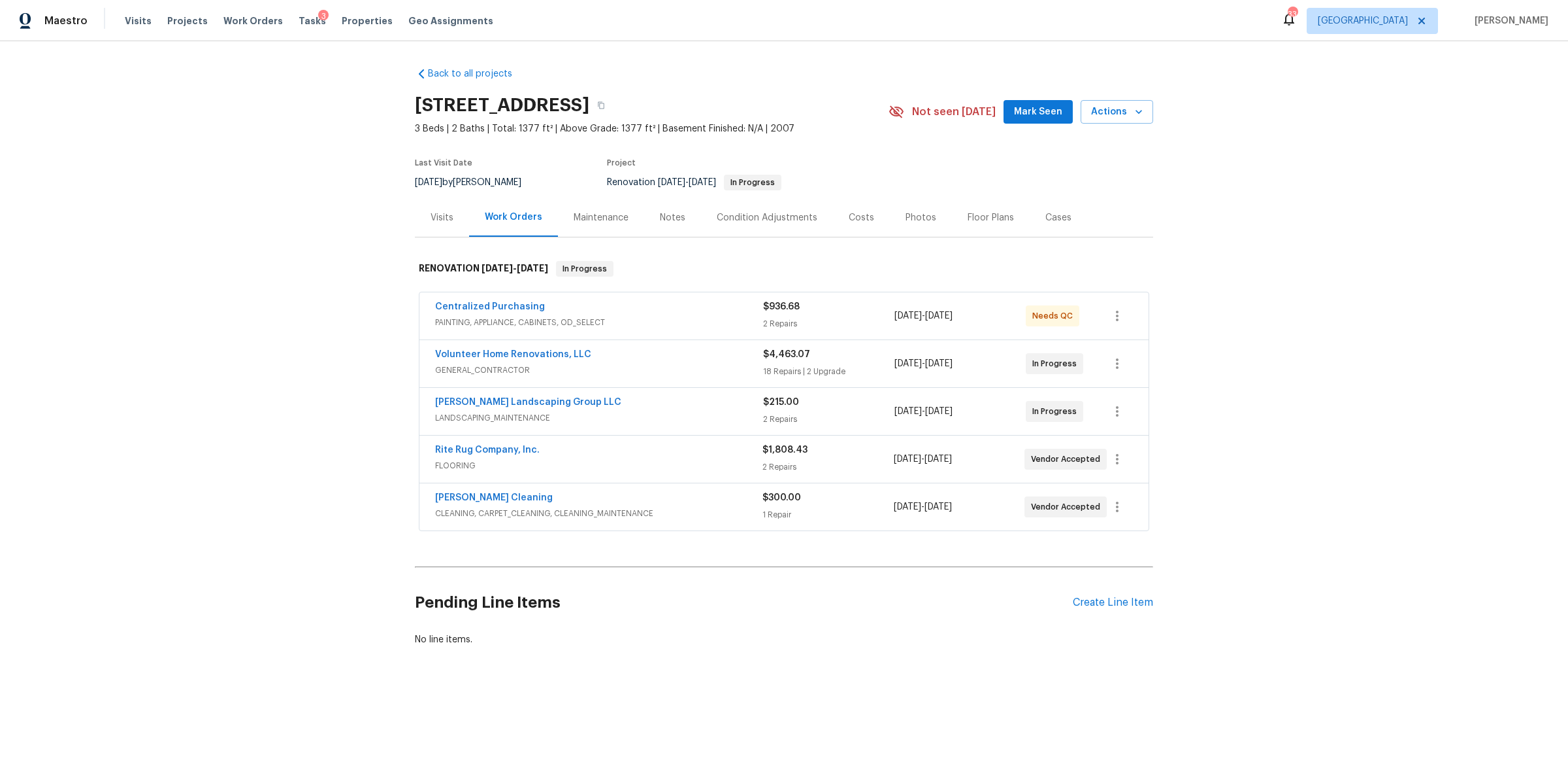
click at [660, 212] on div "Notes" at bounding box center [672, 218] width 25 height 13
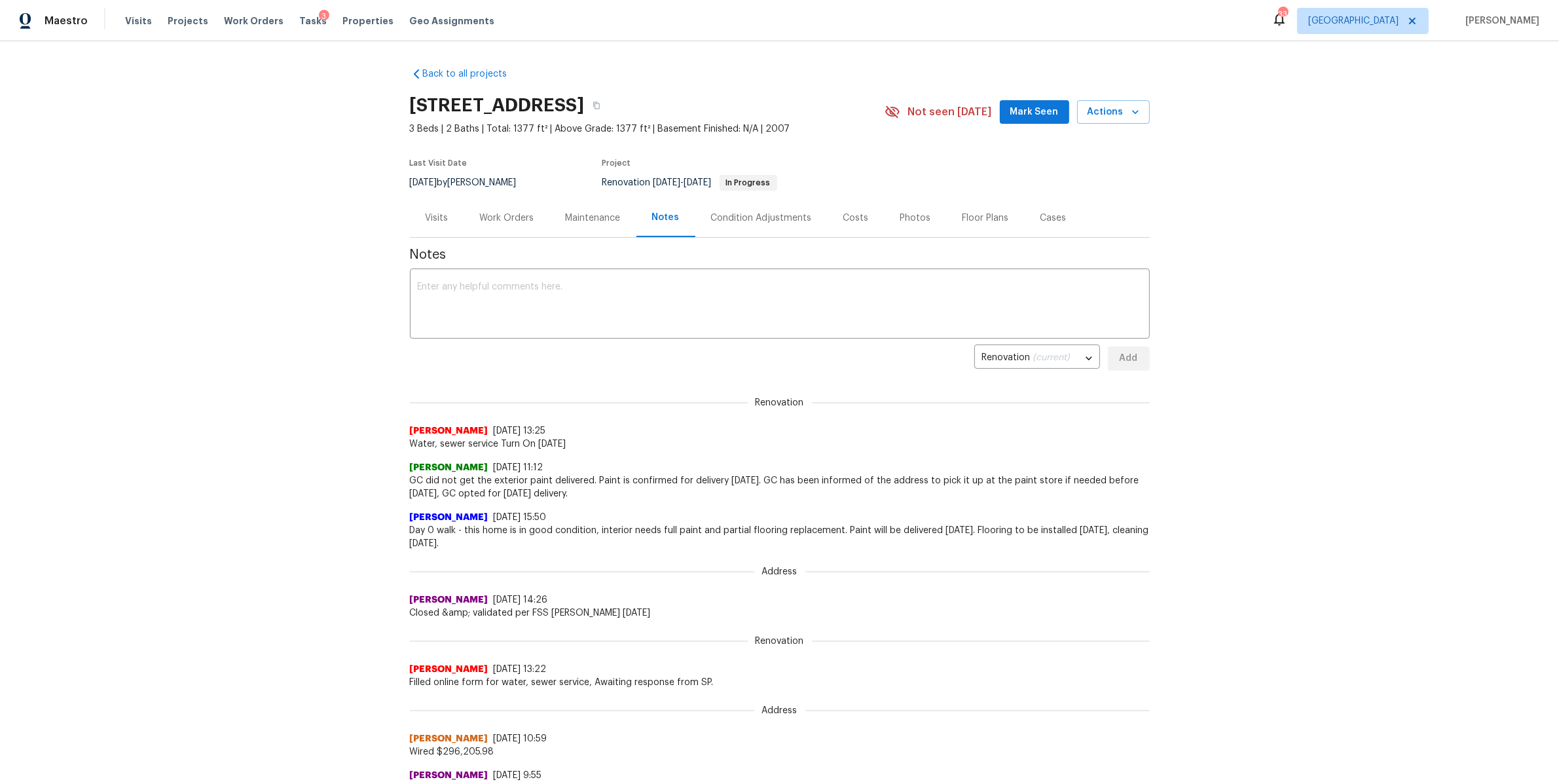
click at [492, 218] on div "Work Orders" at bounding box center [507, 218] width 54 height 13
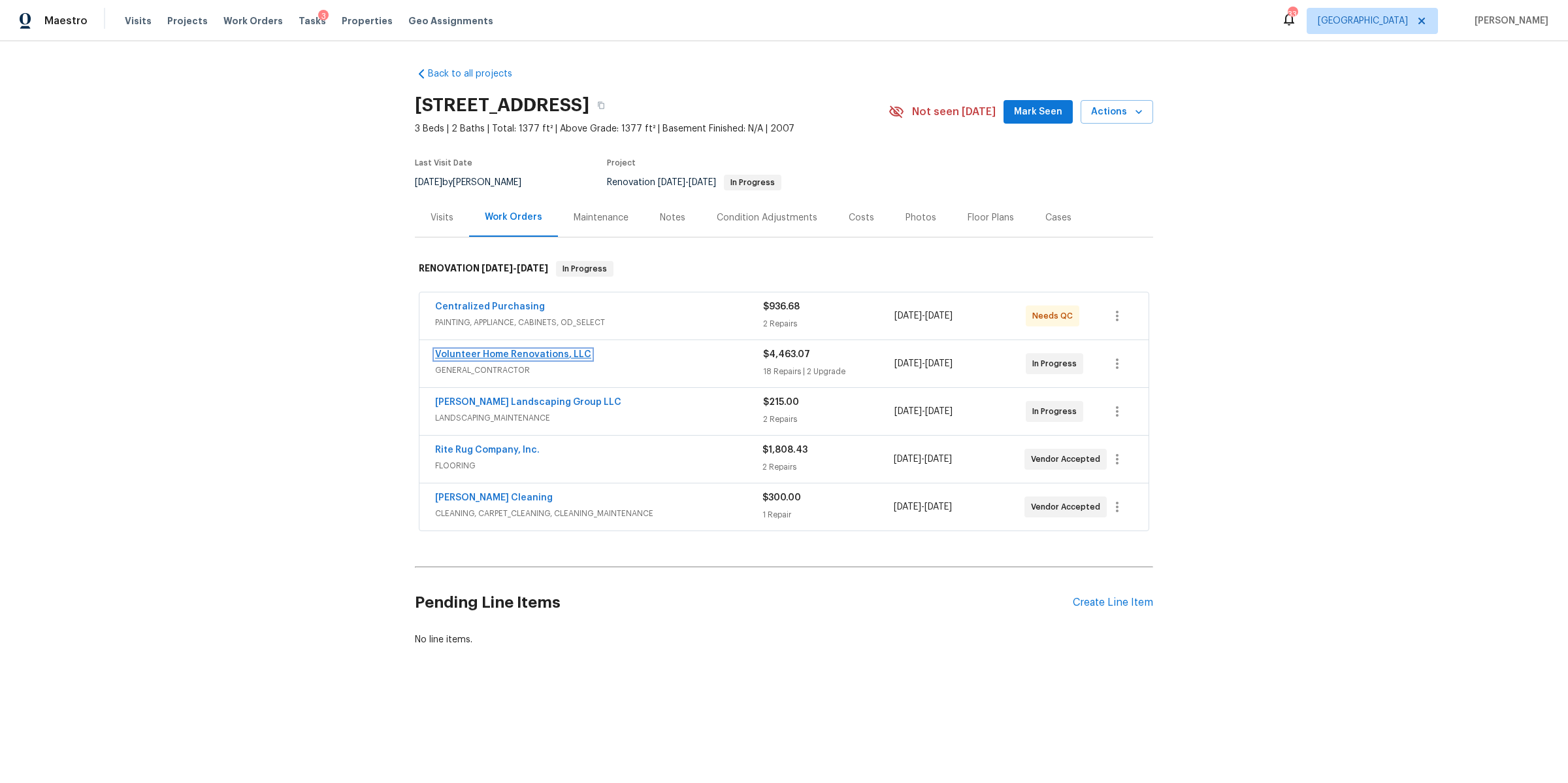
click at [509, 356] on link "Volunteer Home Renovations, LLC" at bounding box center [513, 354] width 157 height 9
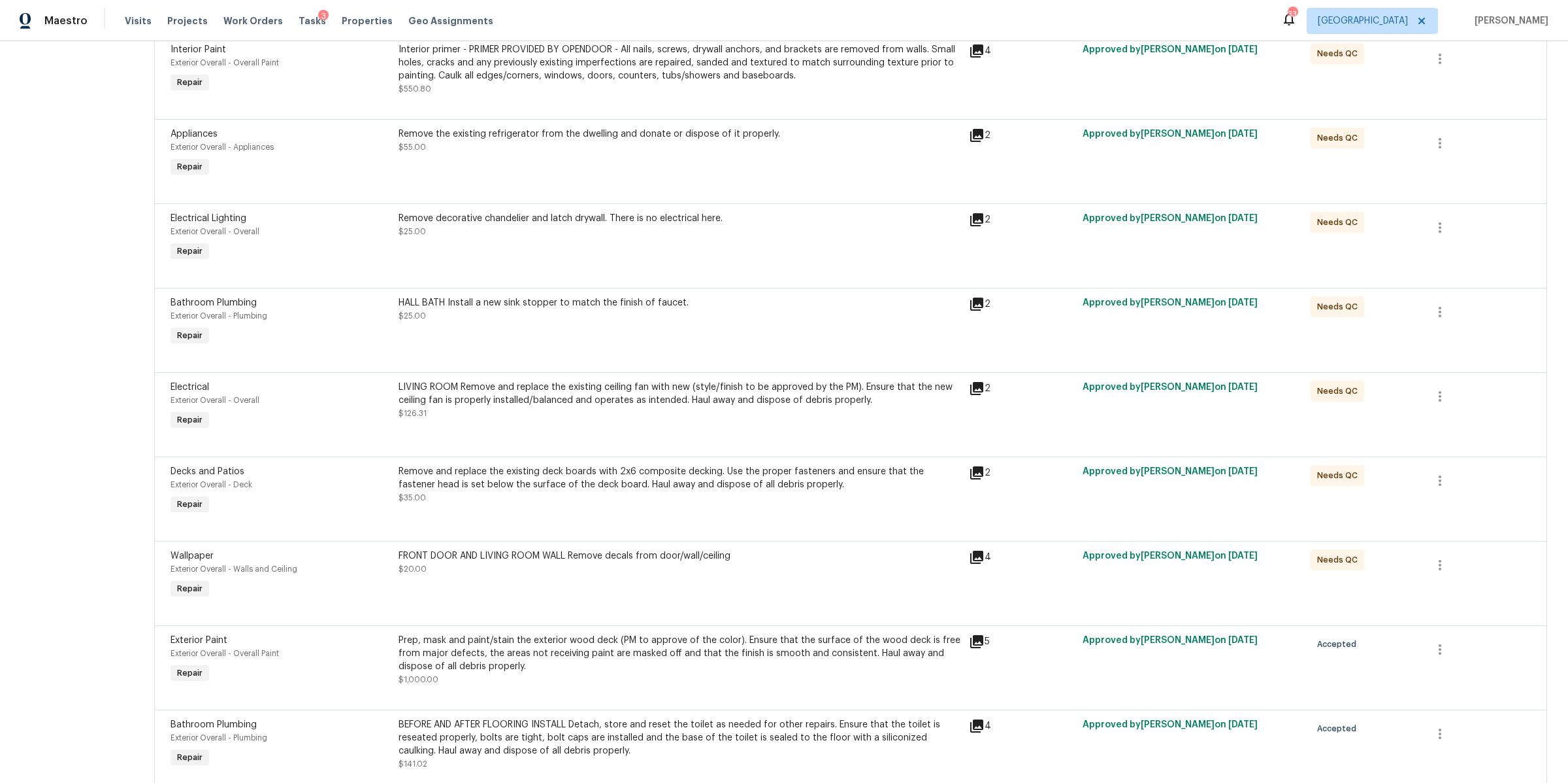
scroll to position [1221, 0]
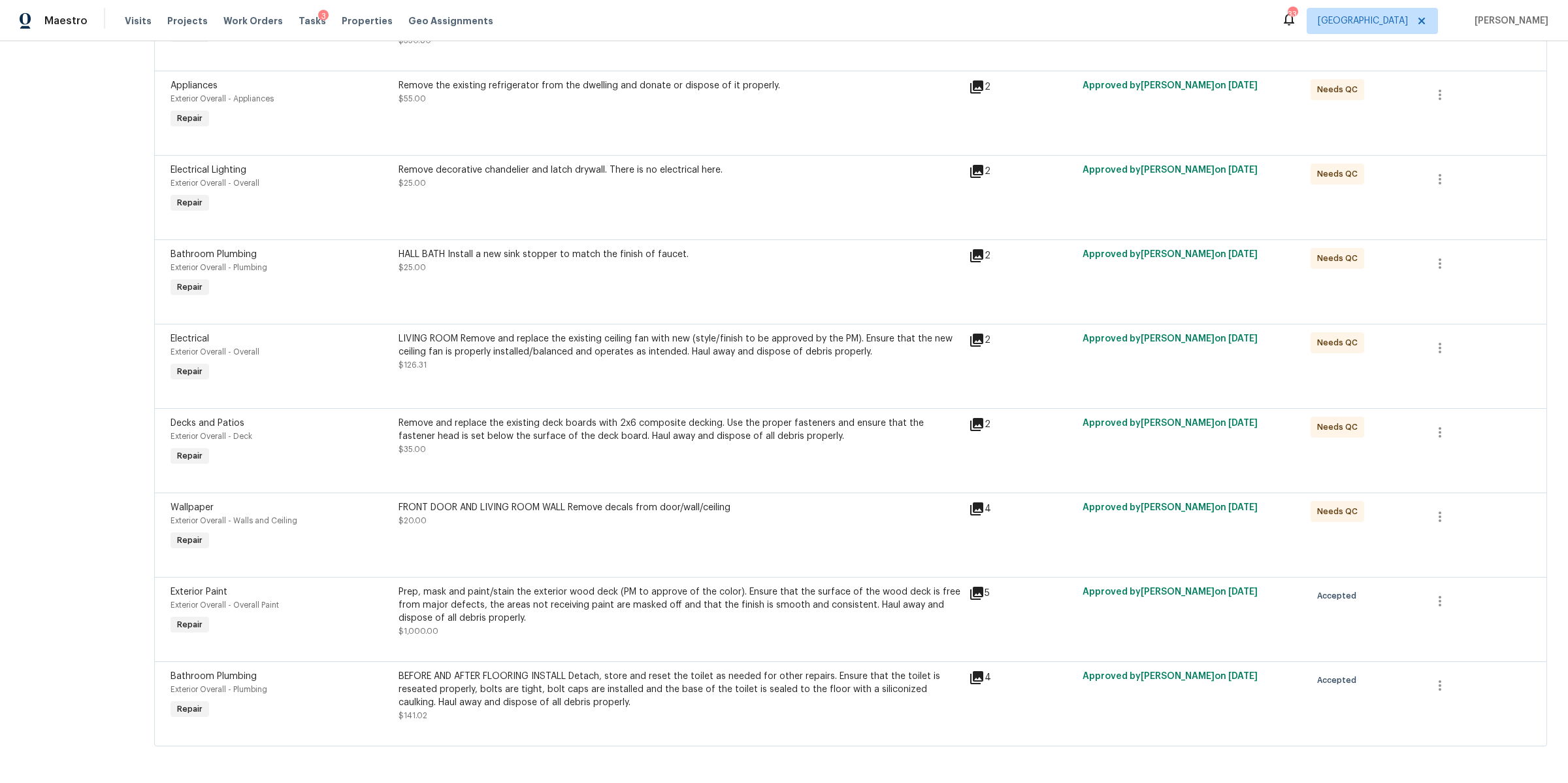
click at [708, 690] on div "BEFORE AND AFTER FLOORING INSTALL Detach, store and reset the toilet as needed …" at bounding box center [680, 689] width 563 height 39
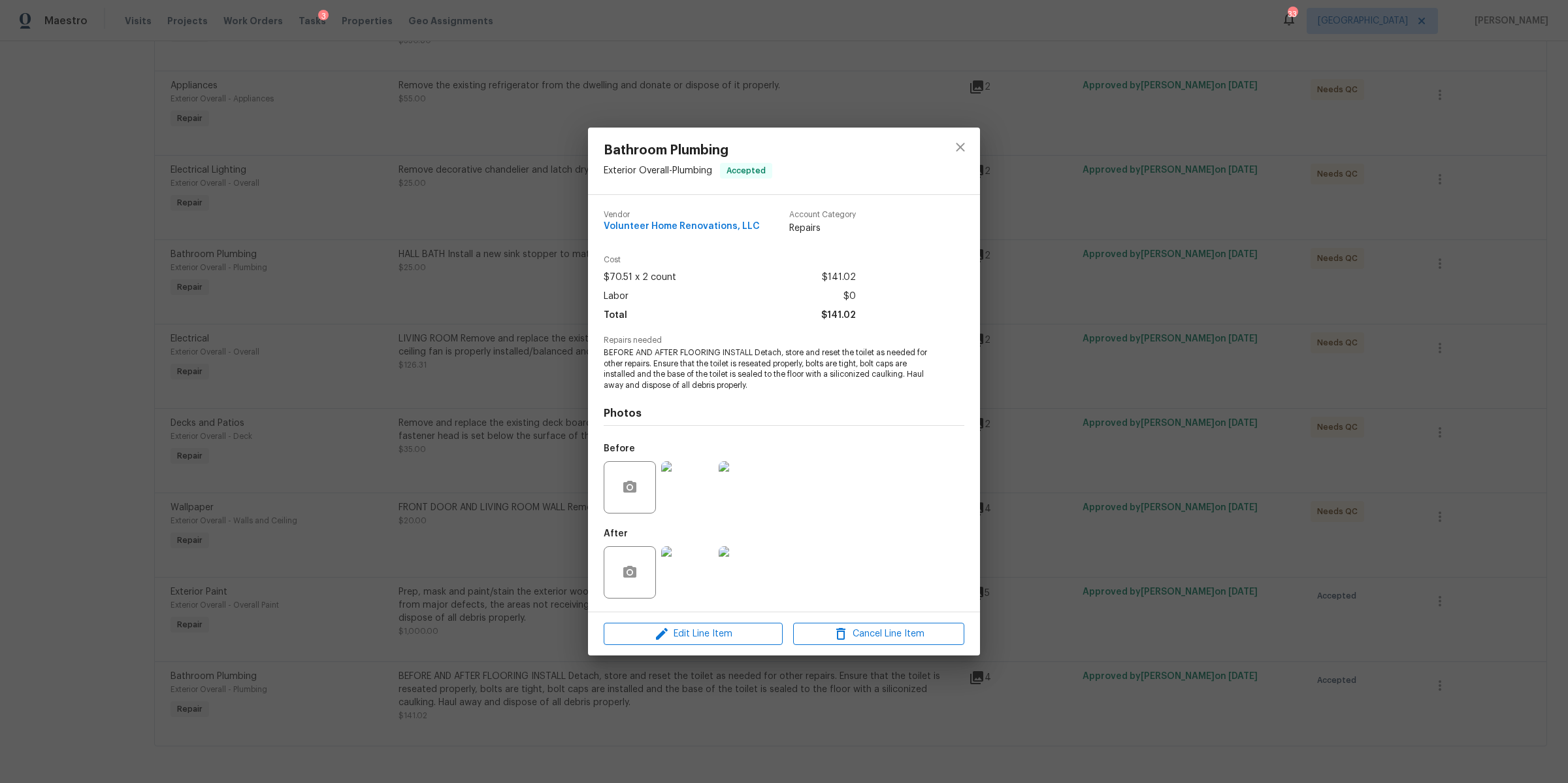
click at [684, 489] on img at bounding box center [688, 488] width 52 height 52
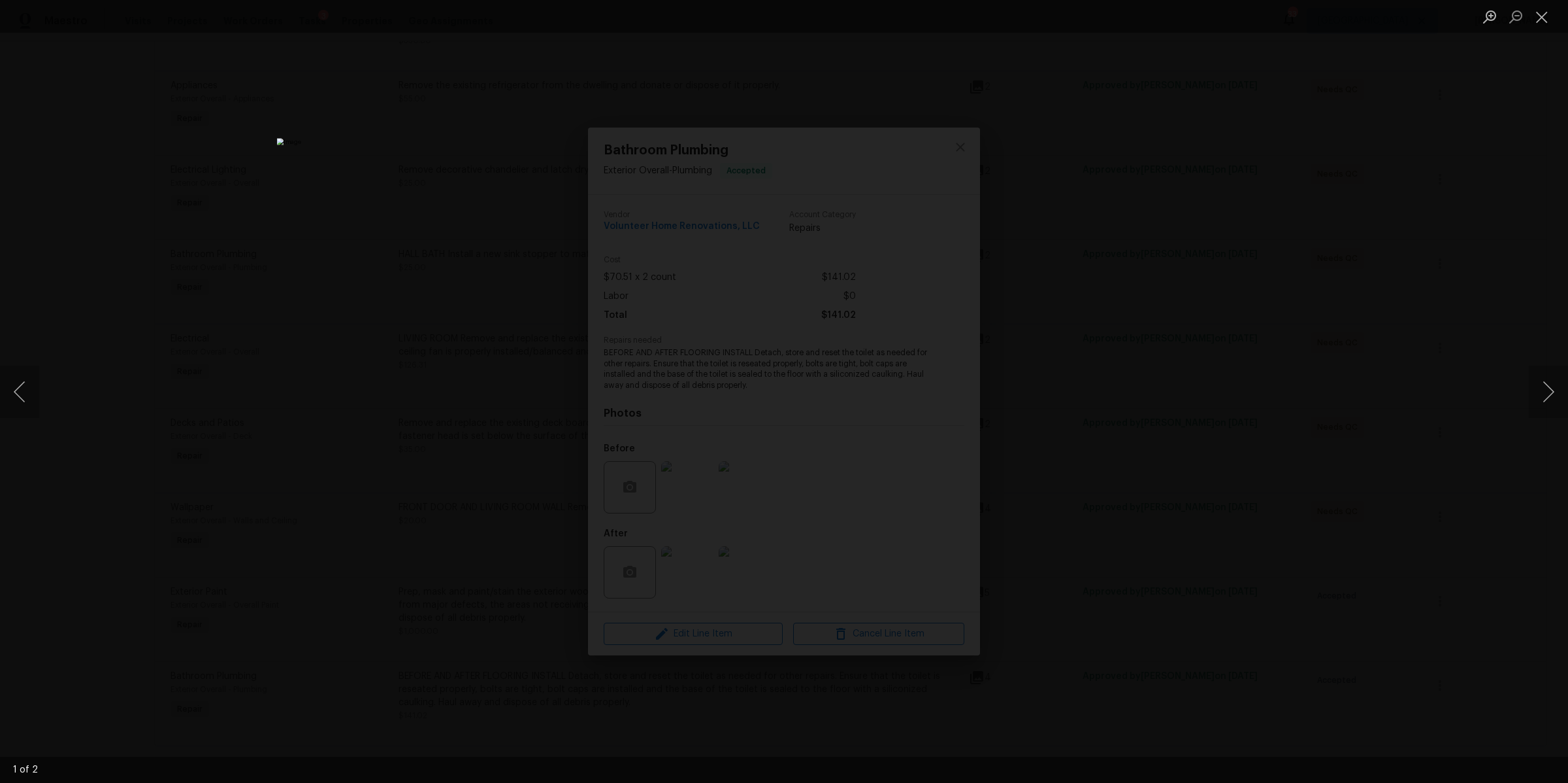
click at [1190, 513] on div "Lightbox" at bounding box center [784, 392] width 1568 height 783
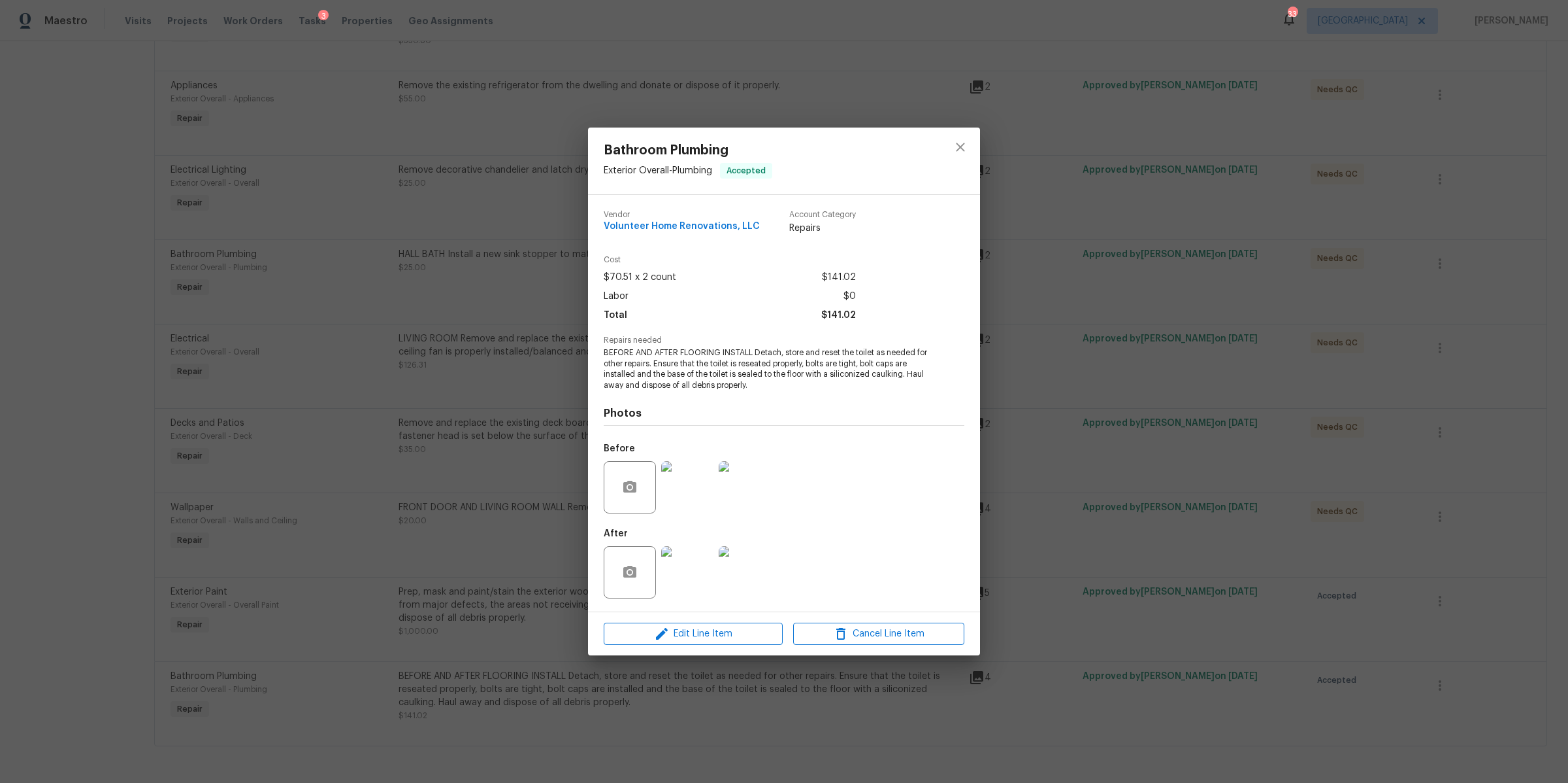
click at [687, 562] on img at bounding box center [688, 572] width 52 height 52
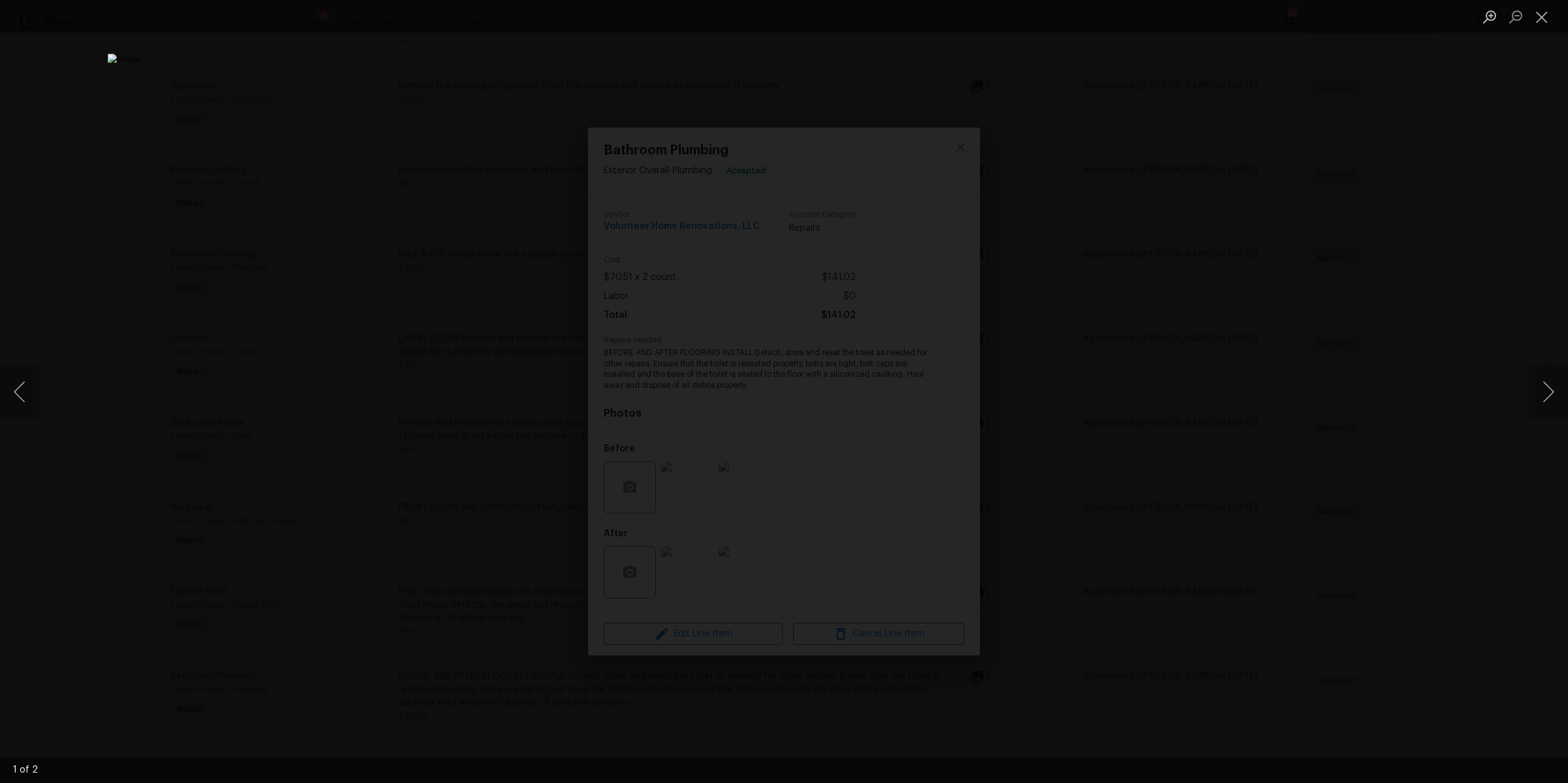
click at [1207, 421] on div "Lightbox" at bounding box center [784, 392] width 1568 height 783
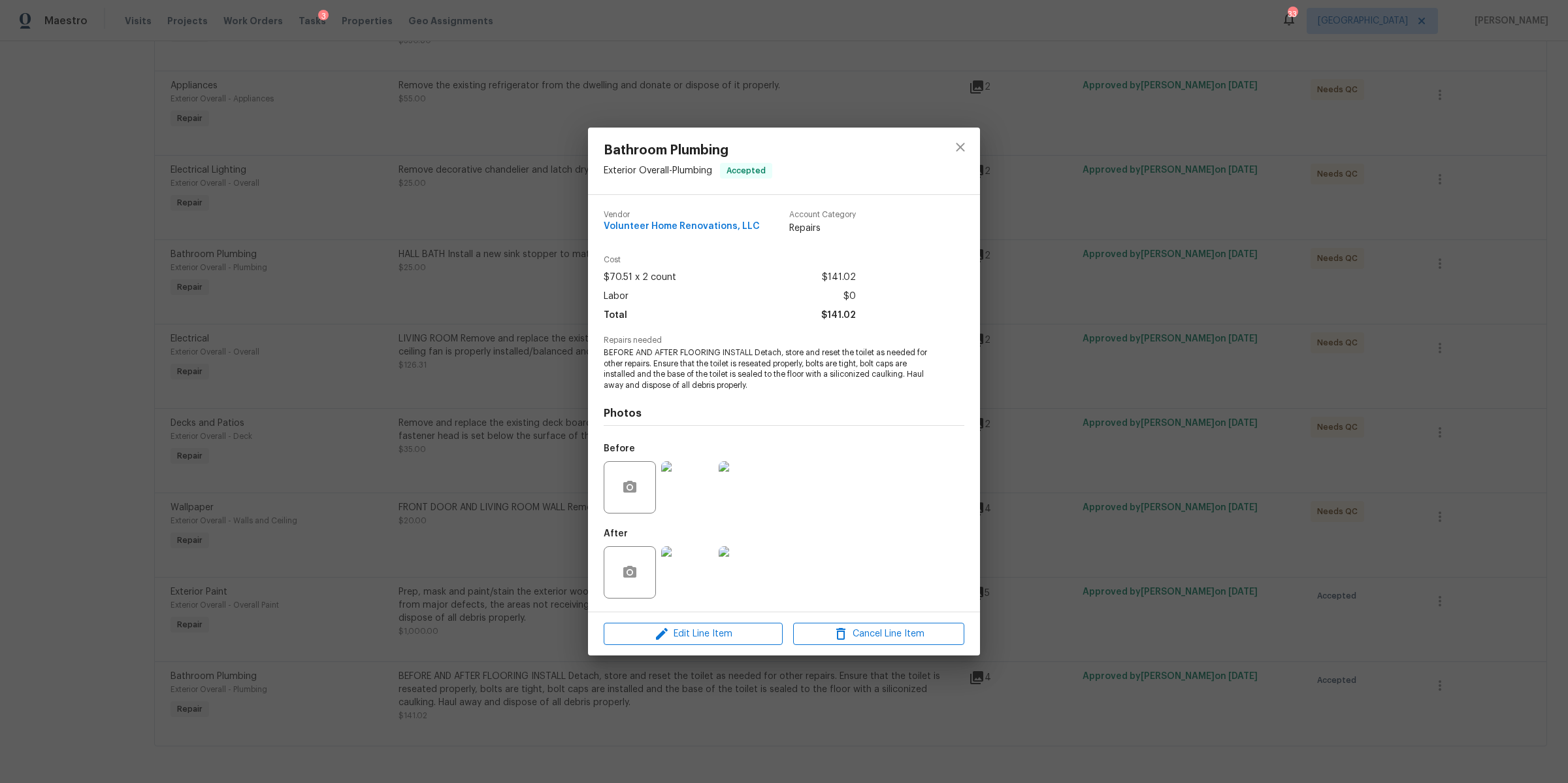
click at [1060, 474] on div "Bathroom Plumbing Exterior Overall - Plumbing Accepted Vendor Volunteer Home Re…" at bounding box center [784, 392] width 1568 height 783
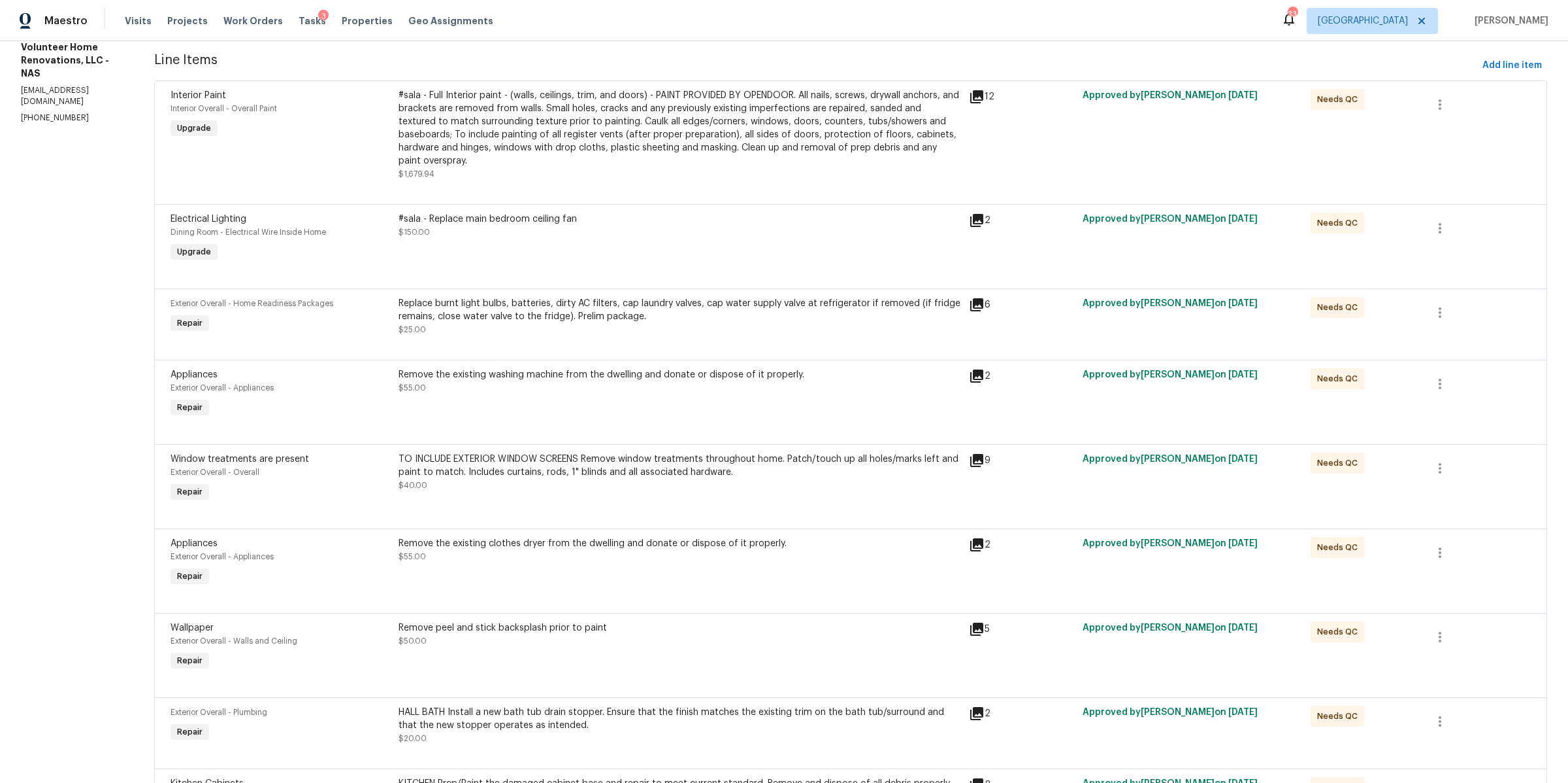
scroll to position [0, 0]
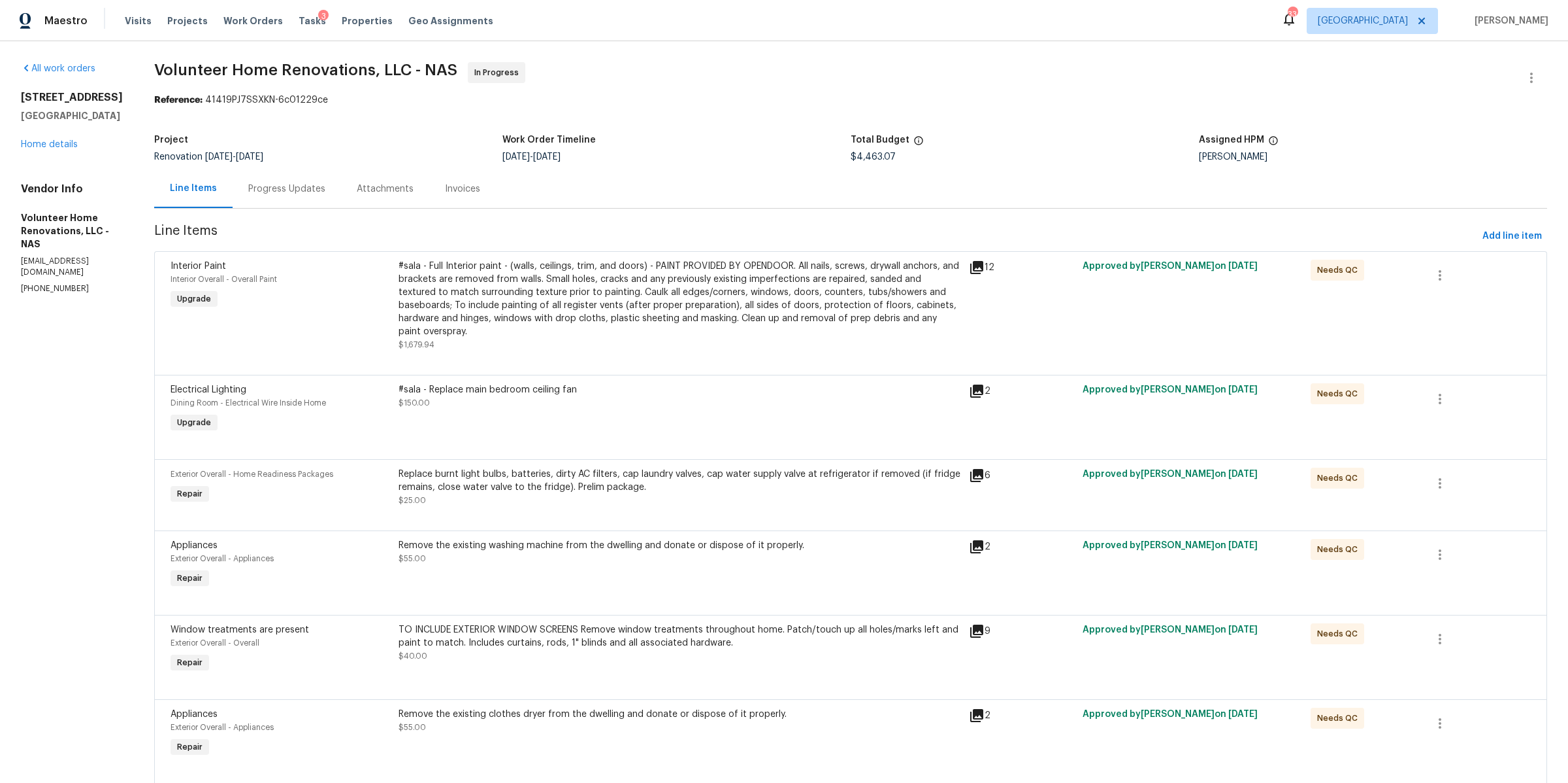
click at [45, 149] on div "1943 Odessa Ave Murfreesboro, TN 37128 Home details" at bounding box center [71, 121] width 102 height 61
click at [46, 144] on link "Home details" at bounding box center [48, 144] width 57 height 9
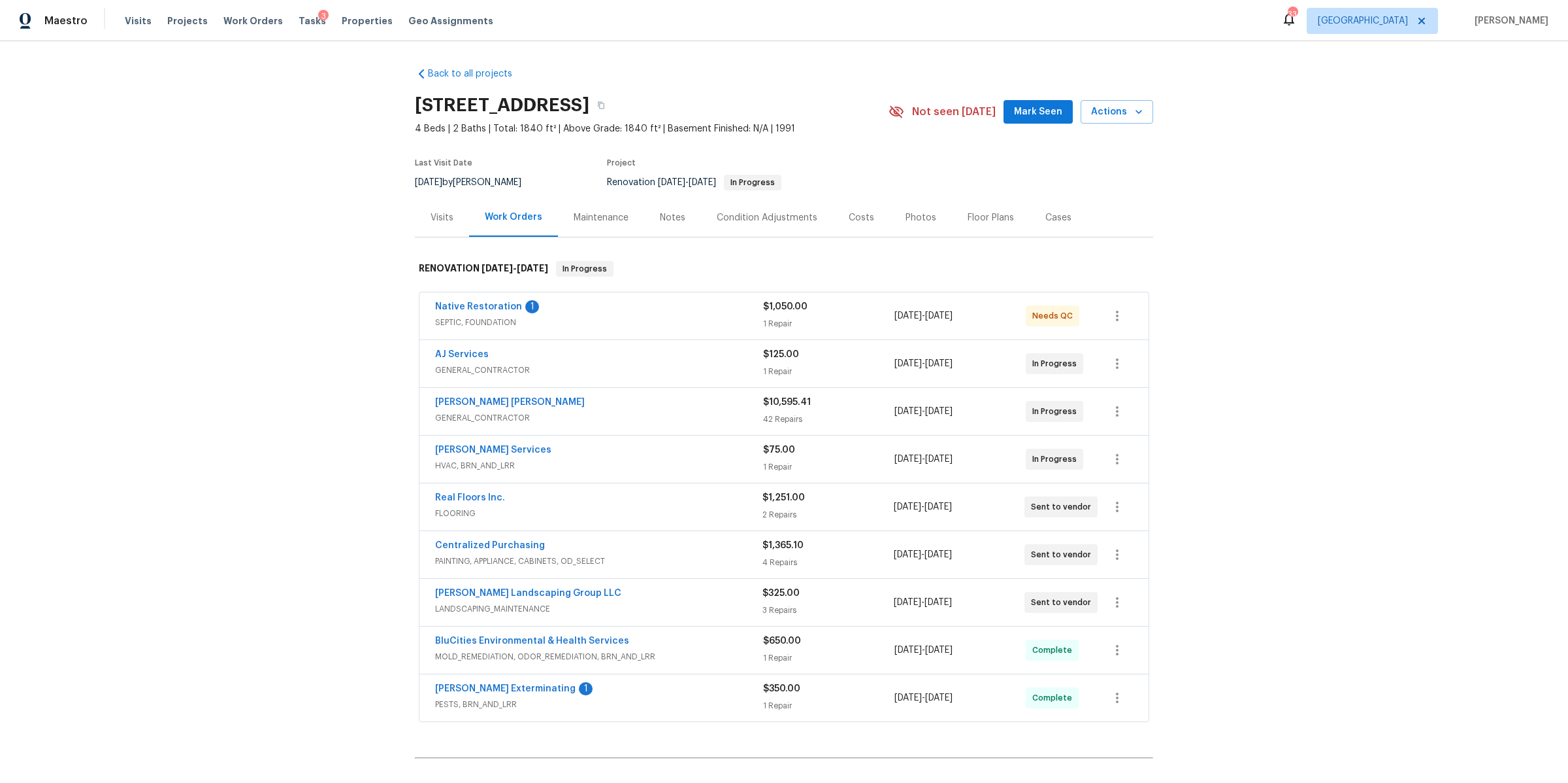
click at [679, 215] on div "Notes" at bounding box center [673, 217] width 57 height 38
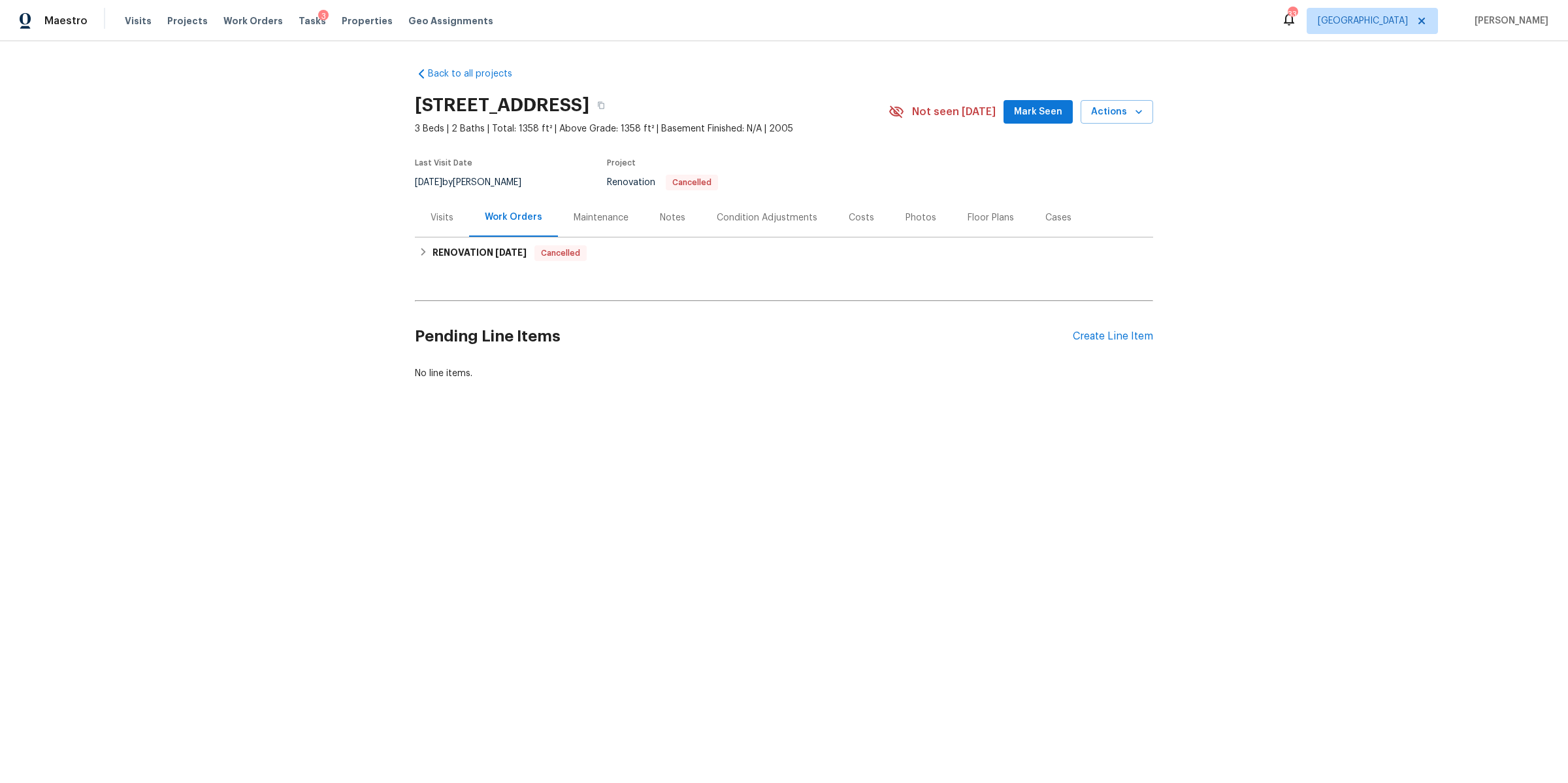
click at [677, 222] on div "Notes" at bounding box center [673, 217] width 57 height 38
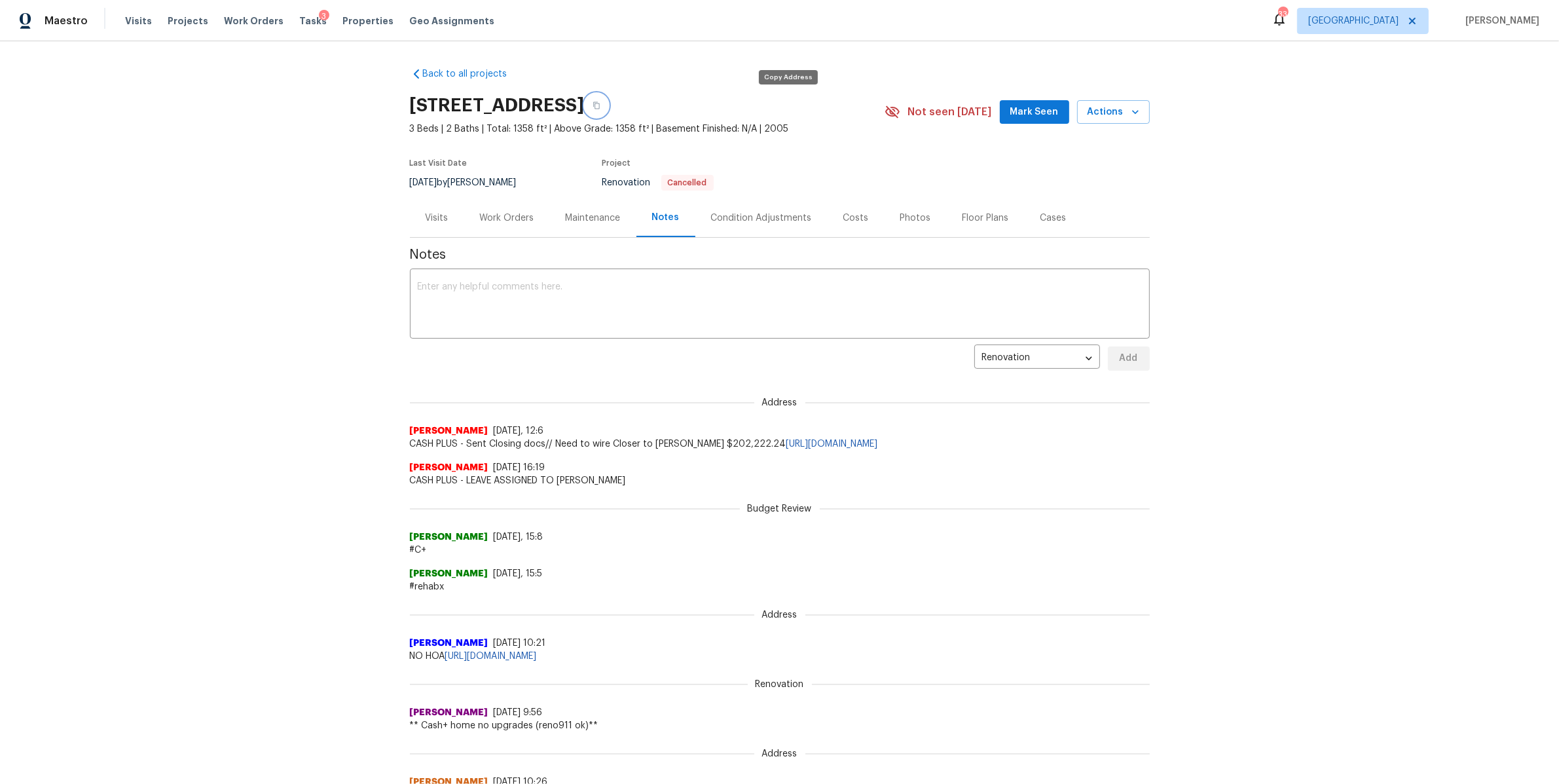
click at [609, 109] on button "button" at bounding box center [596, 105] width 23 height 23
click at [300, 23] on span "Tasks" at bounding box center [313, 21] width 27 height 9
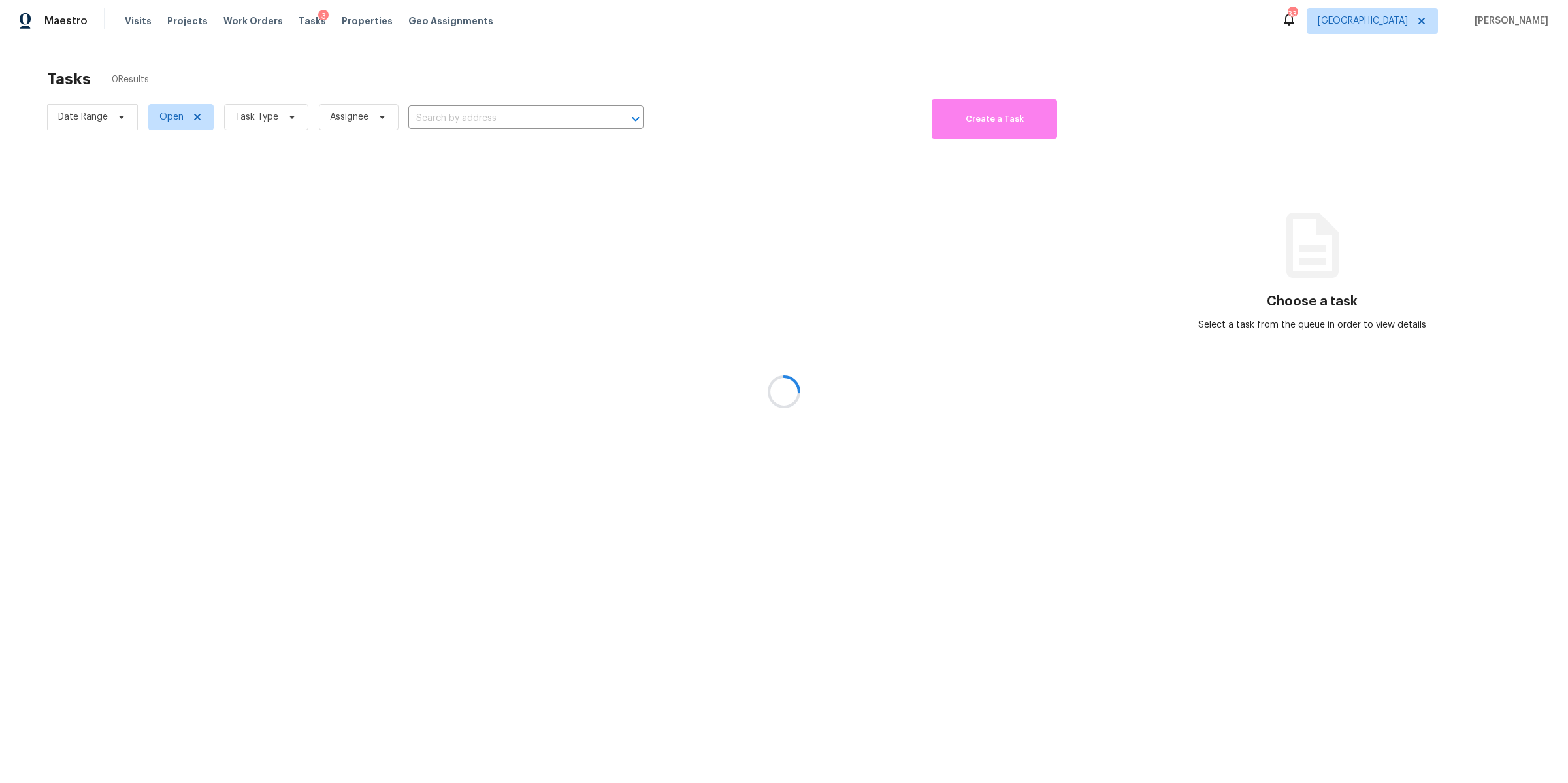
click at [280, 119] on div at bounding box center [784, 392] width 1568 height 783
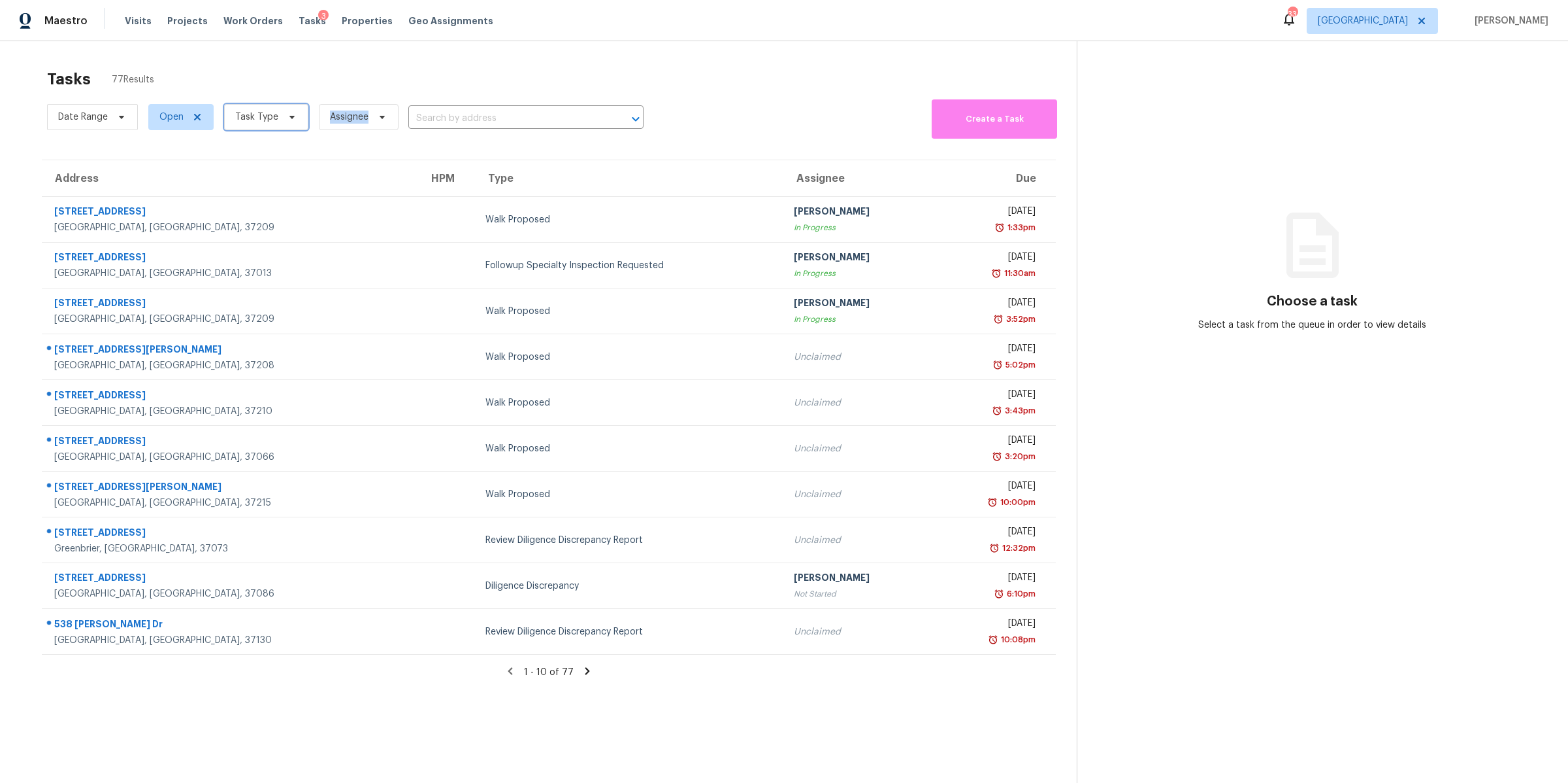
click at [280, 119] on span "Task Type" at bounding box center [266, 117] width 84 height 26
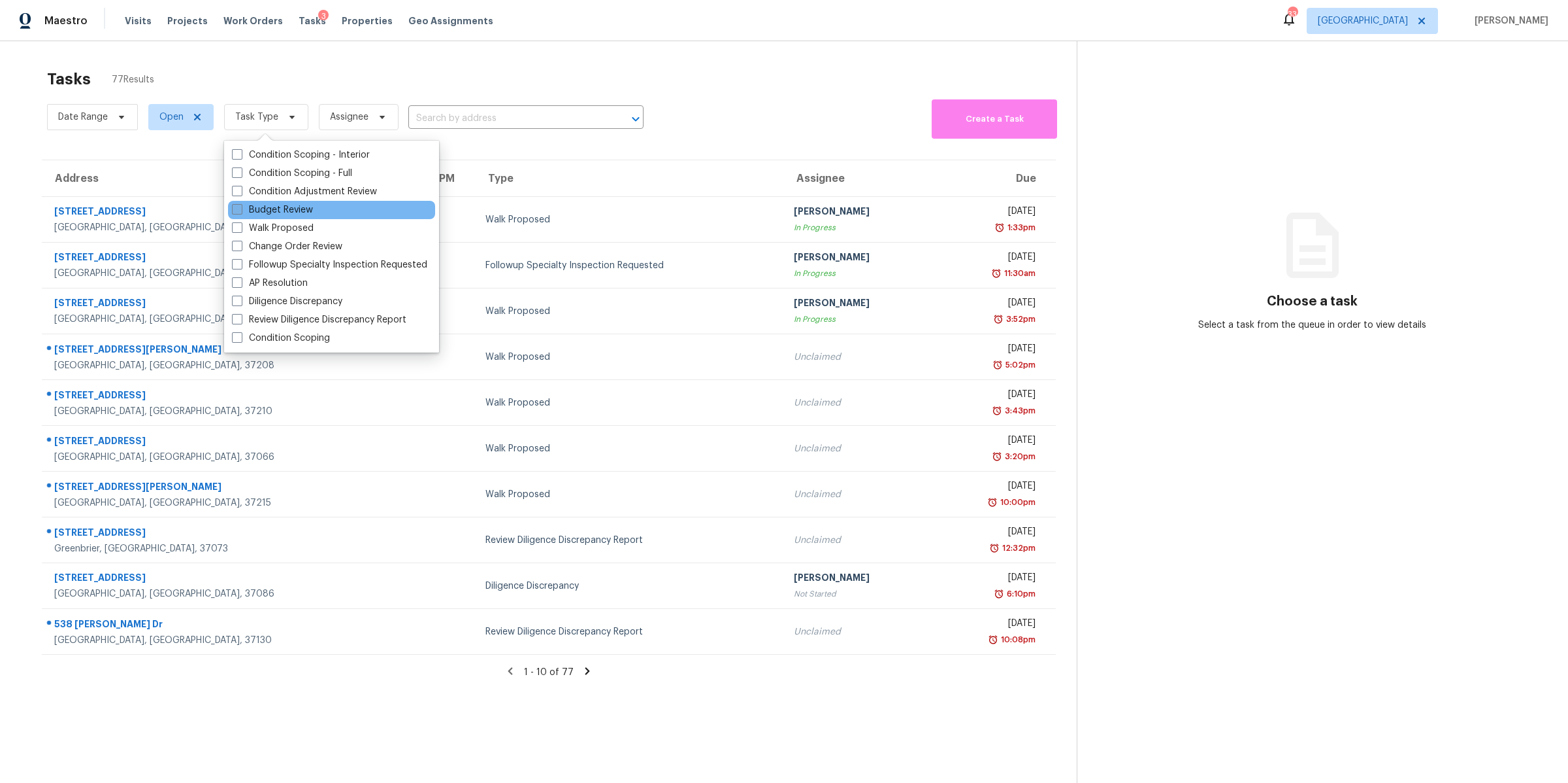
click at [286, 203] on label "Budget Review" at bounding box center [272, 210] width 81 height 13
click at [240, 203] on input "Budget Review" at bounding box center [236, 207] width 8 height 8
checkbox input "true"
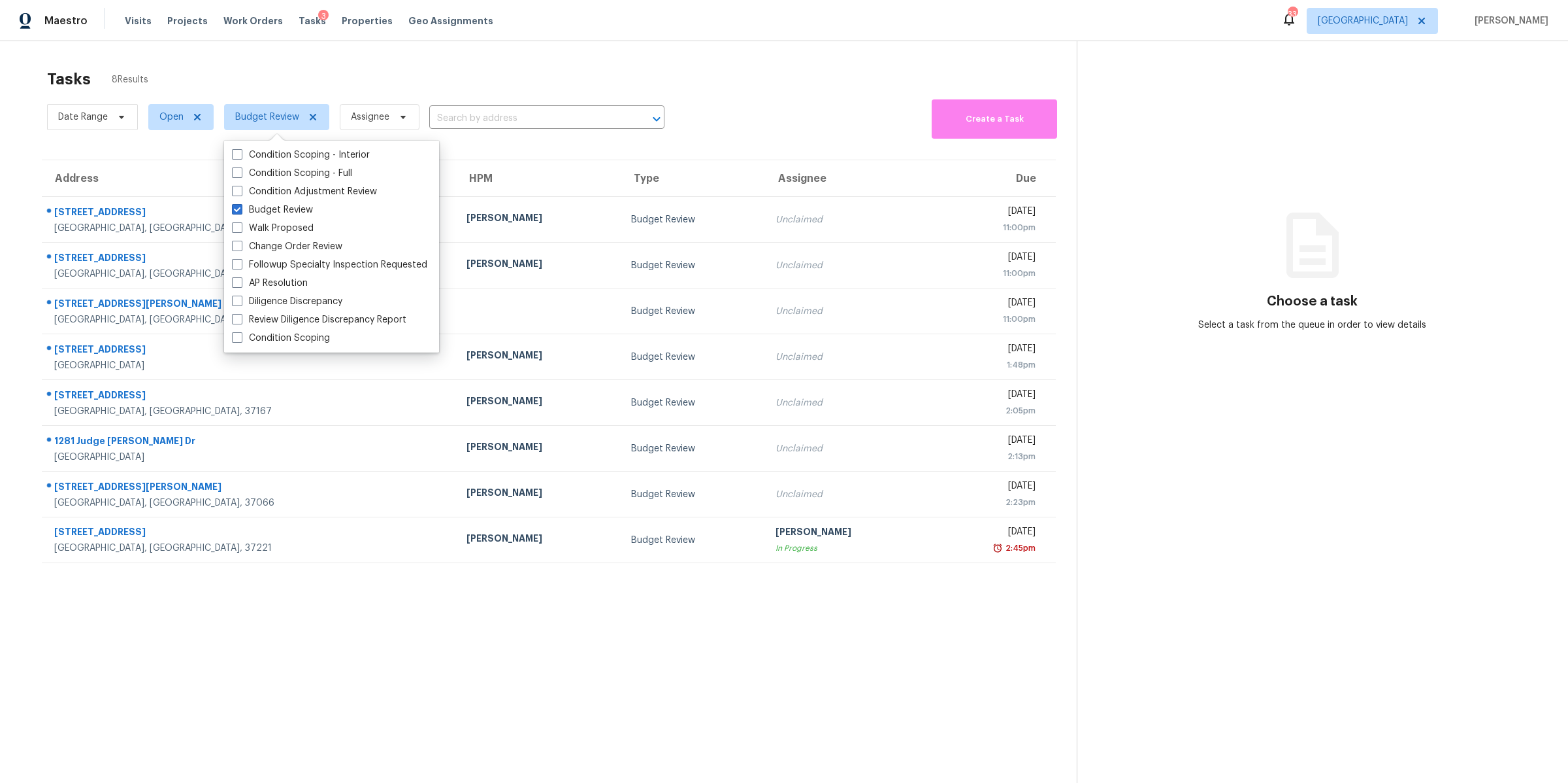
click at [24, 168] on div "Address HPM Type Assignee Due 4104 Woodway Ln Hermitage, TN, 37076 Eric Ovalle …" at bounding box center [549, 361] width 1057 height 404
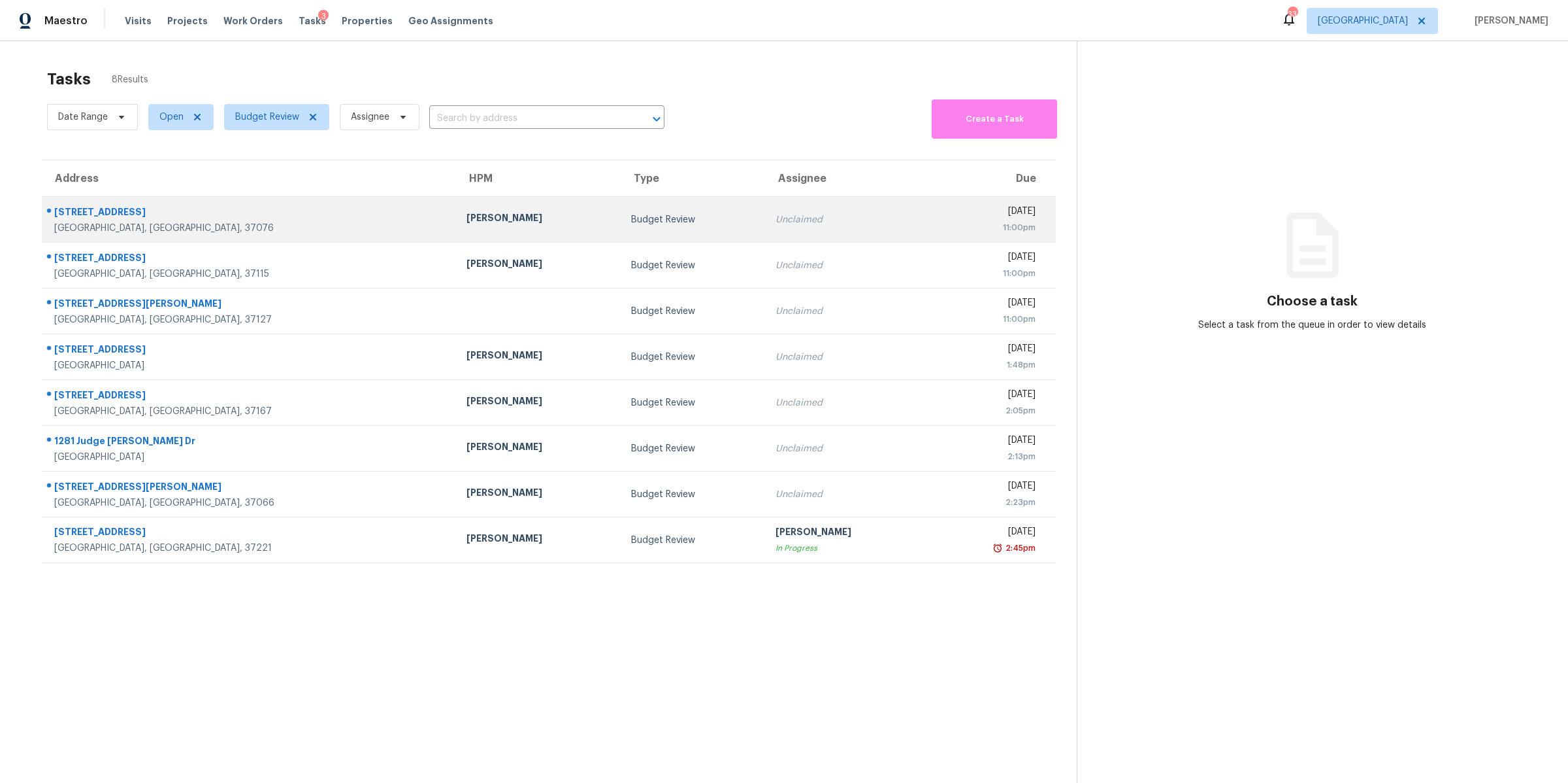
click at [107, 224] on div "Hermitage, TN, 37076" at bounding box center [250, 228] width 391 height 13
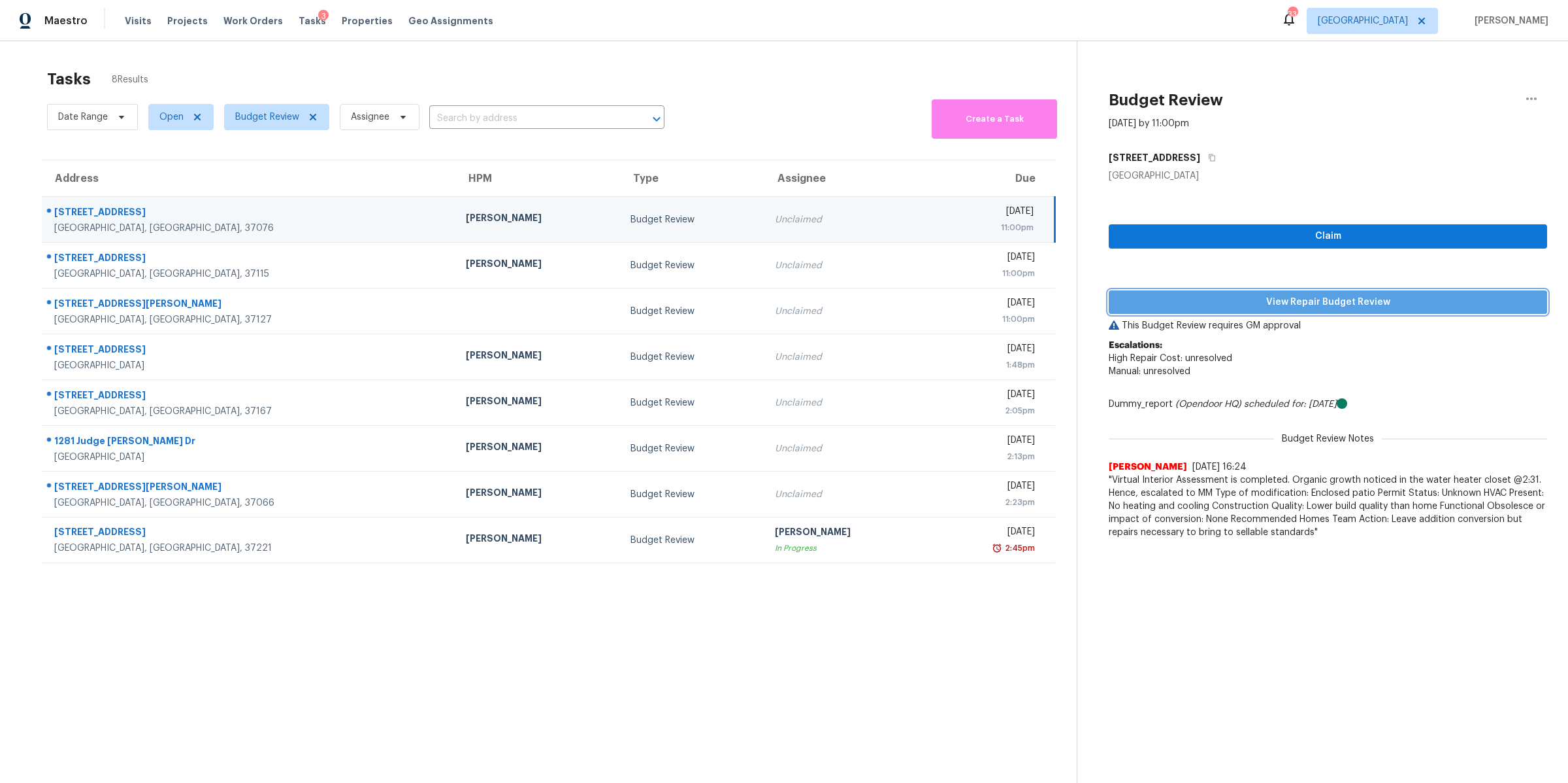
click at [1318, 303] on span "View Repair Budget Review" at bounding box center [1329, 303] width 417 height 17
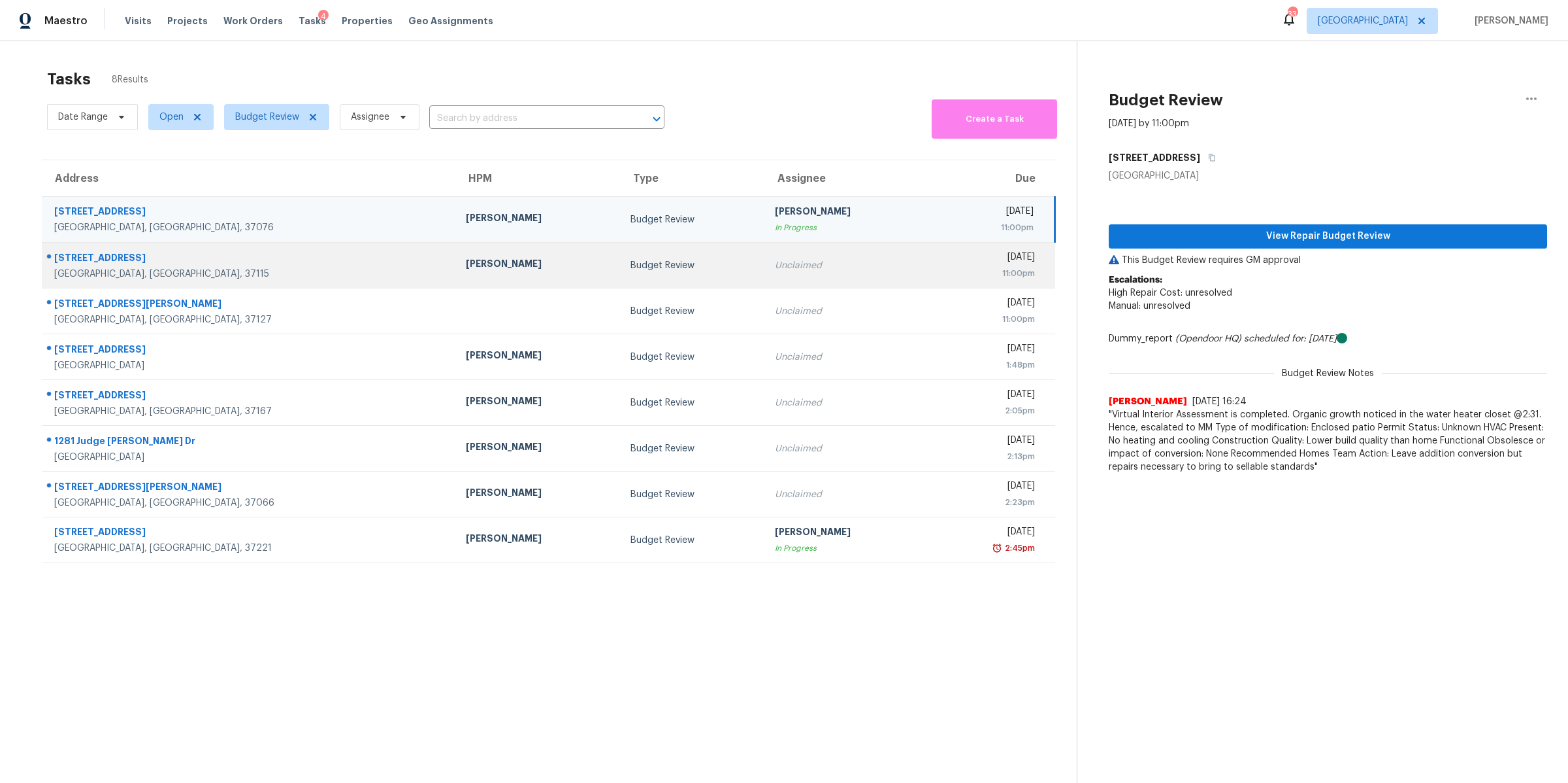
click at [75, 263] on div "305 Hickory St" at bounding box center [249, 259] width 390 height 17
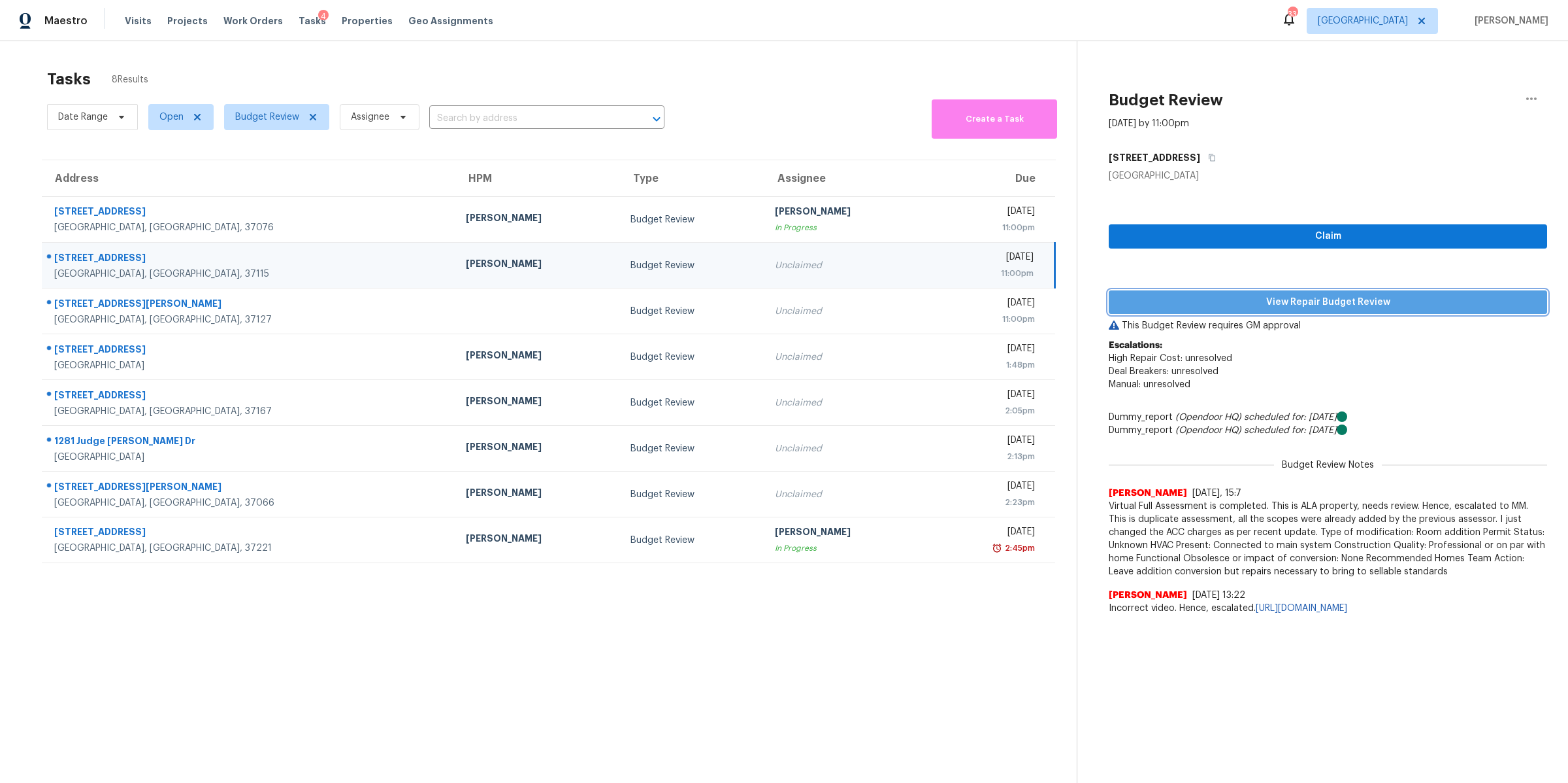
click at [1333, 297] on span "View Repair Budget Review" at bounding box center [1329, 303] width 417 height 17
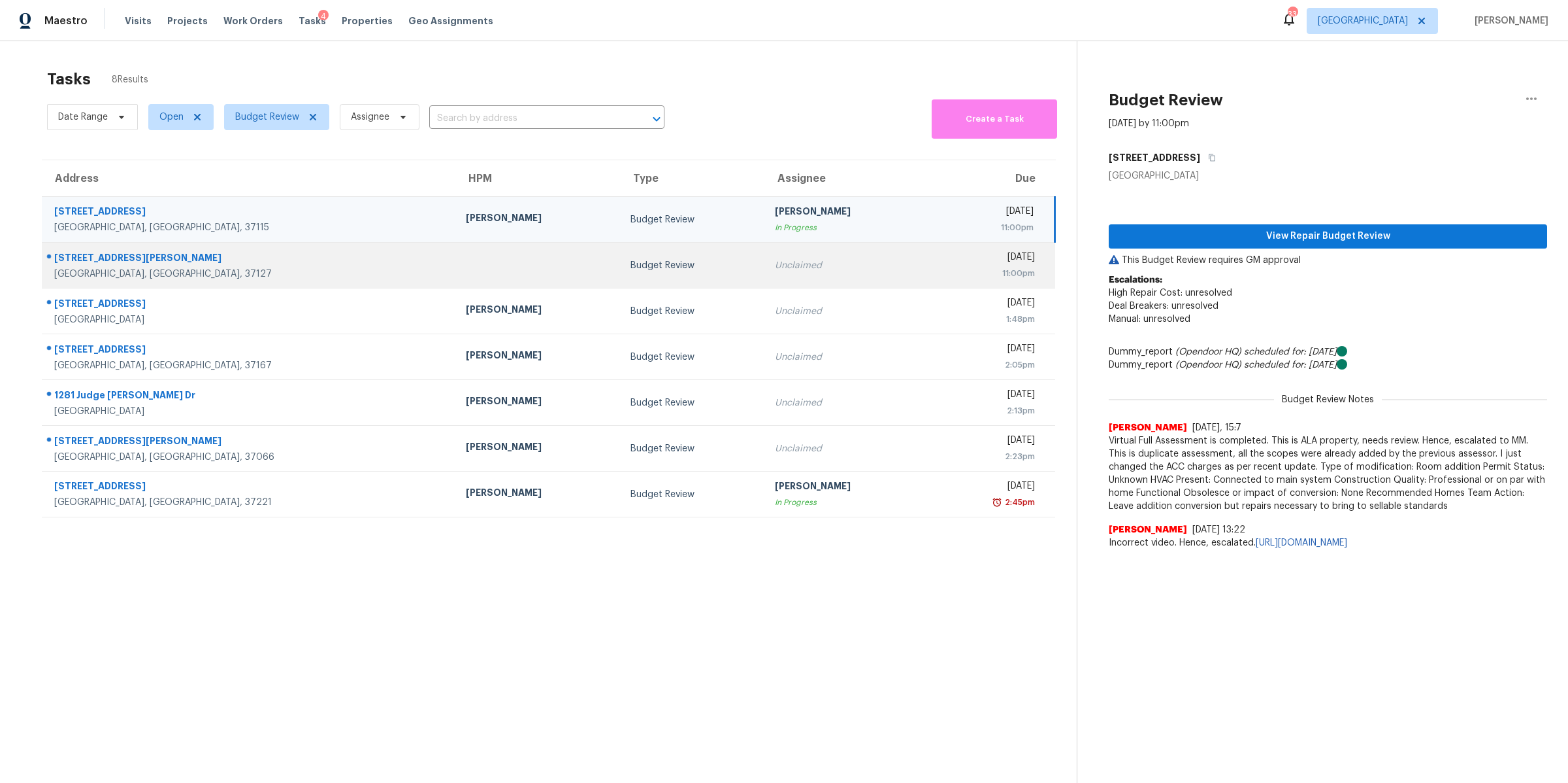
click at [83, 268] on div "Murfreesboro, TN, 37127" at bounding box center [249, 274] width 390 height 13
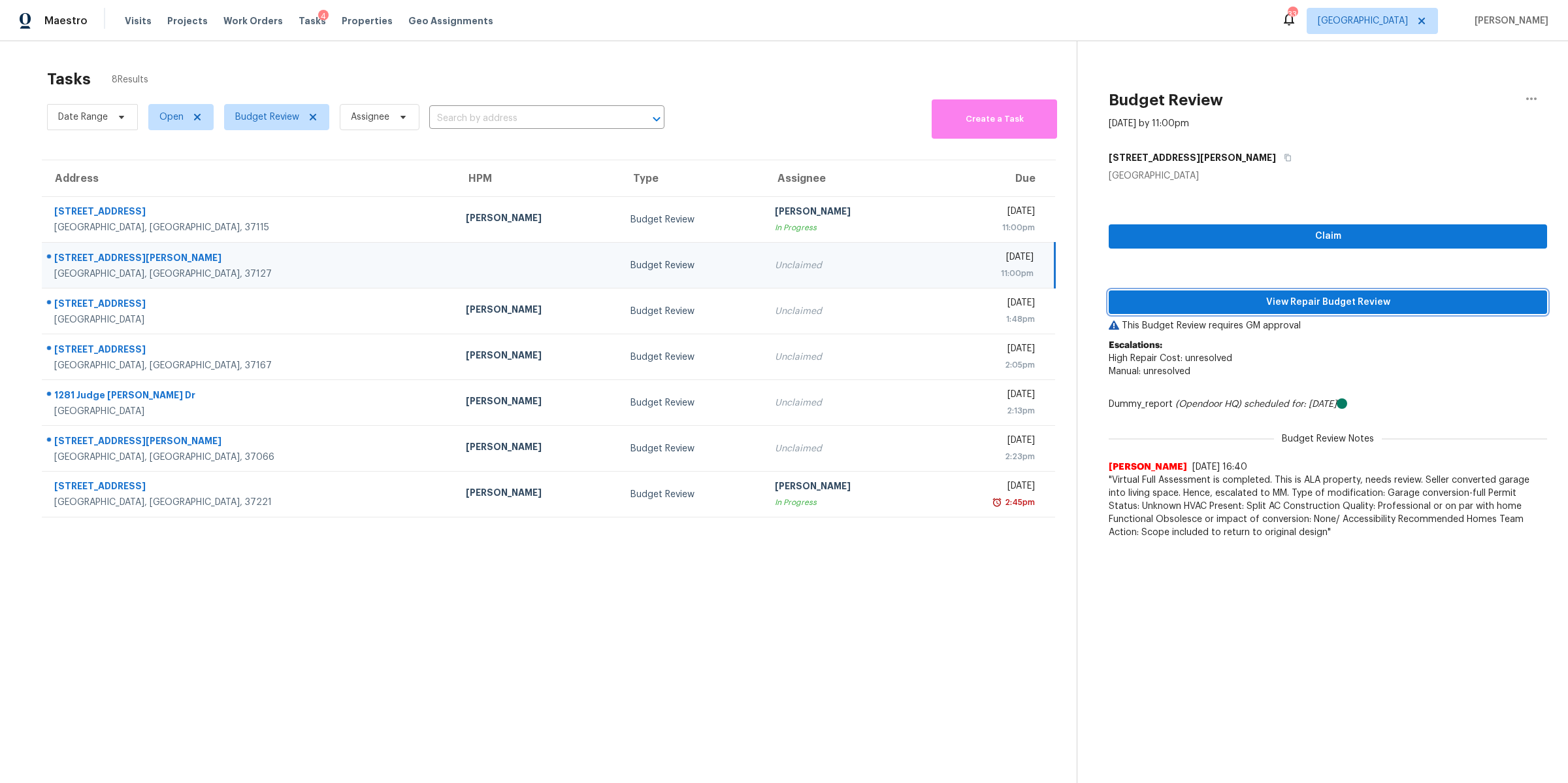
click at [1362, 300] on span "View Repair Budget Review" at bounding box center [1329, 303] width 417 height 17
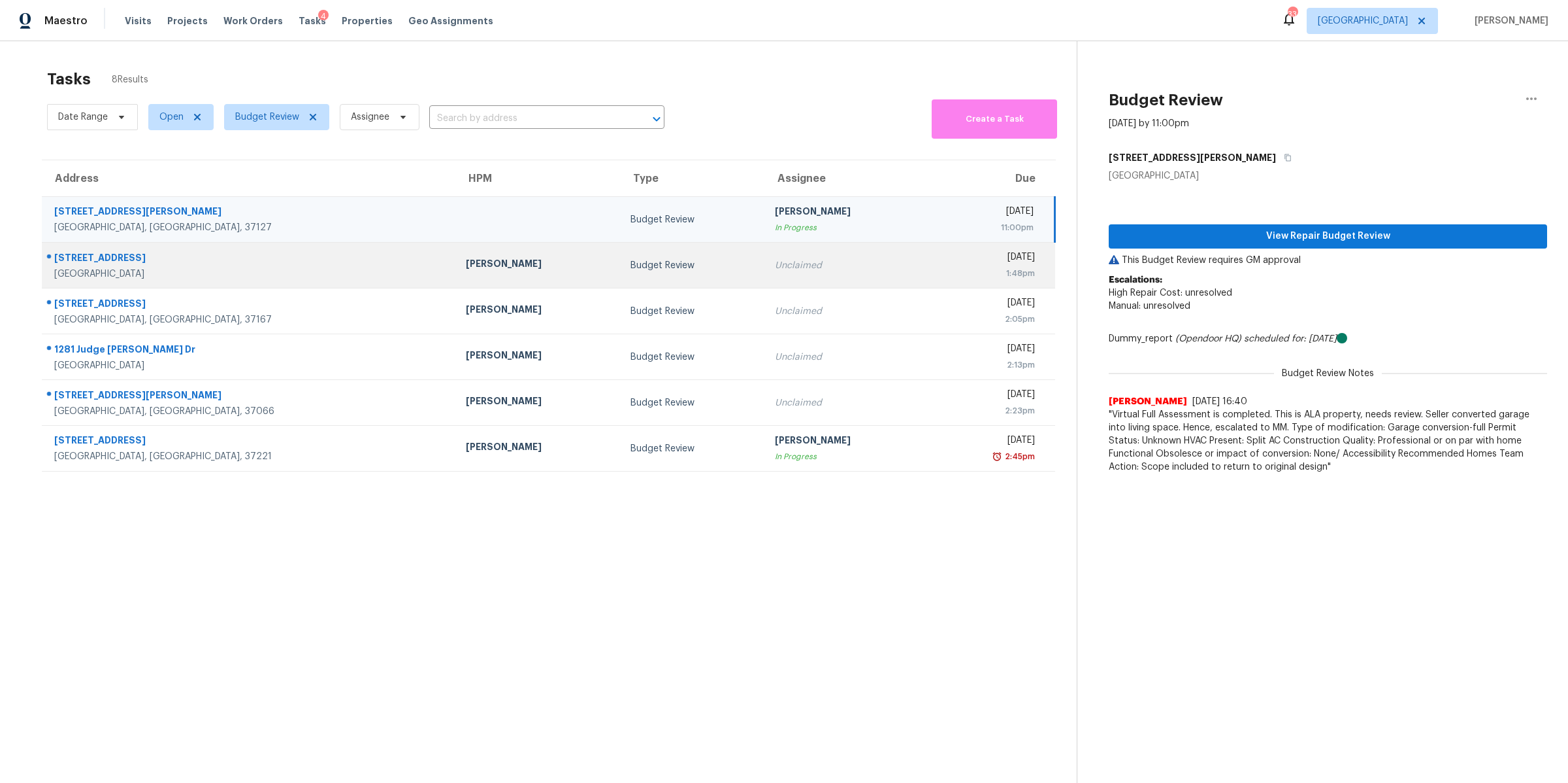
click at [125, 268] on div "Clarksville, TN, 37043" at bounding box center [249, 274] width 390 height 13
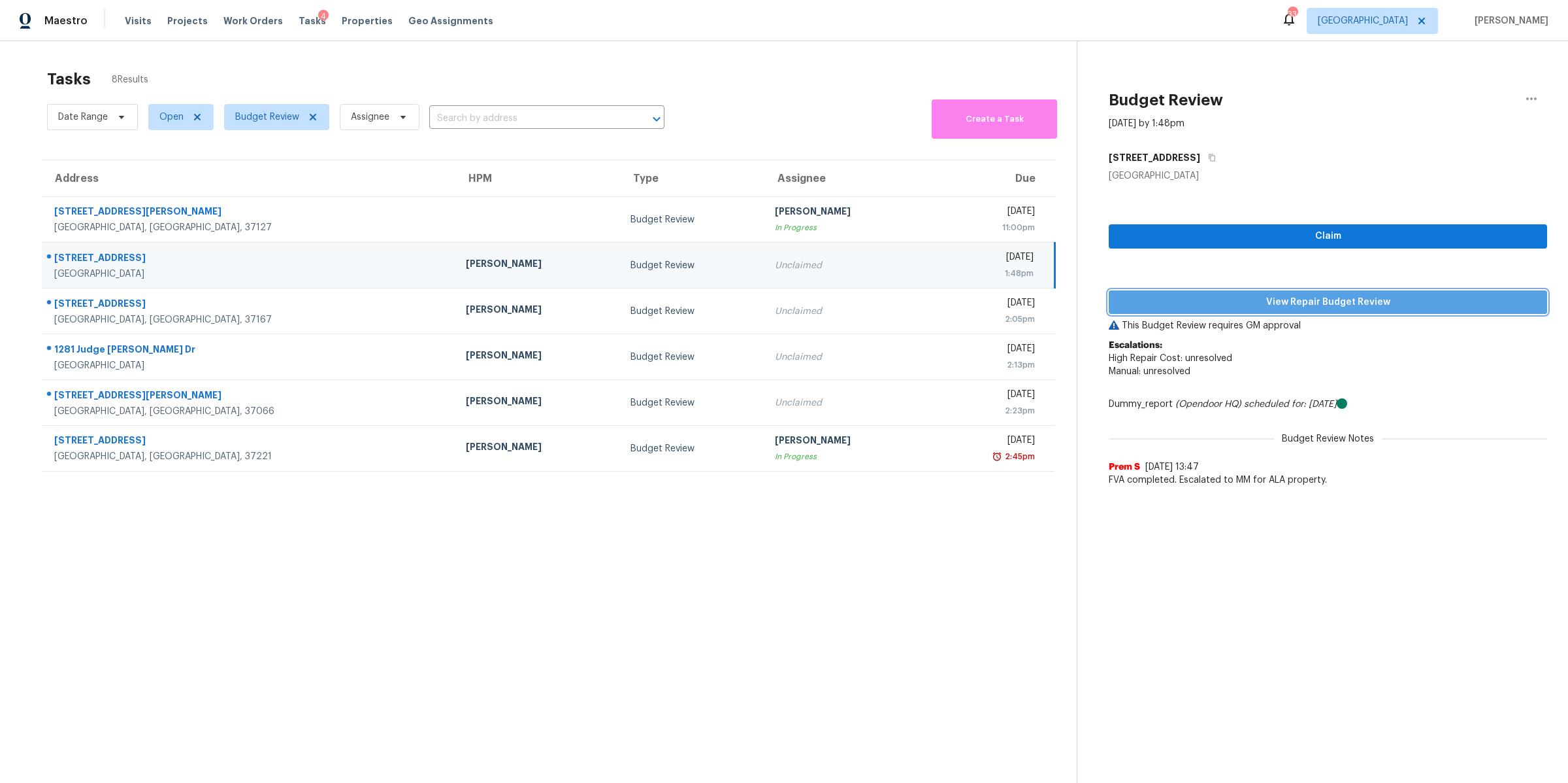
click at [1282, 296] on span "View Repair Budget Review" at bounding box center [1329, 303] width 417 height 17
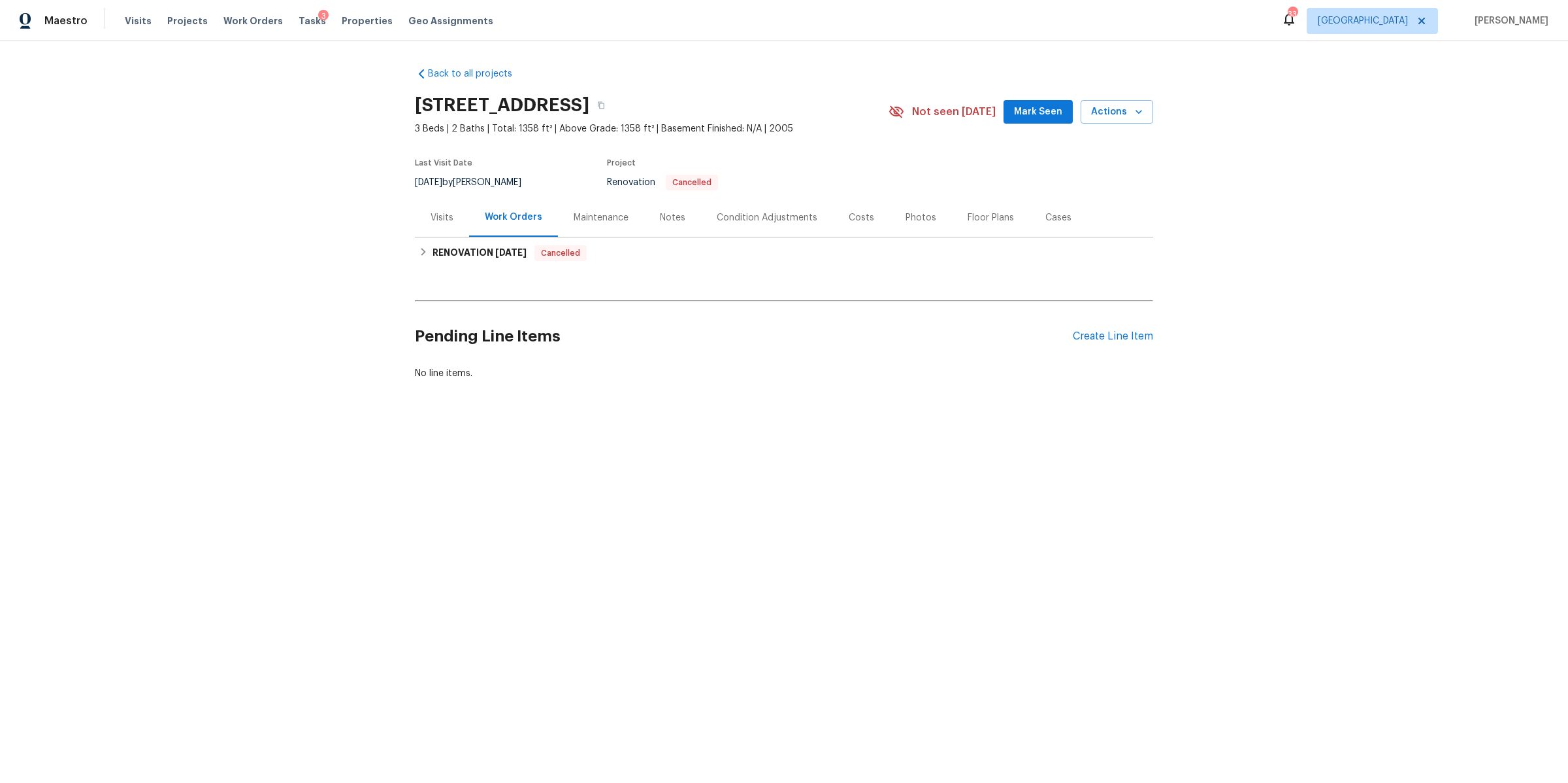
click at [445, 212] on div "Visits" at bounding box center [442, 218] width 23 height 13
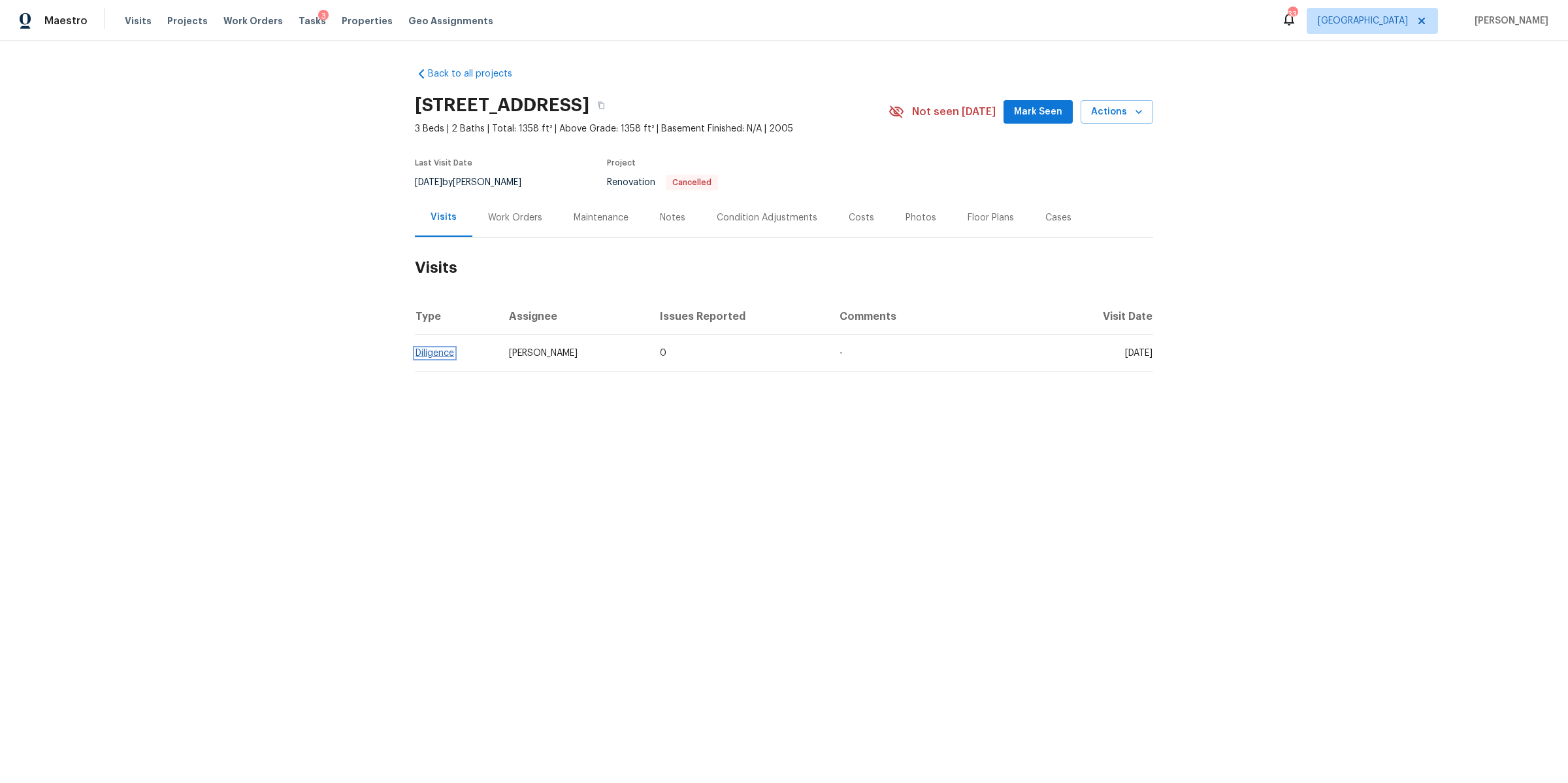
click at [430, 353] on link "Diligence" at bounding box center [434, 353] width 38 height 9
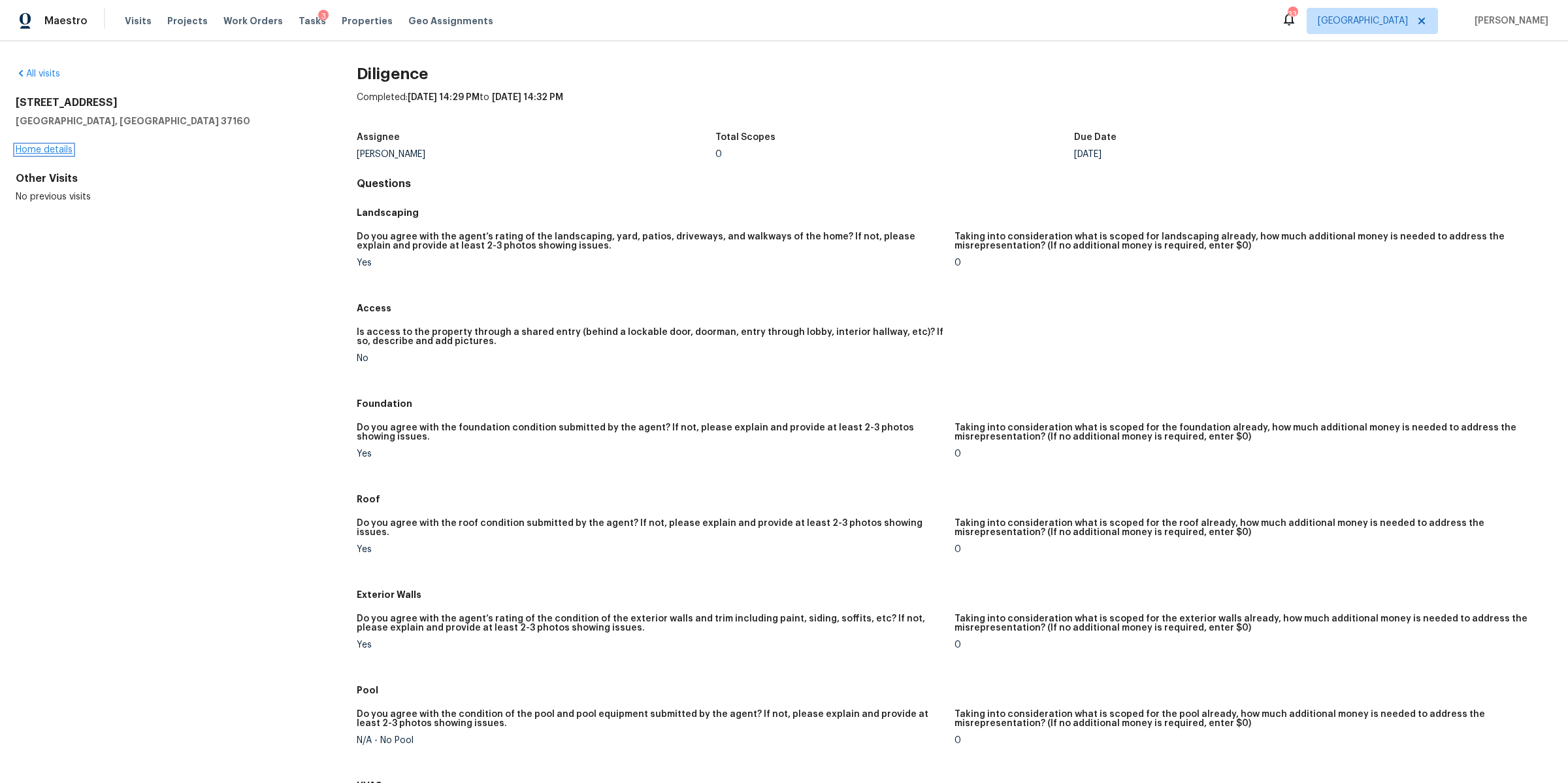
click at [45, 153] on link "Home details" at bounding box center [44, 150] width 57 height 9
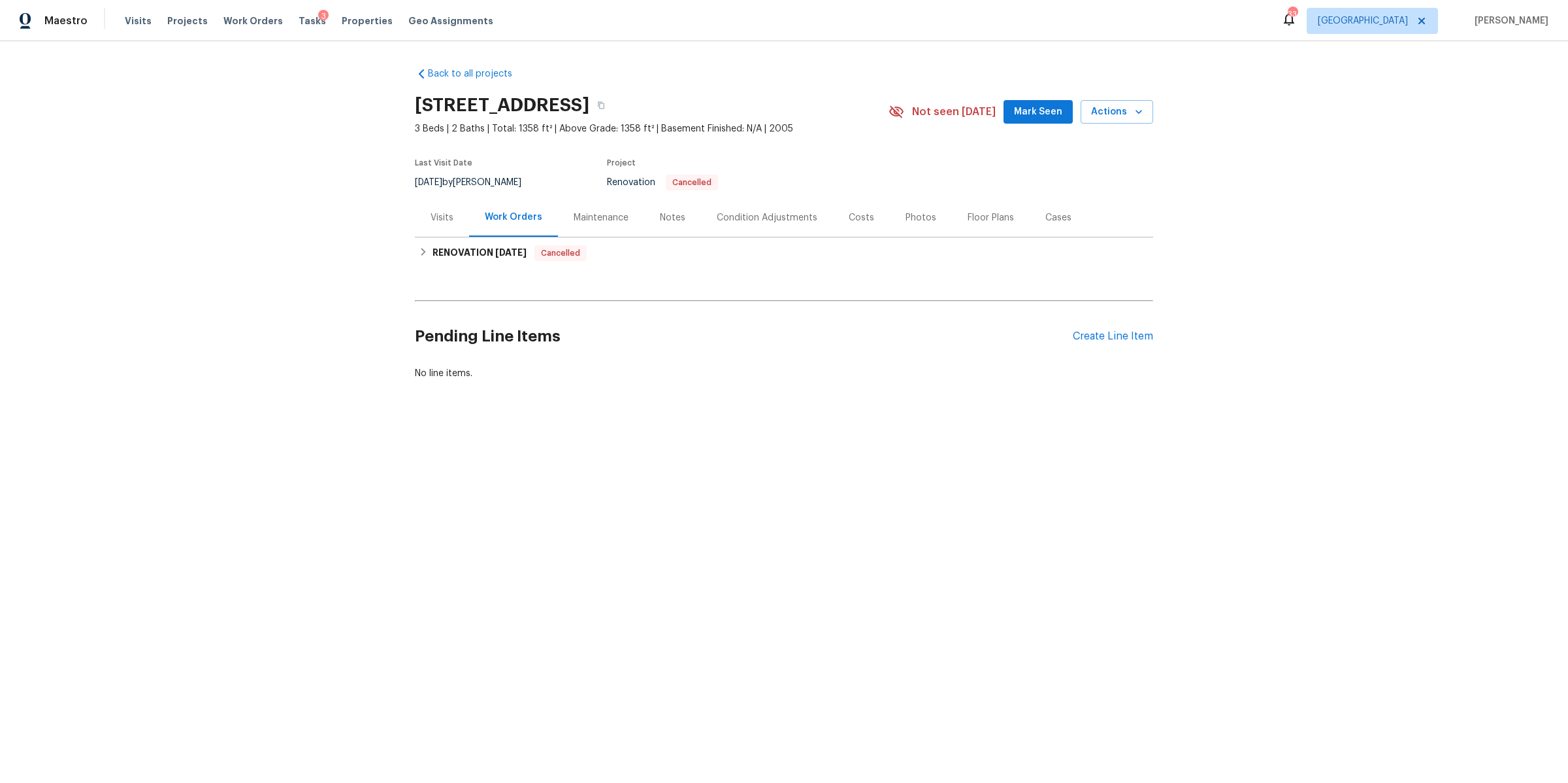
click at [435, 218] on div "Visits" at bounding box center [442, 218] width 23 height 13
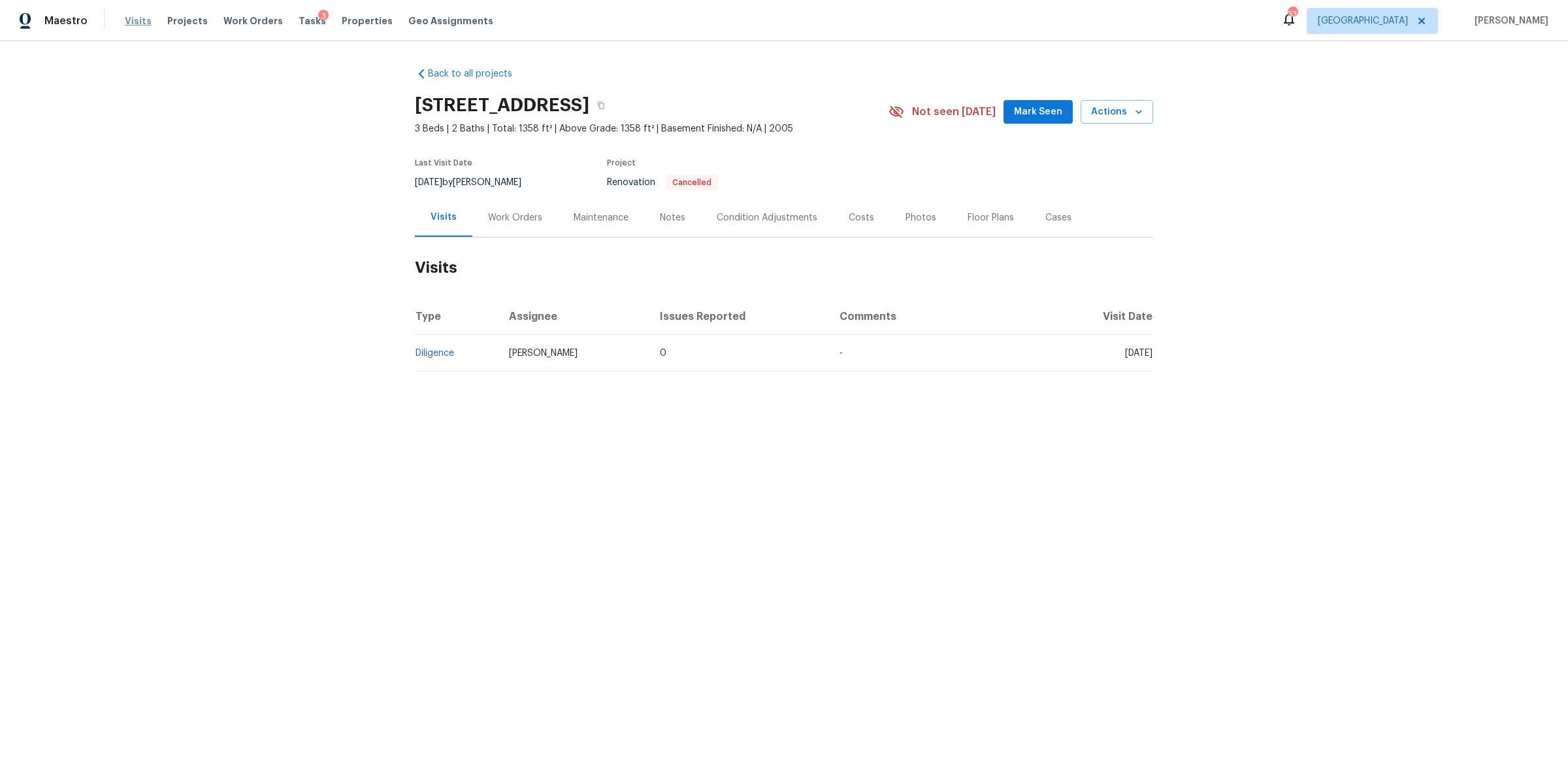
click at [132, 22] on span "Visits" at bounding box center [138, 21] width 27 height 13
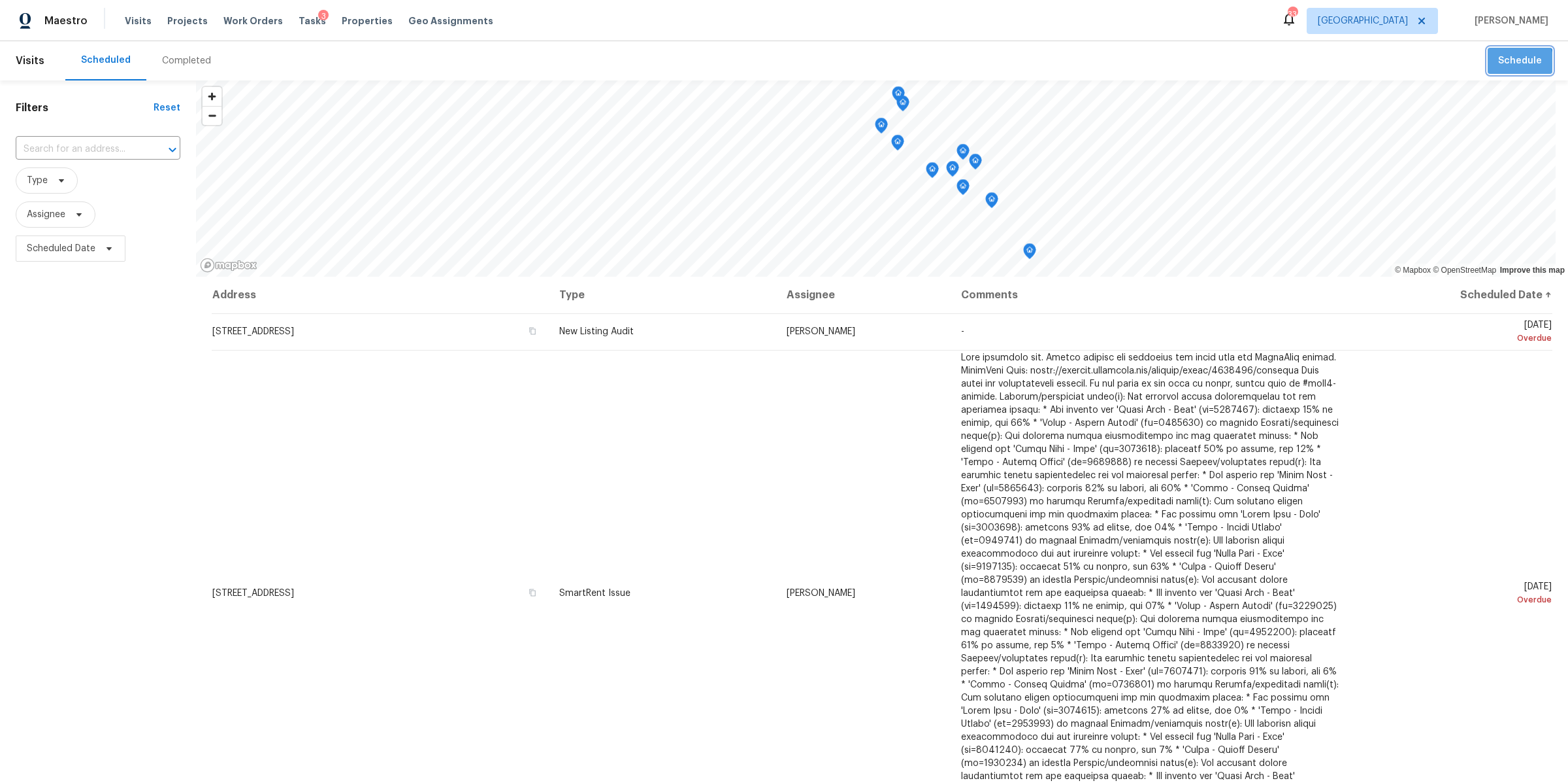
click at [1503, 62] on span "Schedule" at bounding box center [1520, 62] width 44 height 17
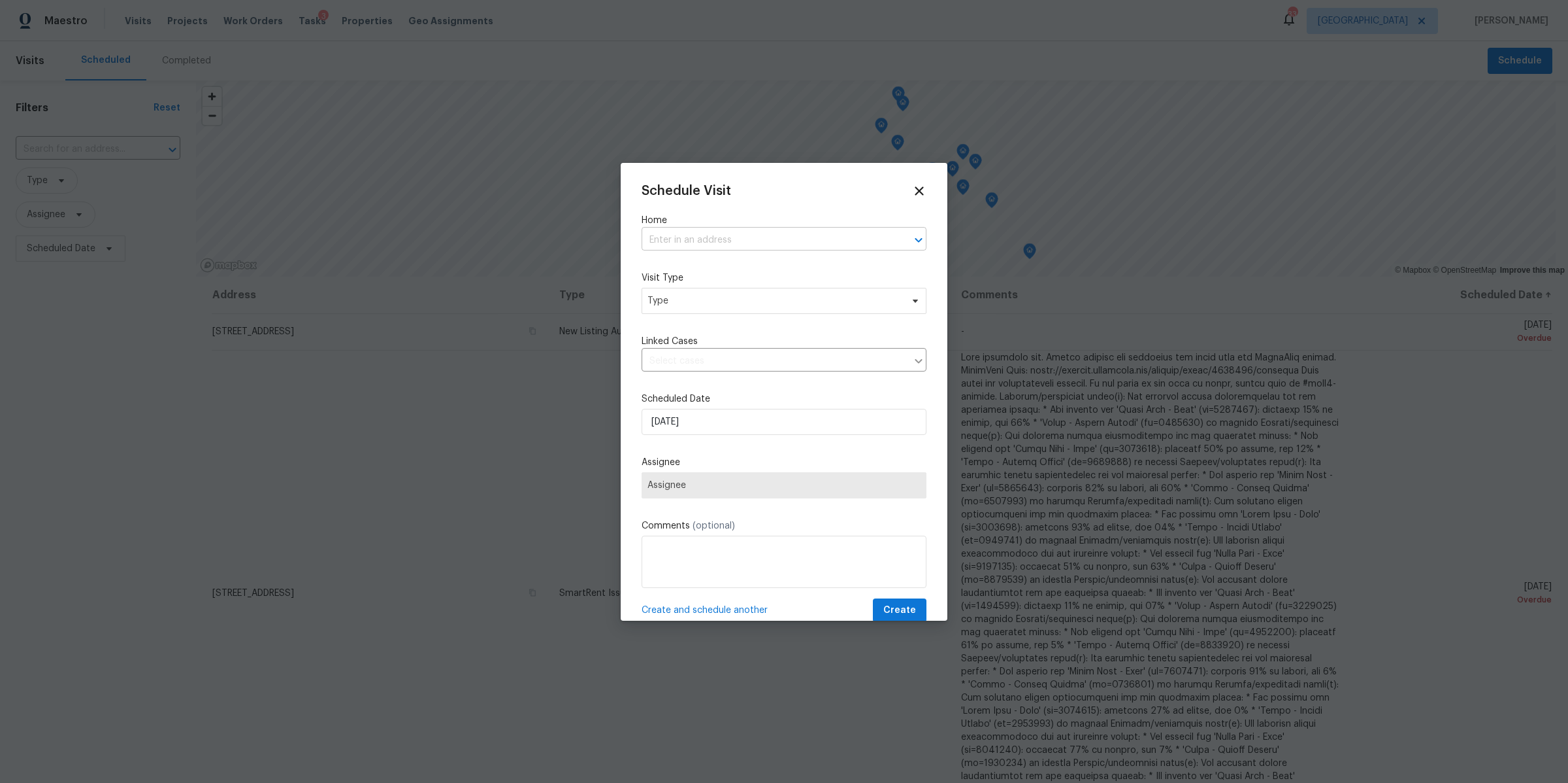
click at [798, 237] on input "text" at bounding box center [766, 240] width 249 height 21
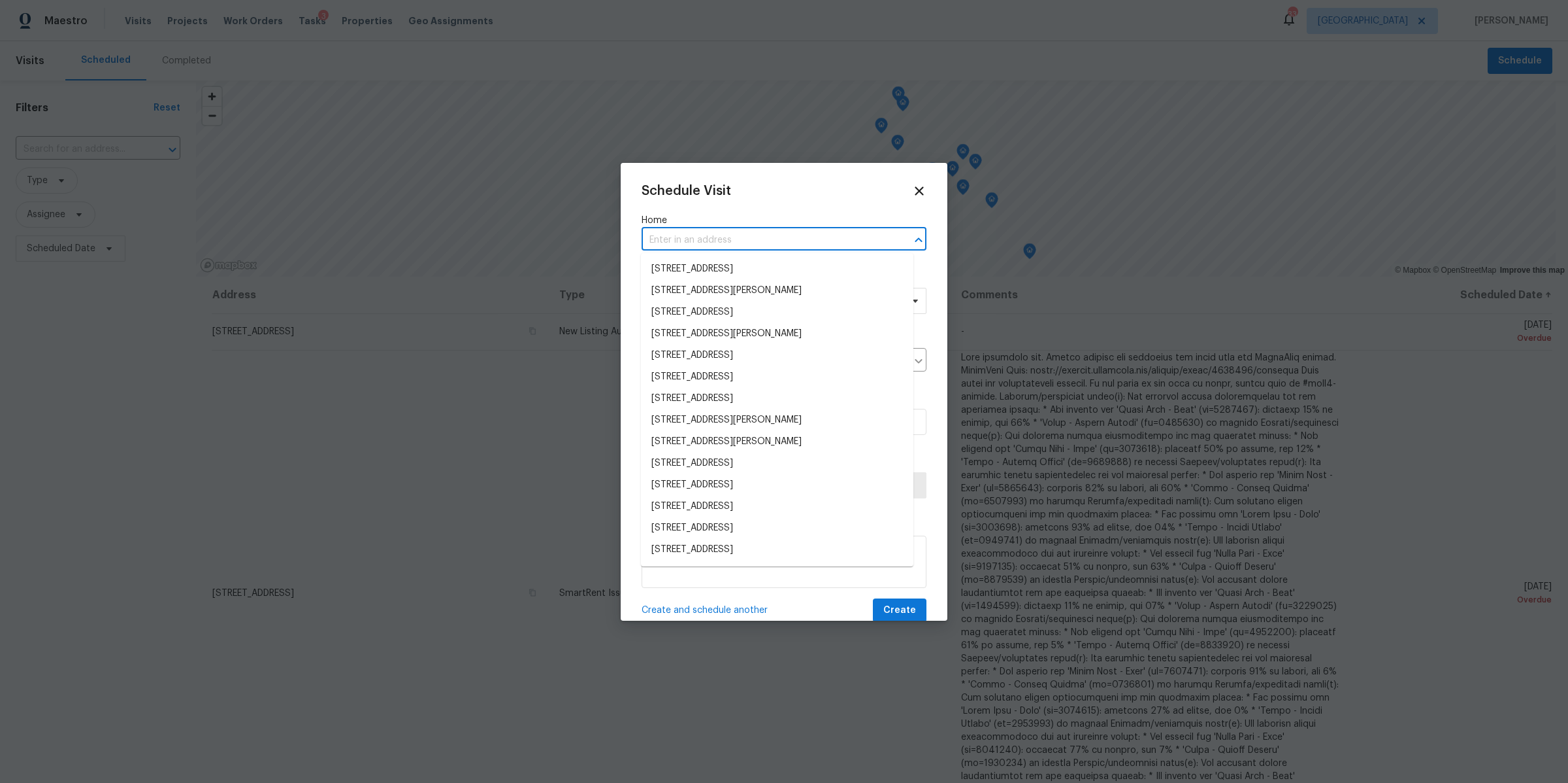
paste input "[STREET_ADDRESS][PERSON_NAME]"
type input "[STREET_ADDRESS][PERSON_NAME]"
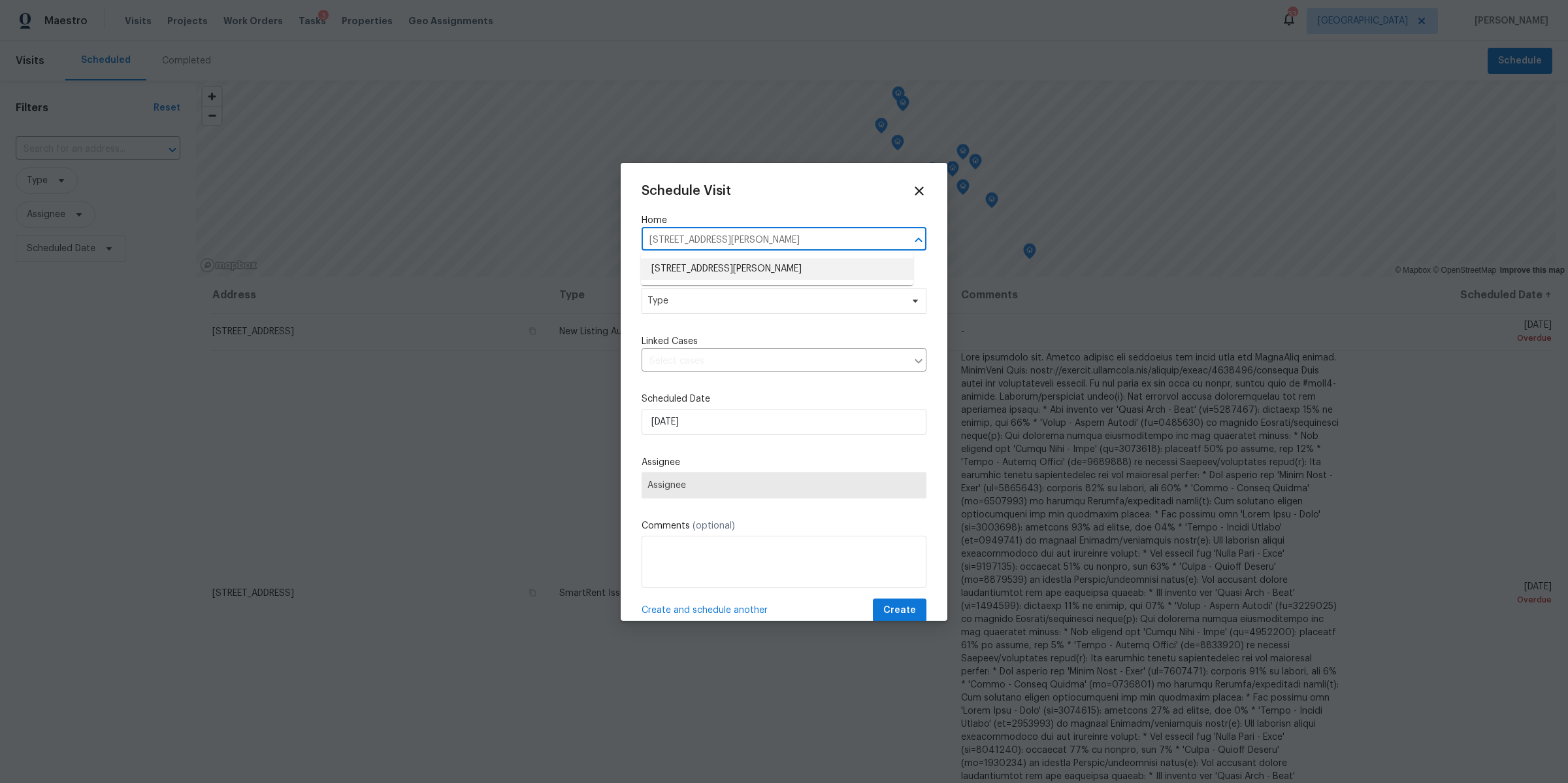
click at [769, 265] on li "[STREET_ADDRESS][PERSON_NAME]" at bounding box center [777, 268] width 273 height 21
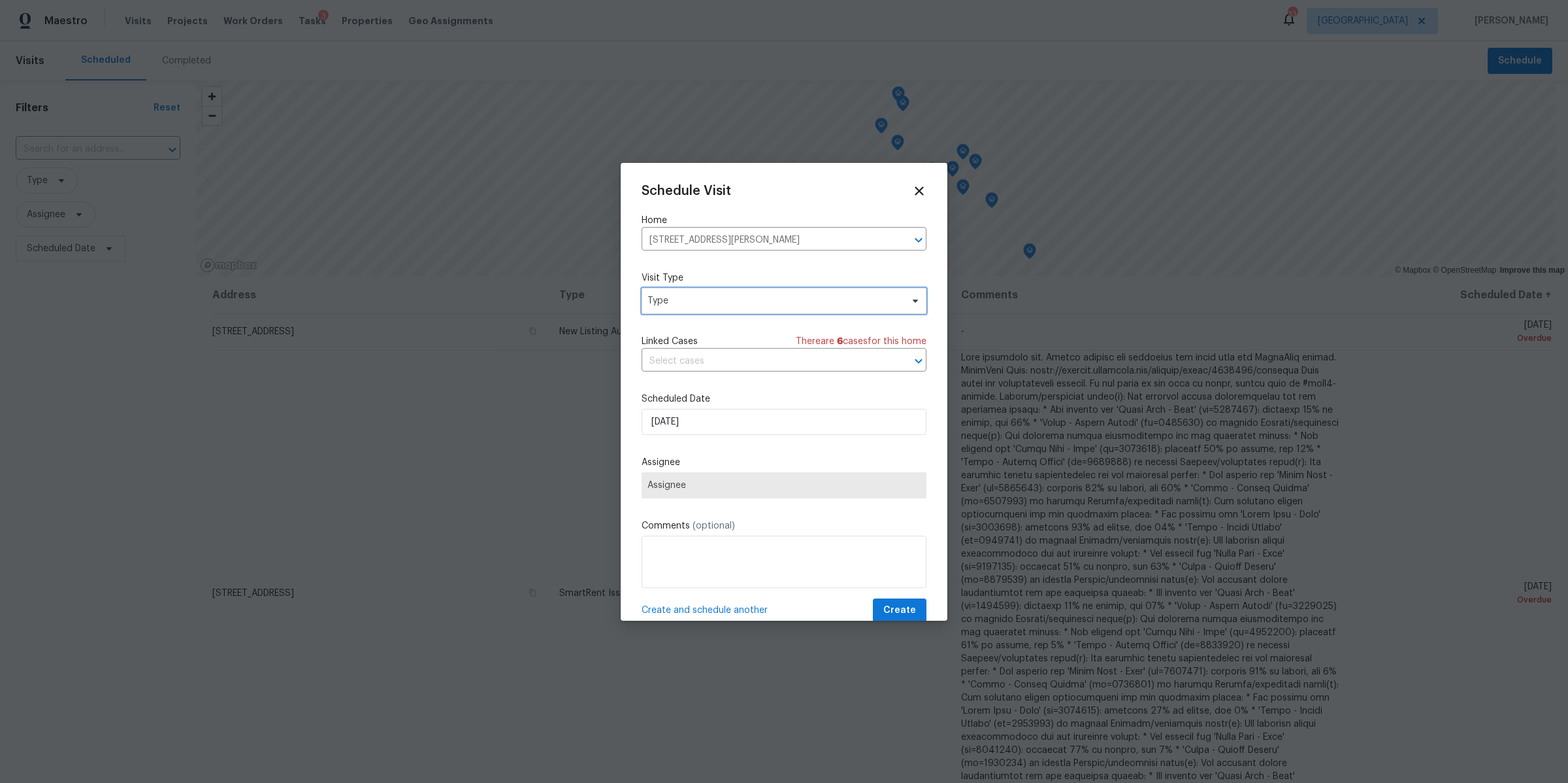
click at [785, 297] on span "Type" at bounding box center [774, 301] width 254 height 13
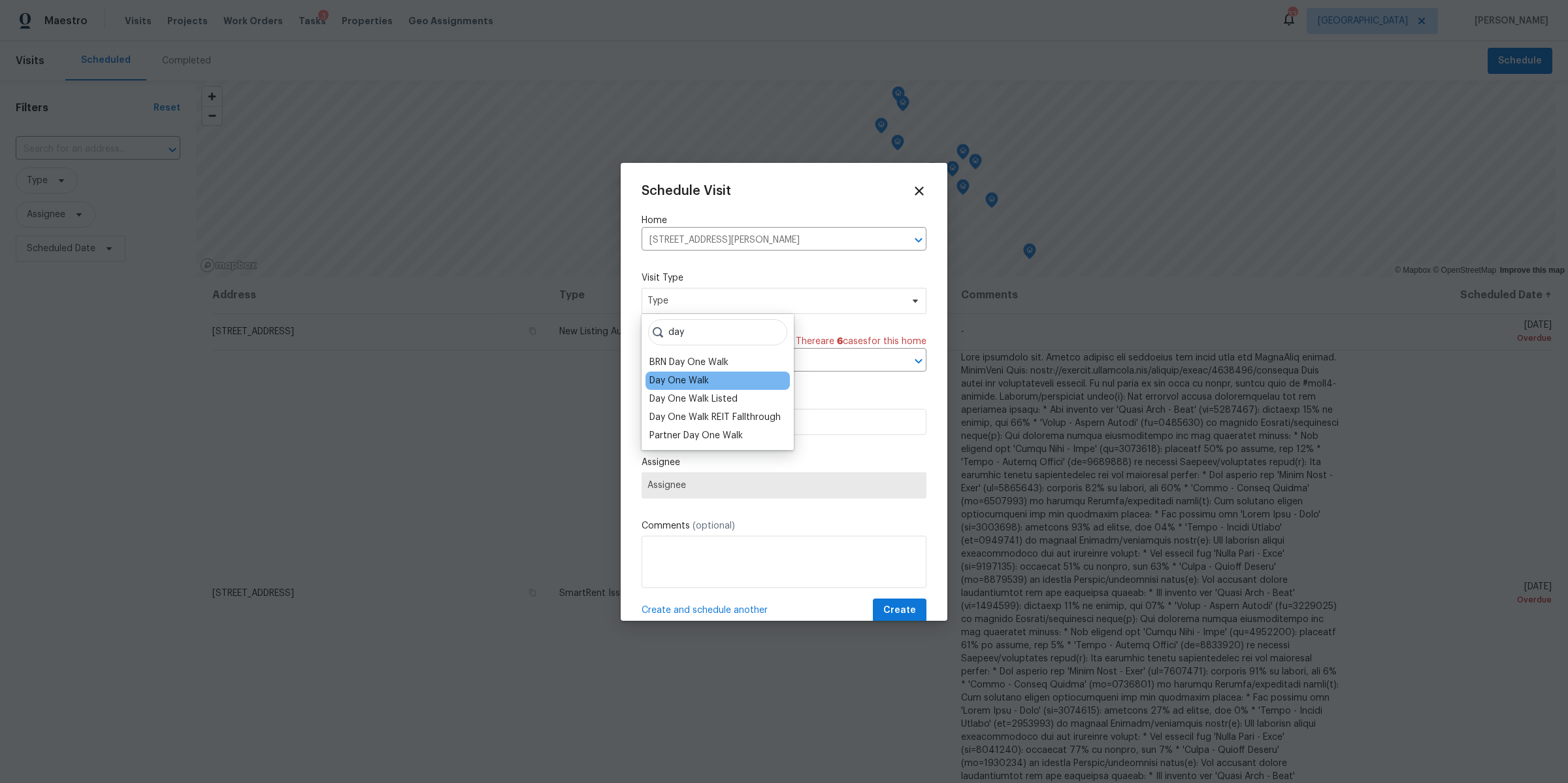
type input "day"
click at [710, 385] on div "Day One Walk" at bounding box center [717, 380] width 144 height 19
click at [682, 382] on div "Day One Walk" at bounding box center [679, 380] width 60 height 13
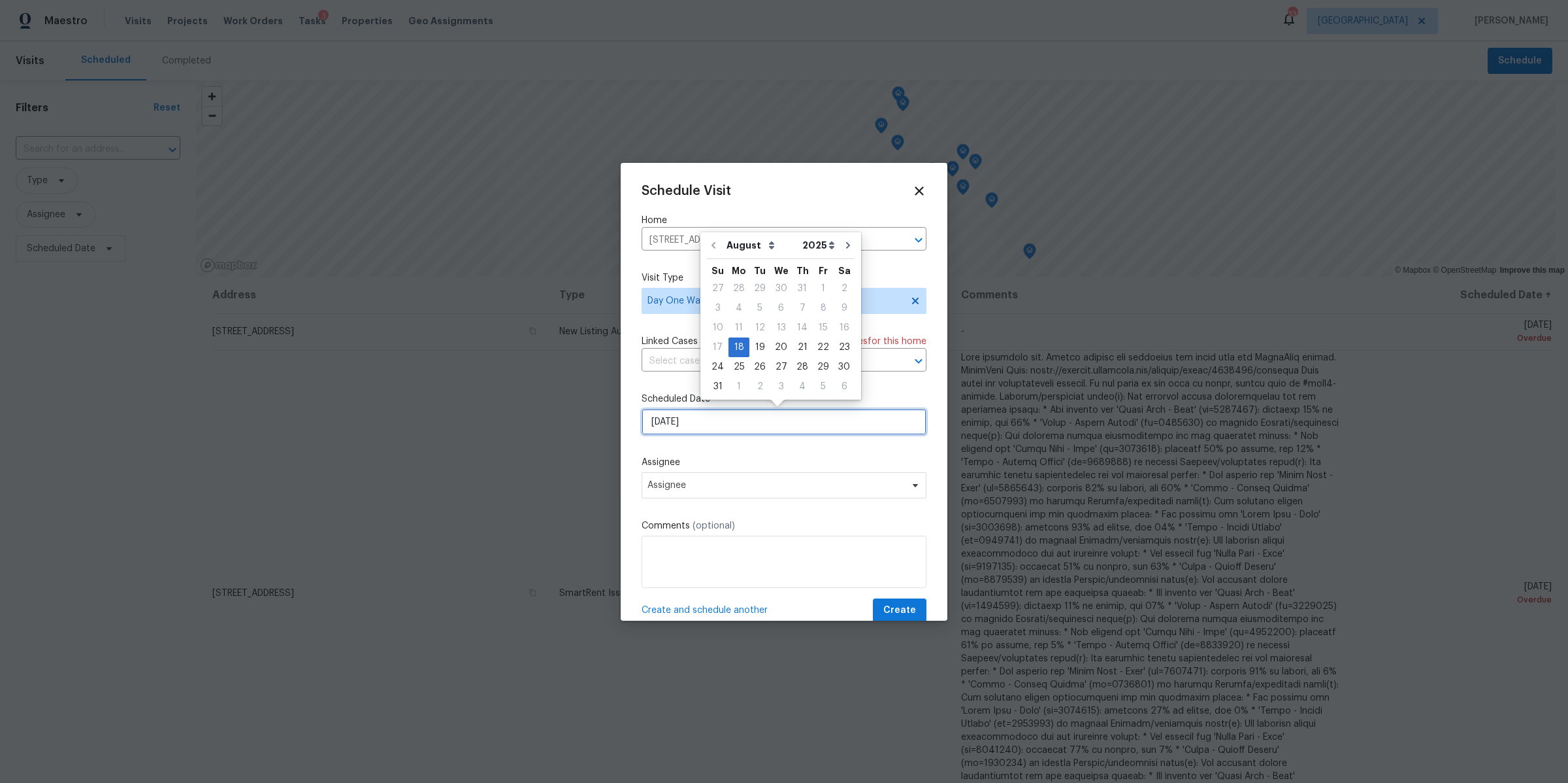
click at [728, 428] on input "[DATE]" at bounding box center [784, 421] width 285 height 26
click at [735, 363] on div "25" at bounding box center [739, 367] width 20 height 19
type input "[DATE]"
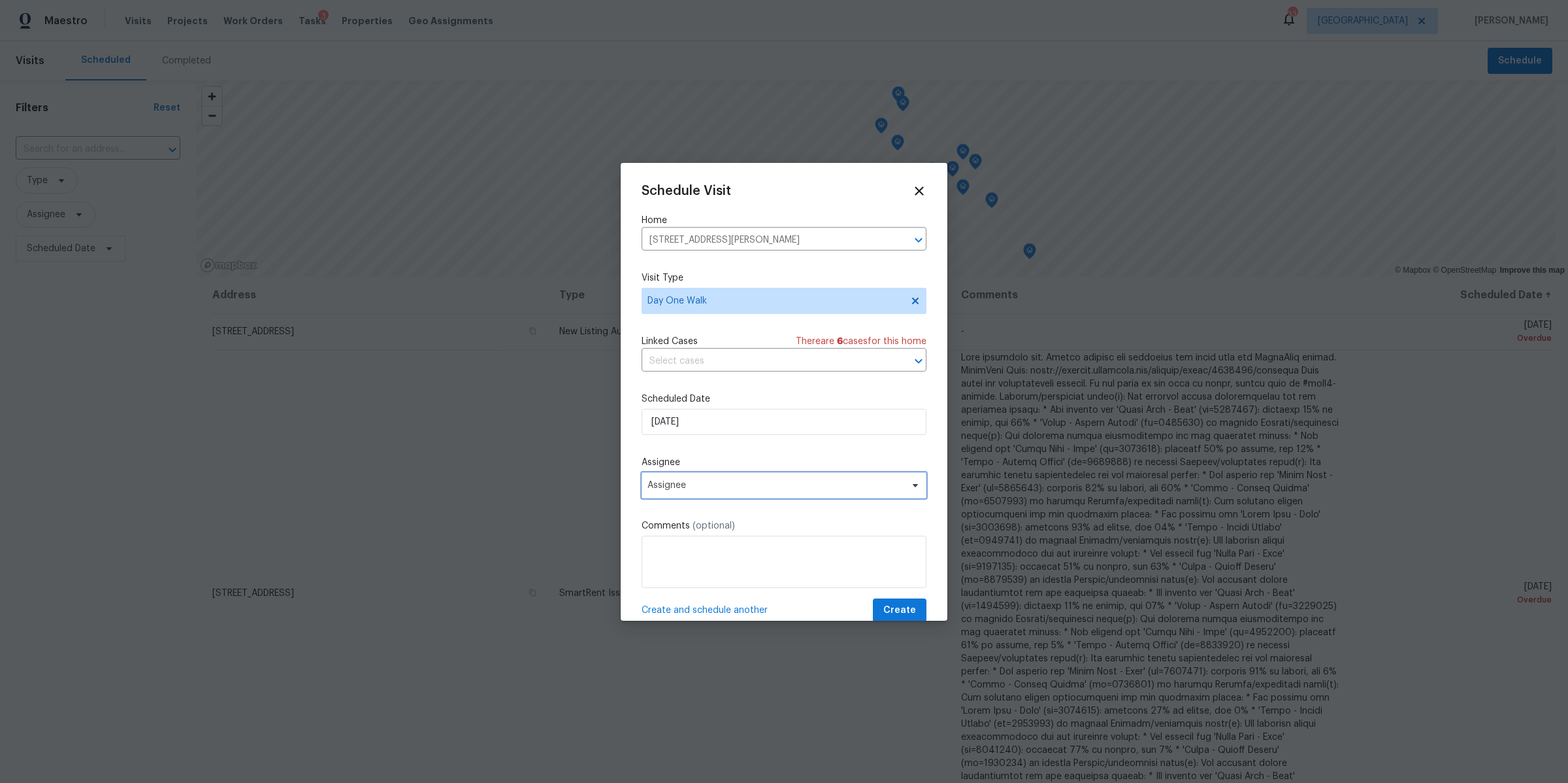
click at [710, 484] on span "Assignee" at bounding box center [775, 485] width 256 height 10
type input "cy"
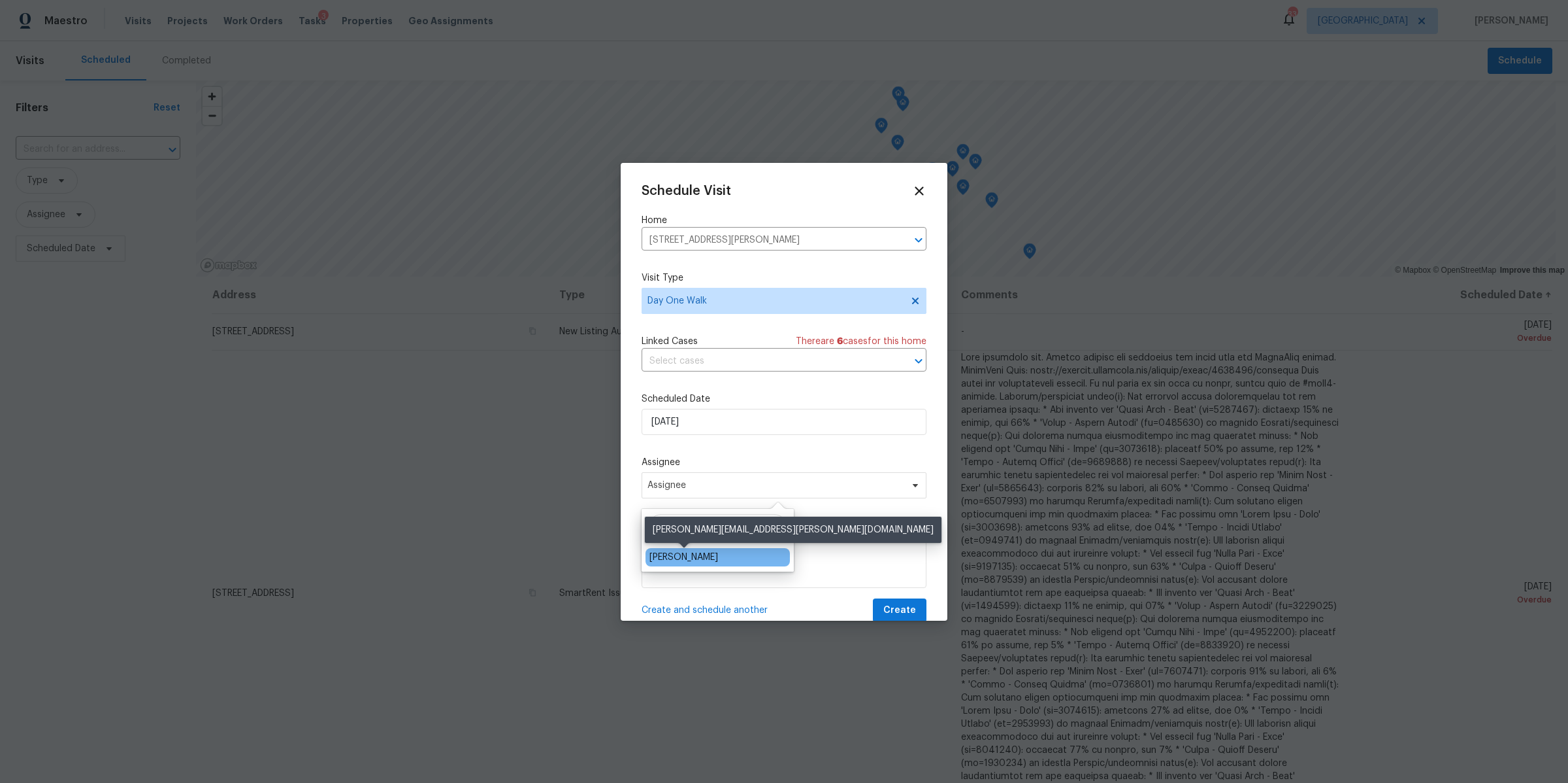
click at [674, 557] on div "[PERSON_NAME]" at bounding box center [684, 557] width 69 height 13
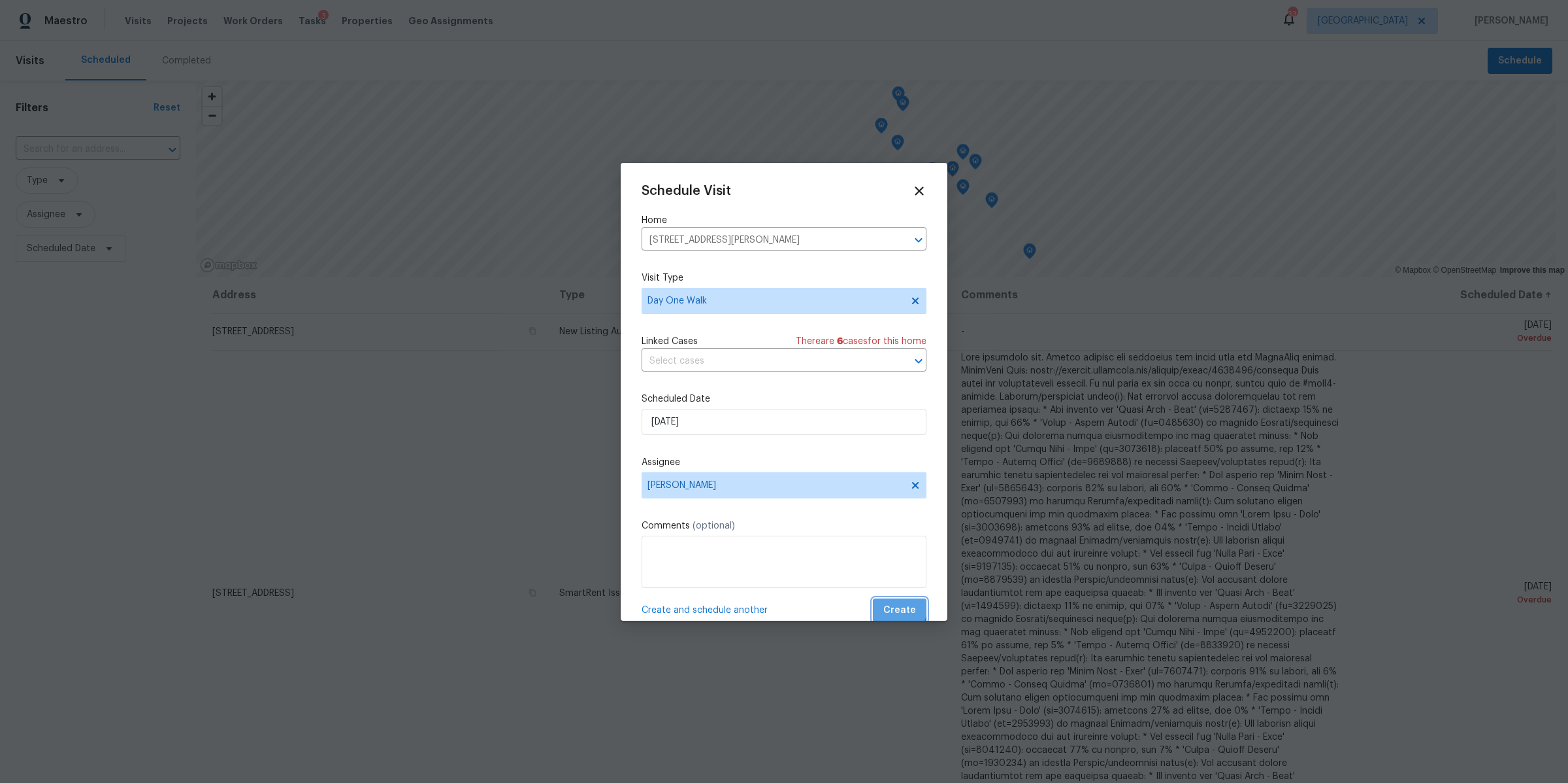
click at [883, 606] on span "Create" at bounding box center [899, 611] width 33 height 17
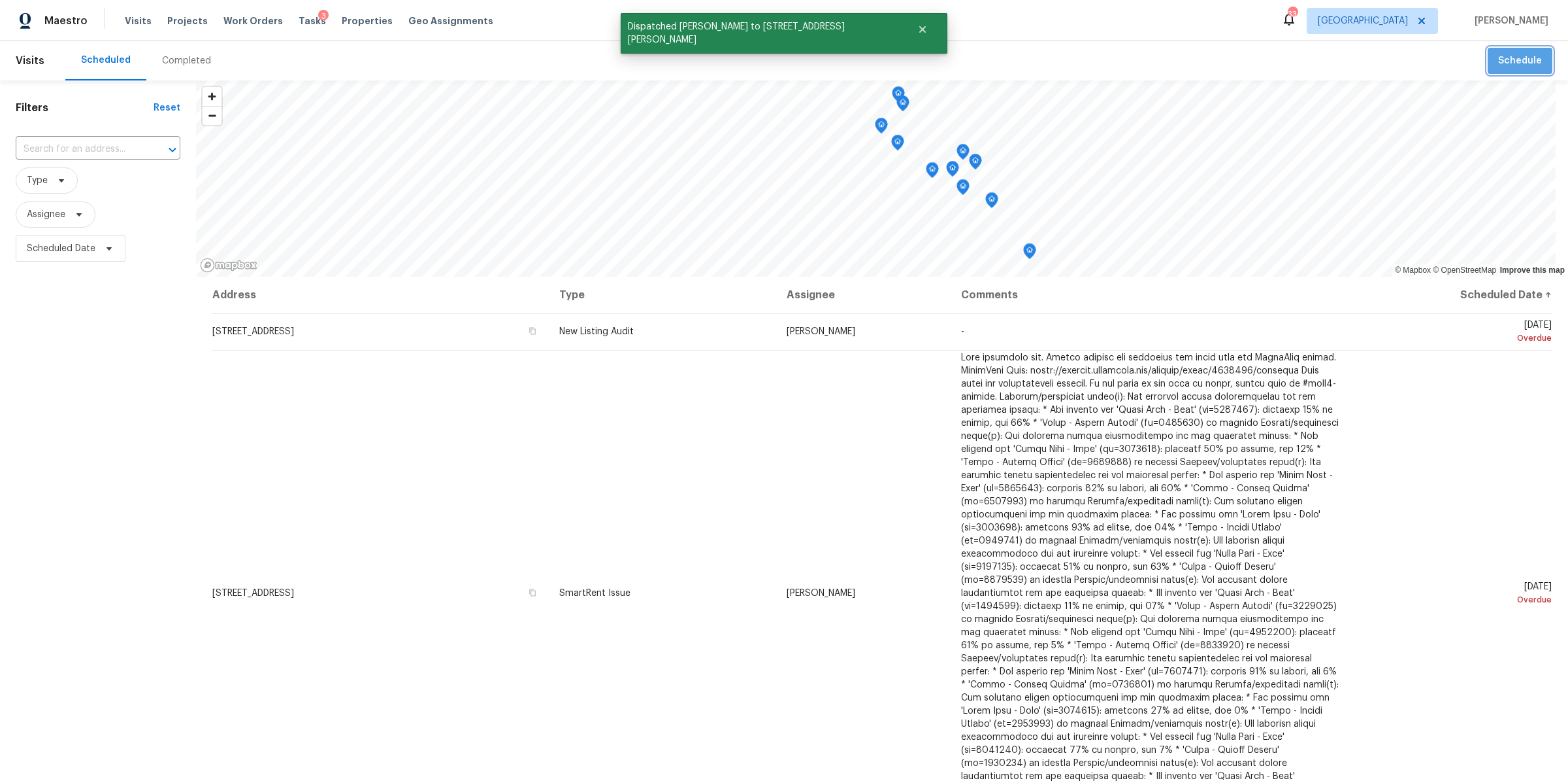
click at [1516, 53] on span "Schedule" at bounding box center [1520, 62] width 44 height 17
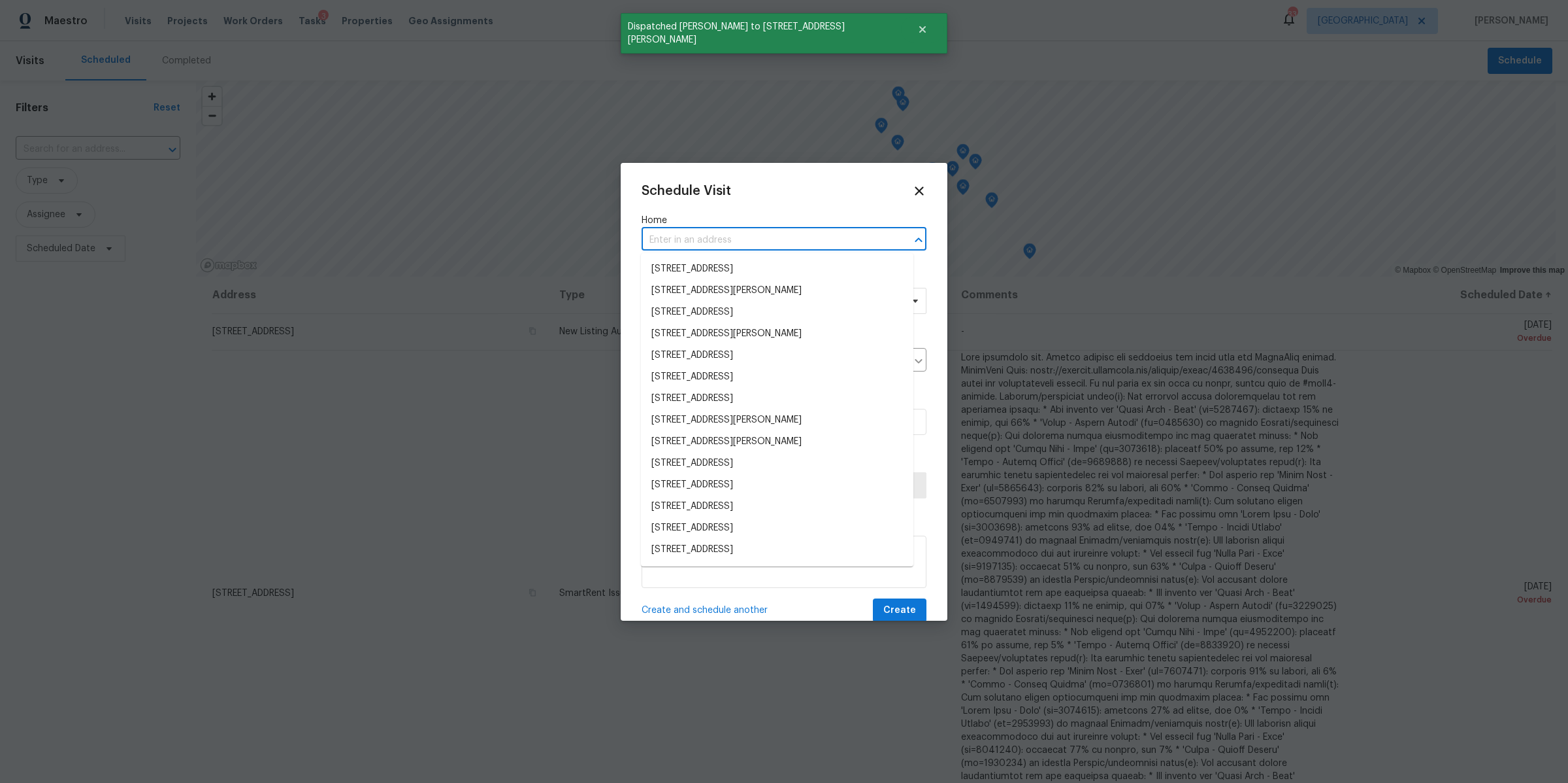
click at [713, 247] on input "text" at bounding box center [766, 240] width 249 height 21
paste input "[STREET_ADDRESS][PERSON_NAME]"
type input "[STREET_ADDRESS][PERSON_NAME]"
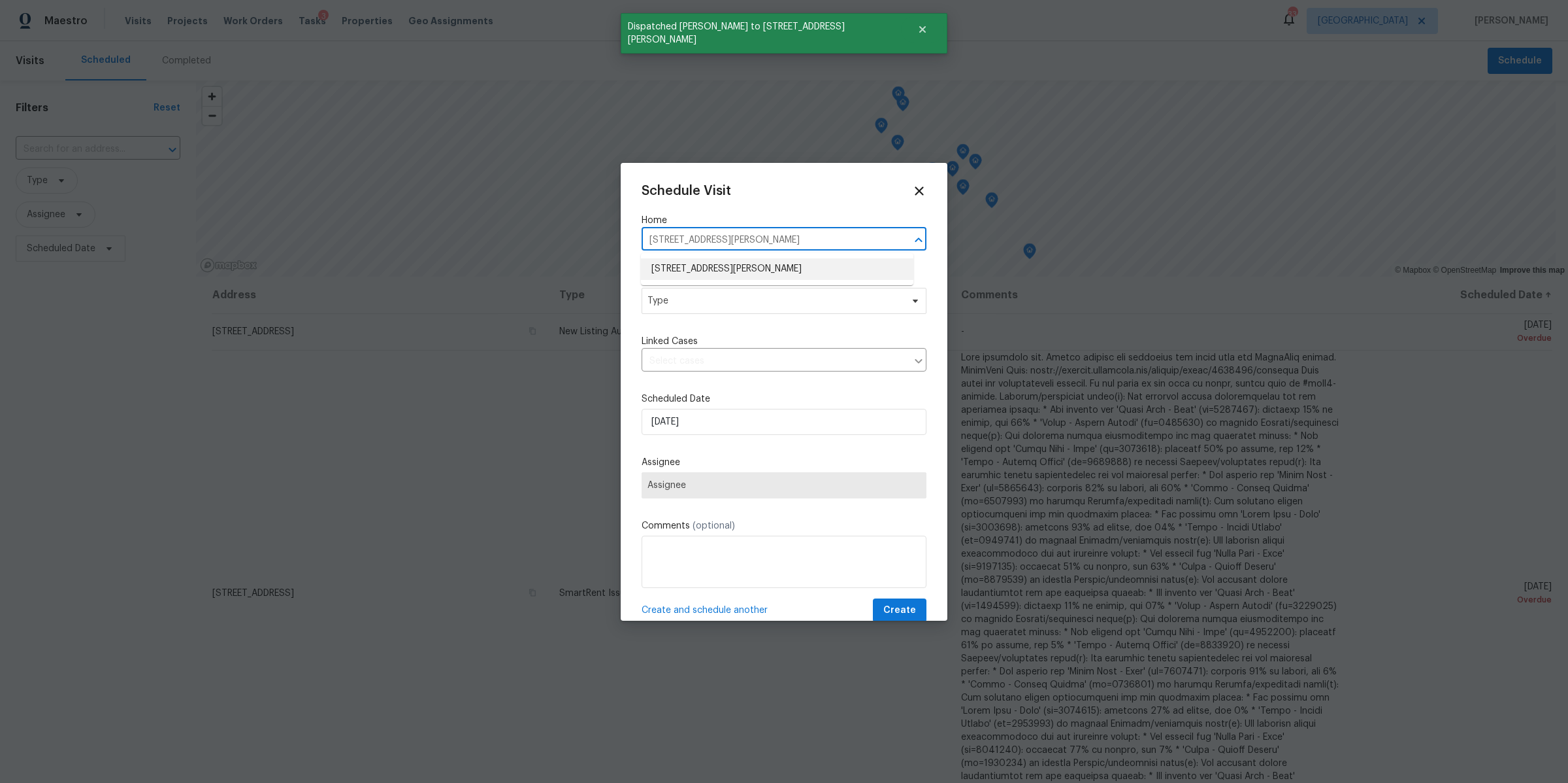
click at [713, 262] on li "[STREET_ADDRESS][PERSON_NAME]" at bounding box center [777, 268] width 273 height 21
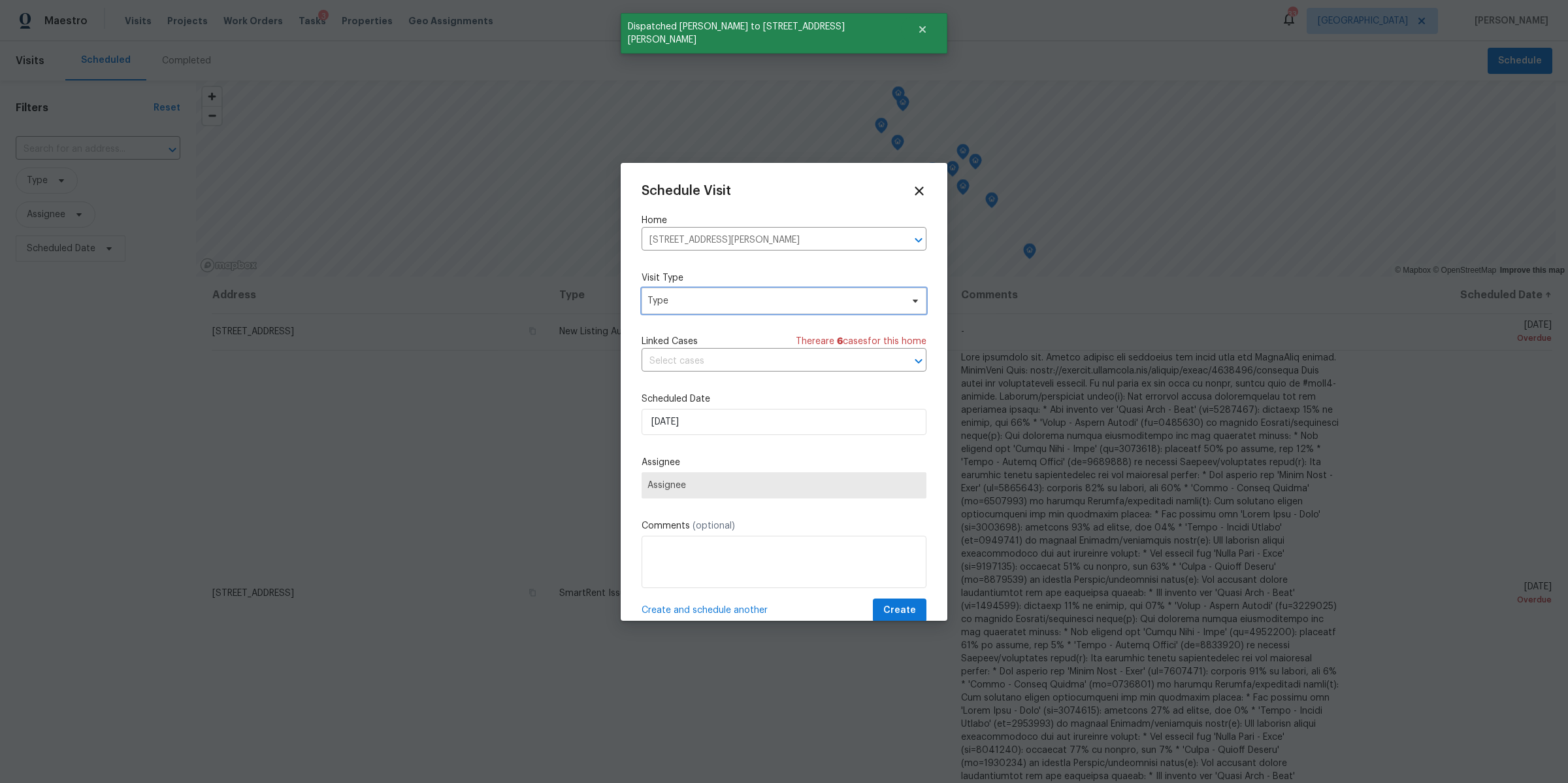
click at [719, 304] on span "Type" at bounding box center [774, 301] width 254 height 13
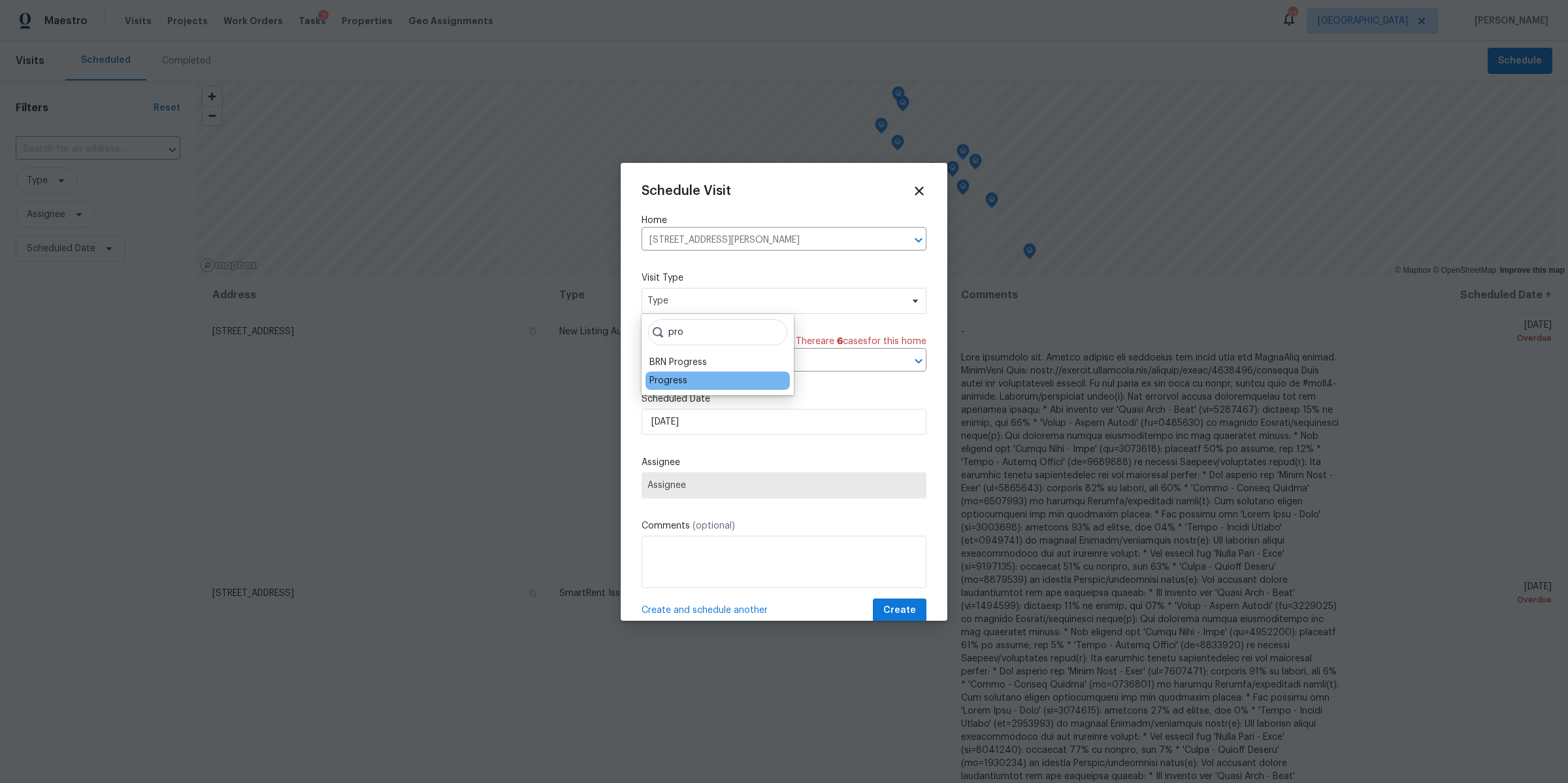
type input "pro"
click at [676, 381] on div "Progress" at bounding box center [668, 380] width 38 height 13
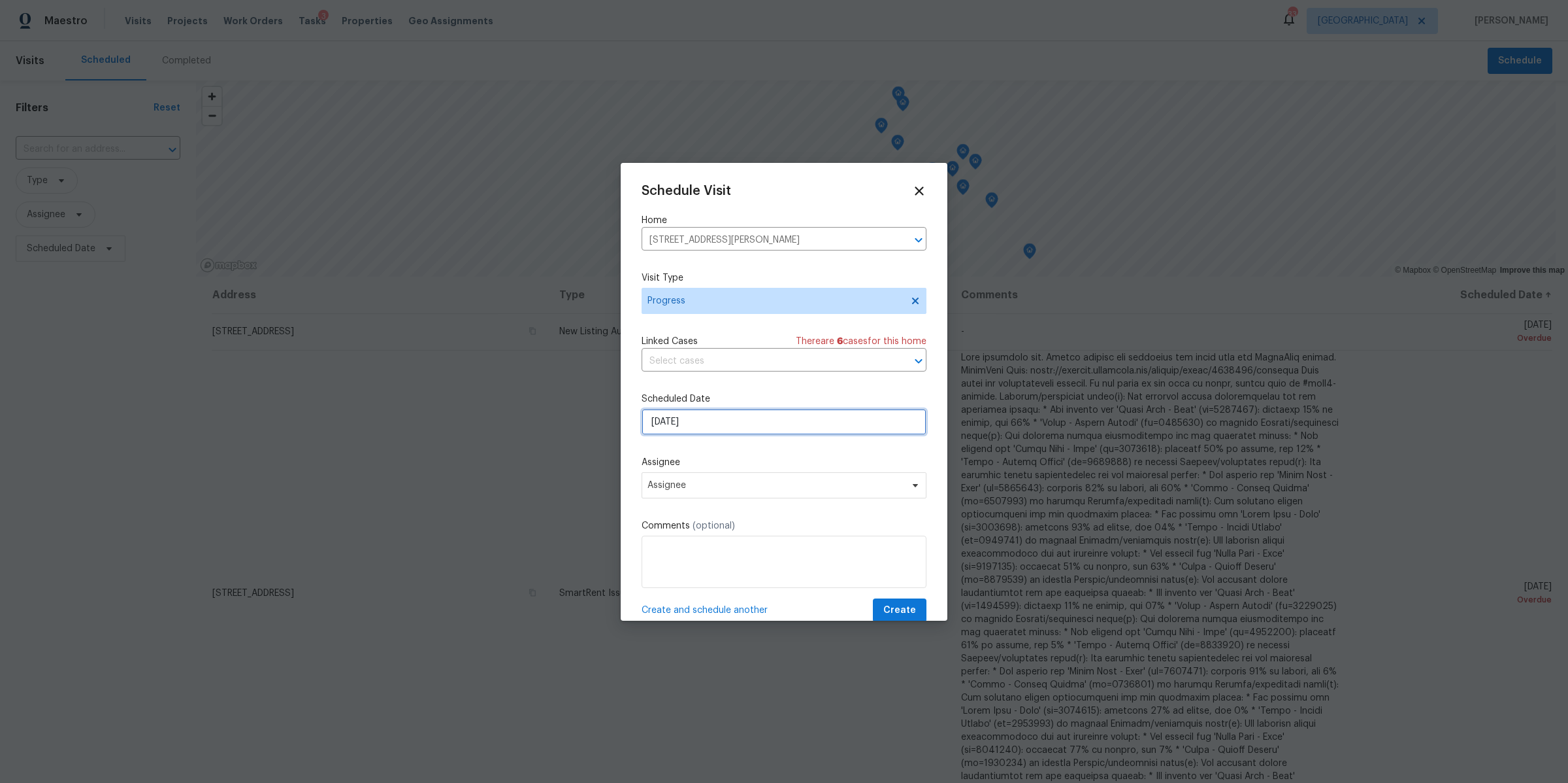
click at [700, 419] on input "[DATE]" at bounding box center [784, 421] width 285 height 26
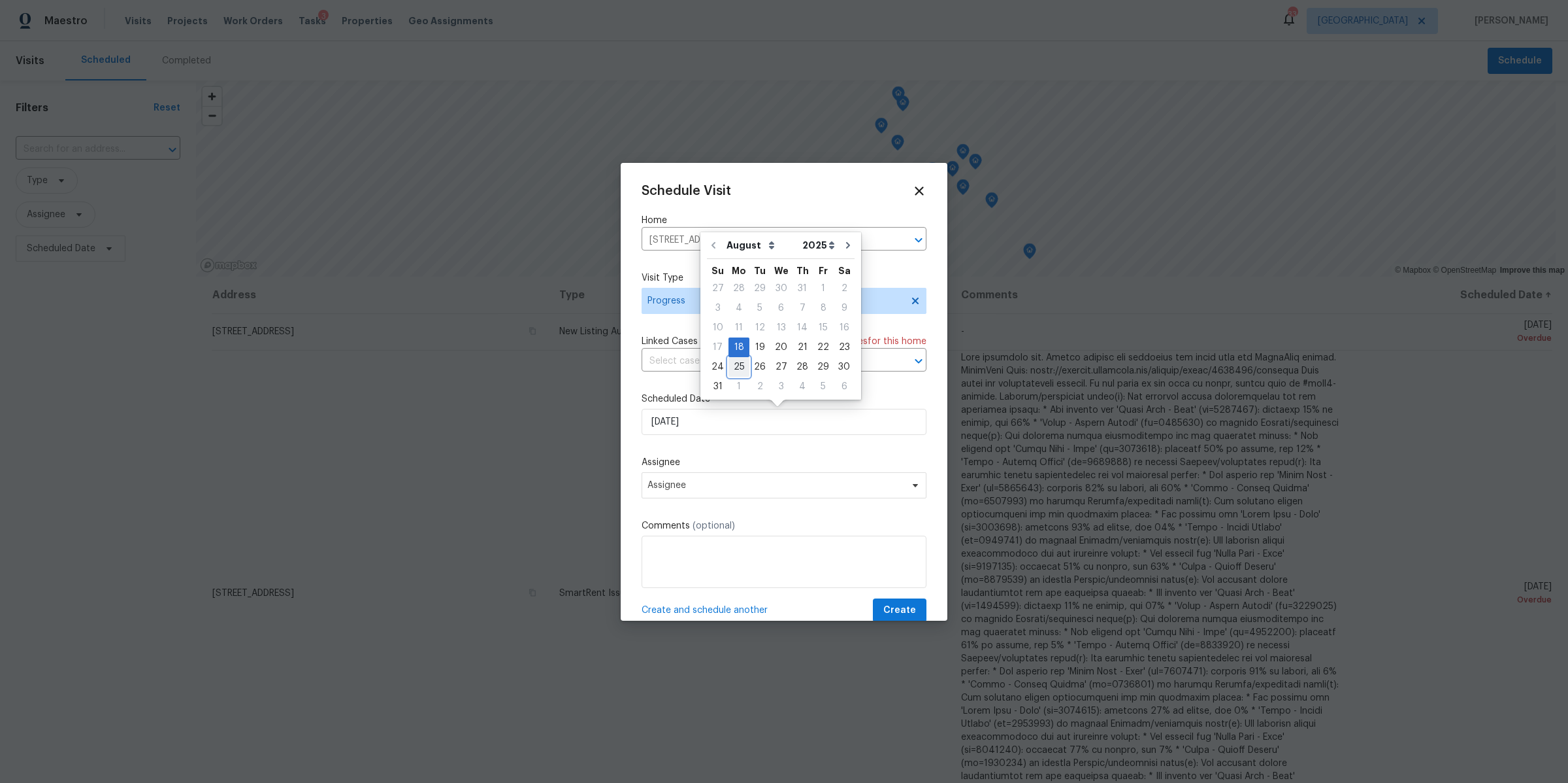
click at [740, 362] on div "25" at bounding box center [739, 367] width 20 height 19
type input "[DATE]"
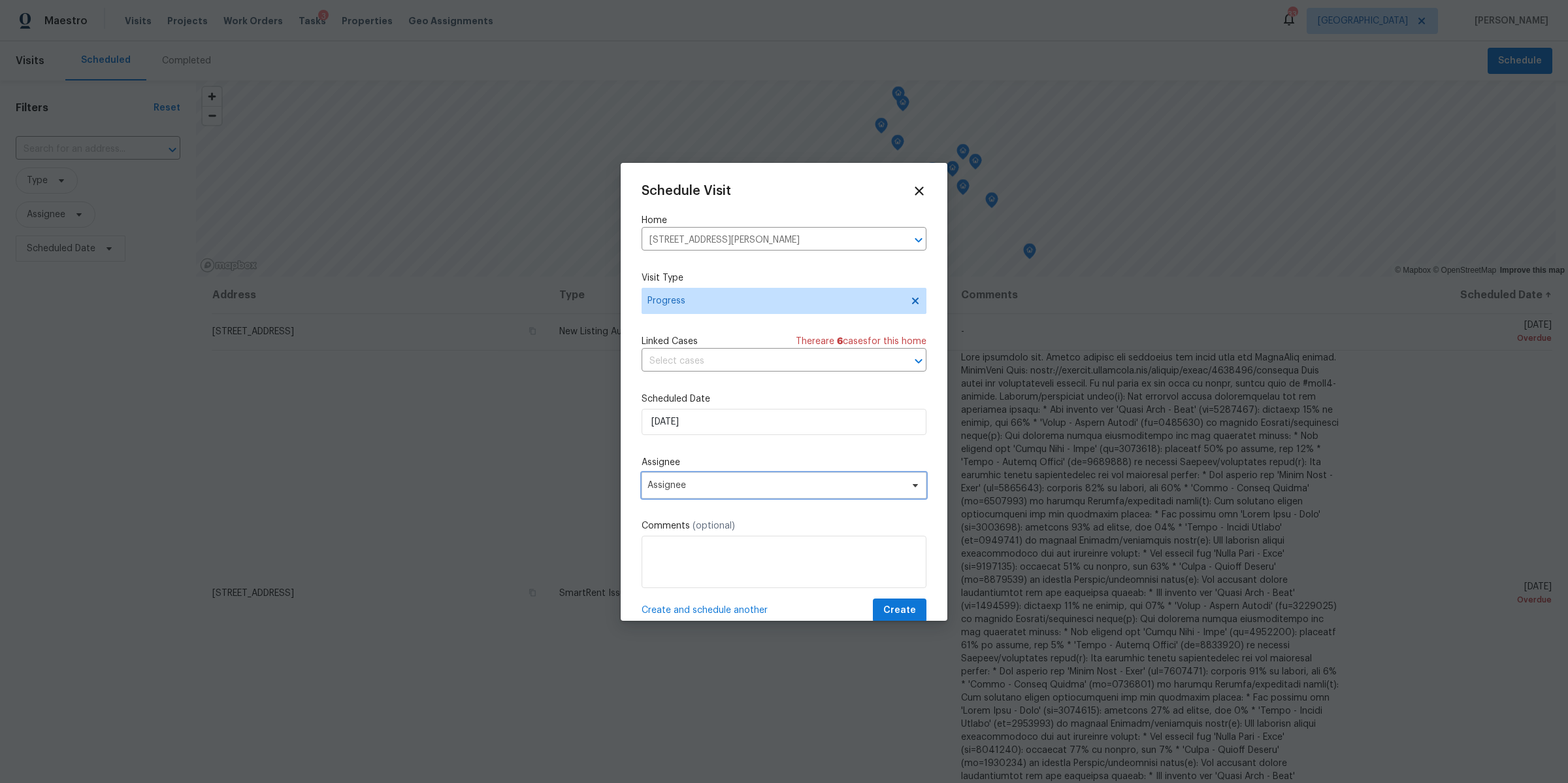
click at [716, 490] on span "Assignee" at bounding box center [775, 485] width 256 height 10
type input "bri"
click at [671, 558] on div "[PERSON_NAME]" at bounding box center [684, 557] width 69 height 13
click at [721, 560] on textarea at bounding box center [784, 561] width 285 height 52
type textarea "ODS 9:30"
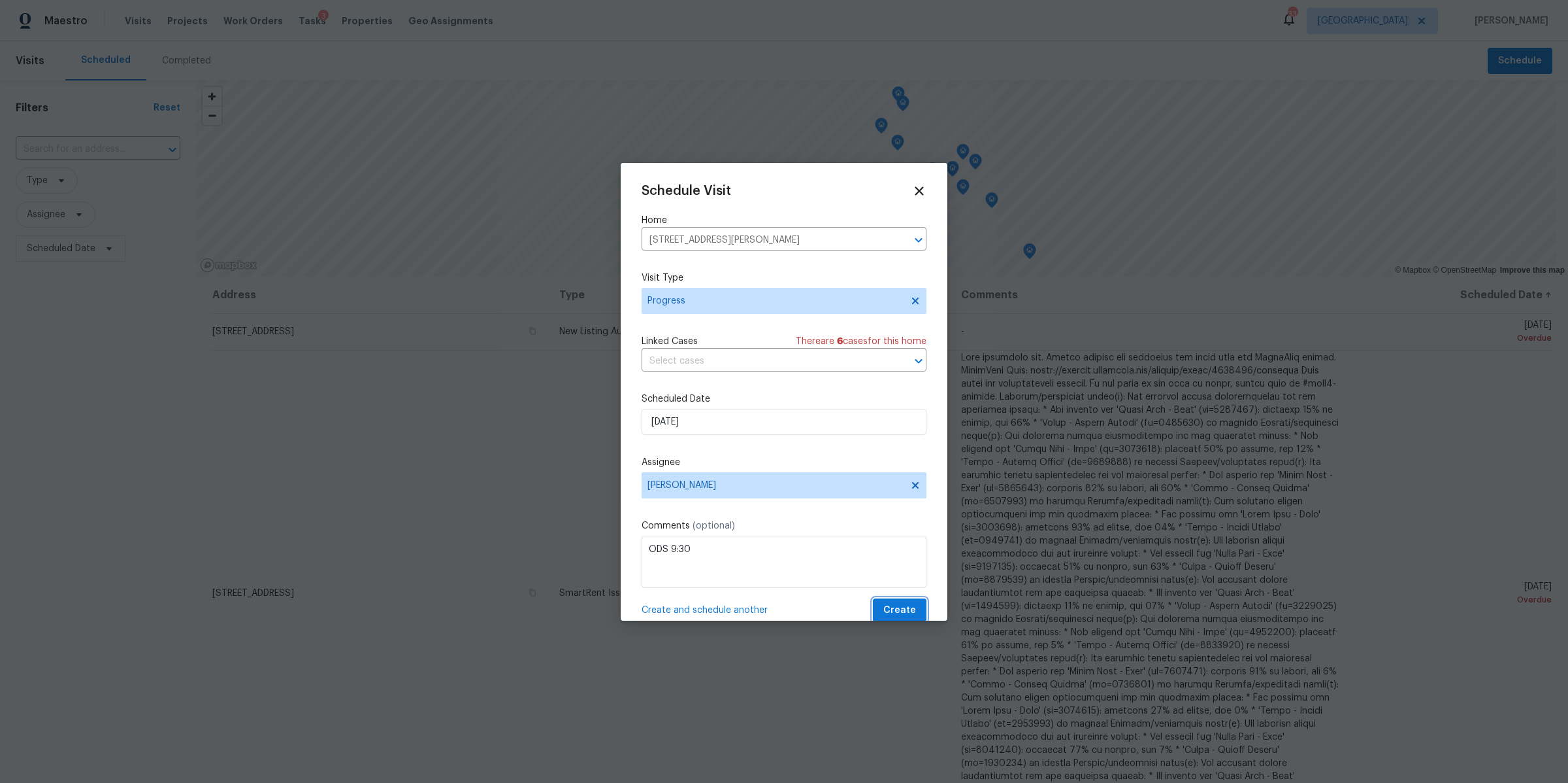
click at [886, 606] on span "Create" at bounding box center [899, 611] width 33 height 17
